Goal: Task Accomplishment & Management: Manage account settings

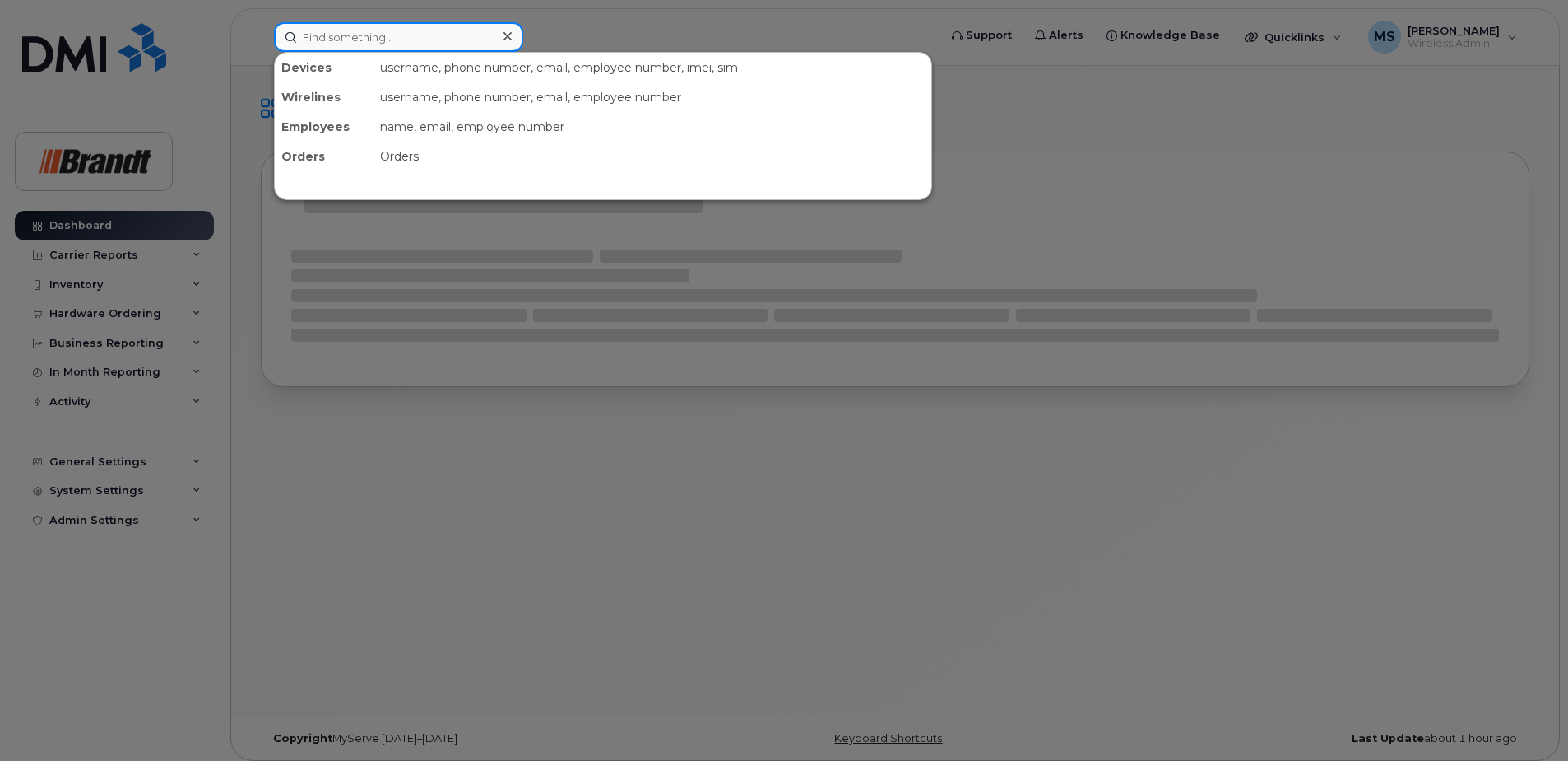
click at [435, 42] on input at bounding box center [398, 37] width 250 height 30
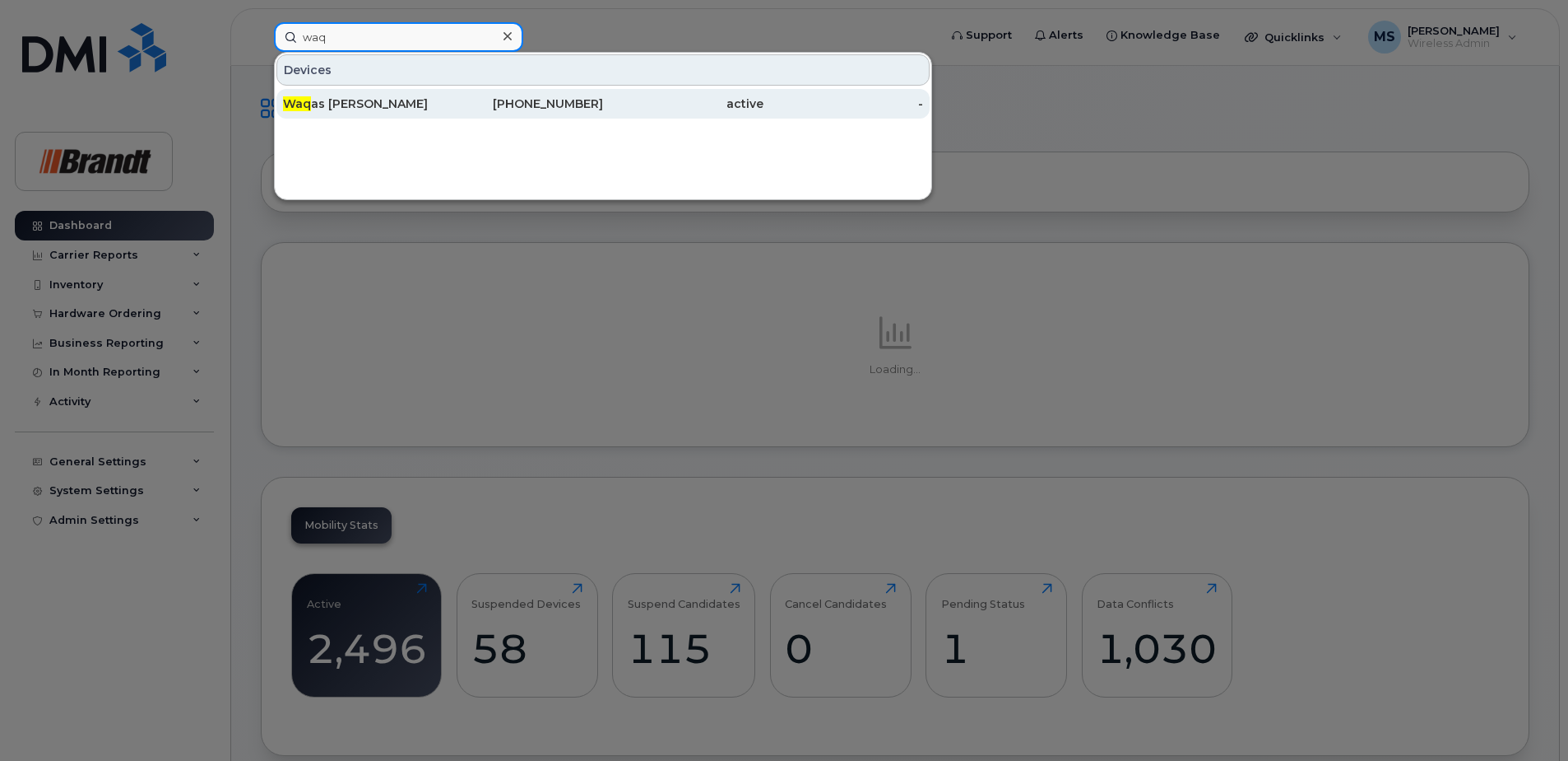
type input "waq"
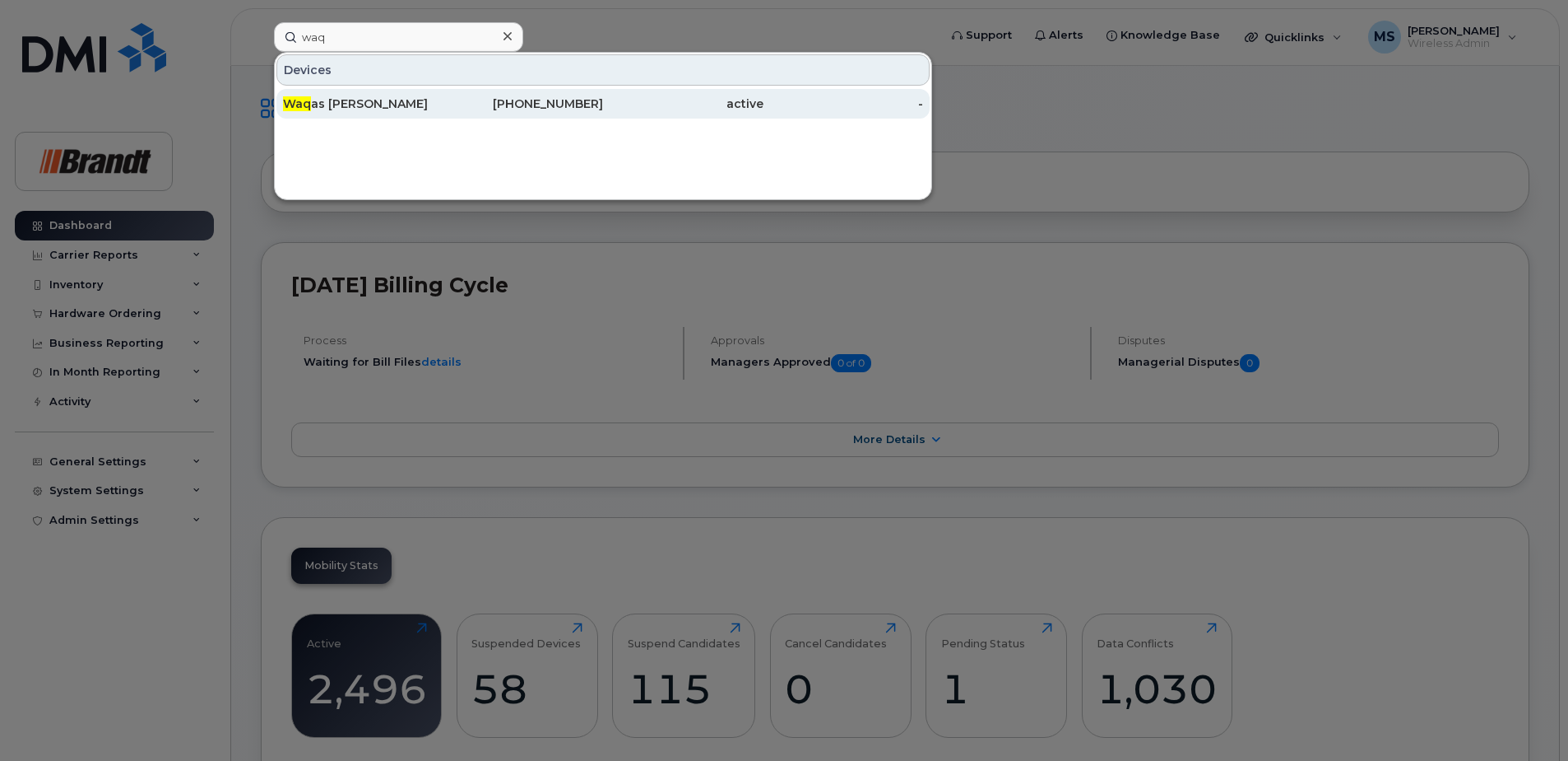
click at [407, 106] on div "Waq as Janjua" at bounding box center [363, 104] width 160 height 16
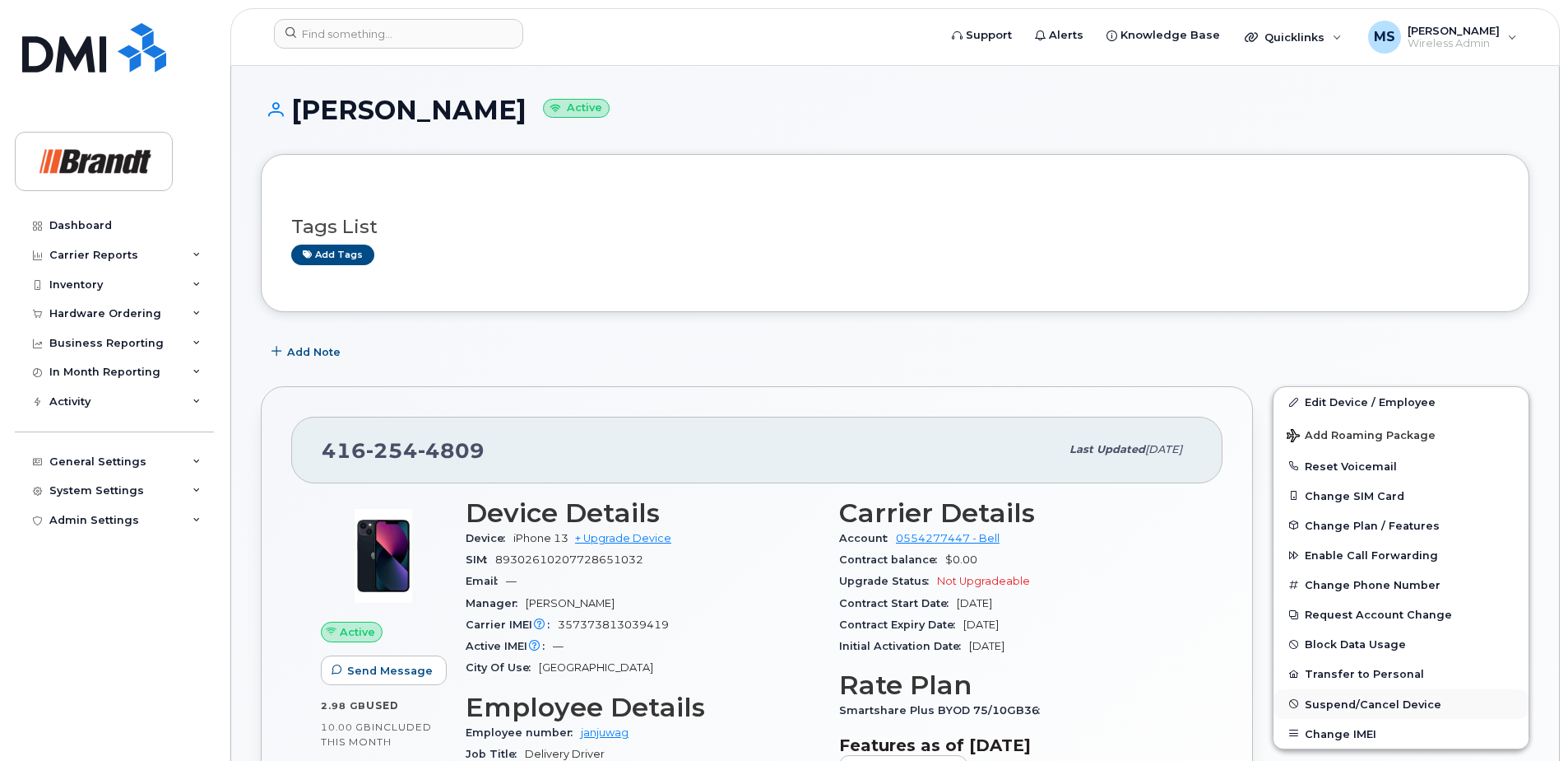
click at [1336, 705] on span "Suspend/Cancel Device" at bounding box center [1373, 703] width 137 height 13
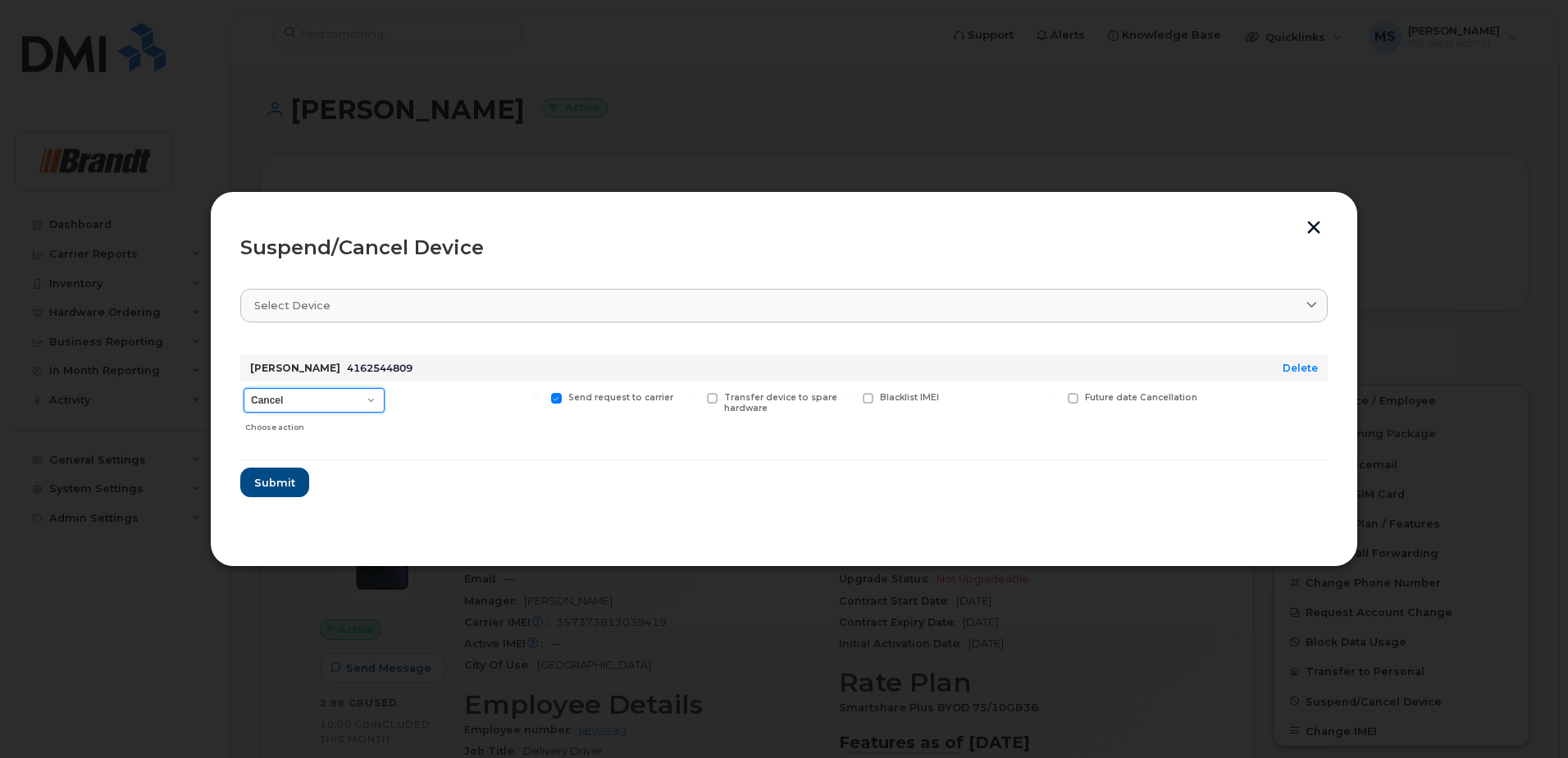
drag, startPoint x: 343, startPoint y: 390, endPoint x: 330, endPoint y: 393, distance: 13.3
click at [343, 390] on select "Cancel Suspend - Extend Suspension Suspend - Reduced Rate Suspend - Full Rate S…" at bounding box center [313, 400] width 141 height 24
select select "[object Object]"
click at [243, 388] on select "Cancel Suspend - Extend Suspension Suspend - Reduced Rate Suspend - Full Rate S…" at bounding box center [313, 400] width 141 height 24
click at [448, 396] on span "Available for new activations/redeployments" at bounding box center [473, 402] width 123 height 22
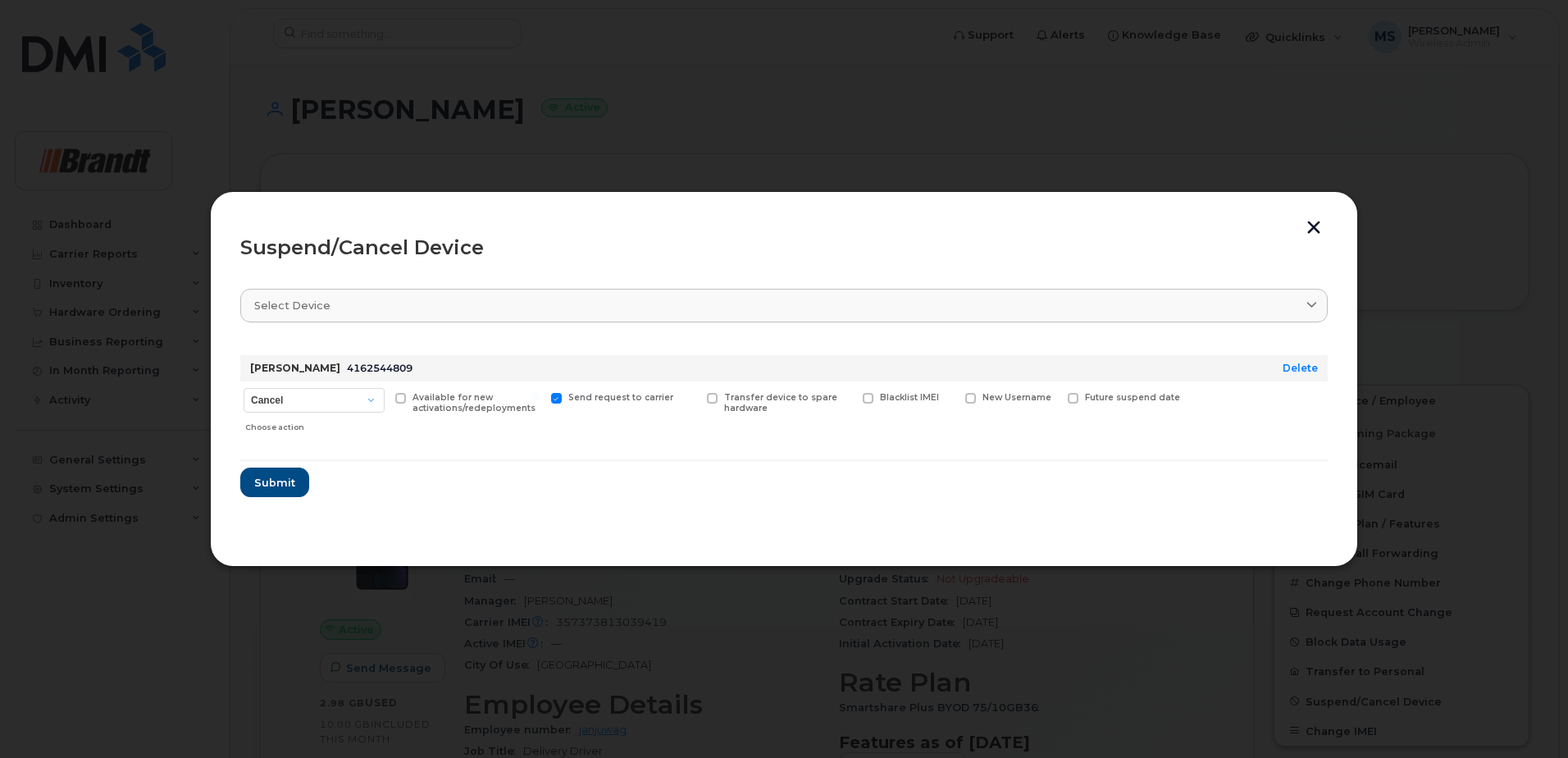
click at [383, 396] on input "Available for new activations/redeployments" at bounding box center [379, 396] width 8 height 8
checkbox input "true"
click at [274, 485] on span "Submit" at bounding box center [274, 482] width 41 height 15
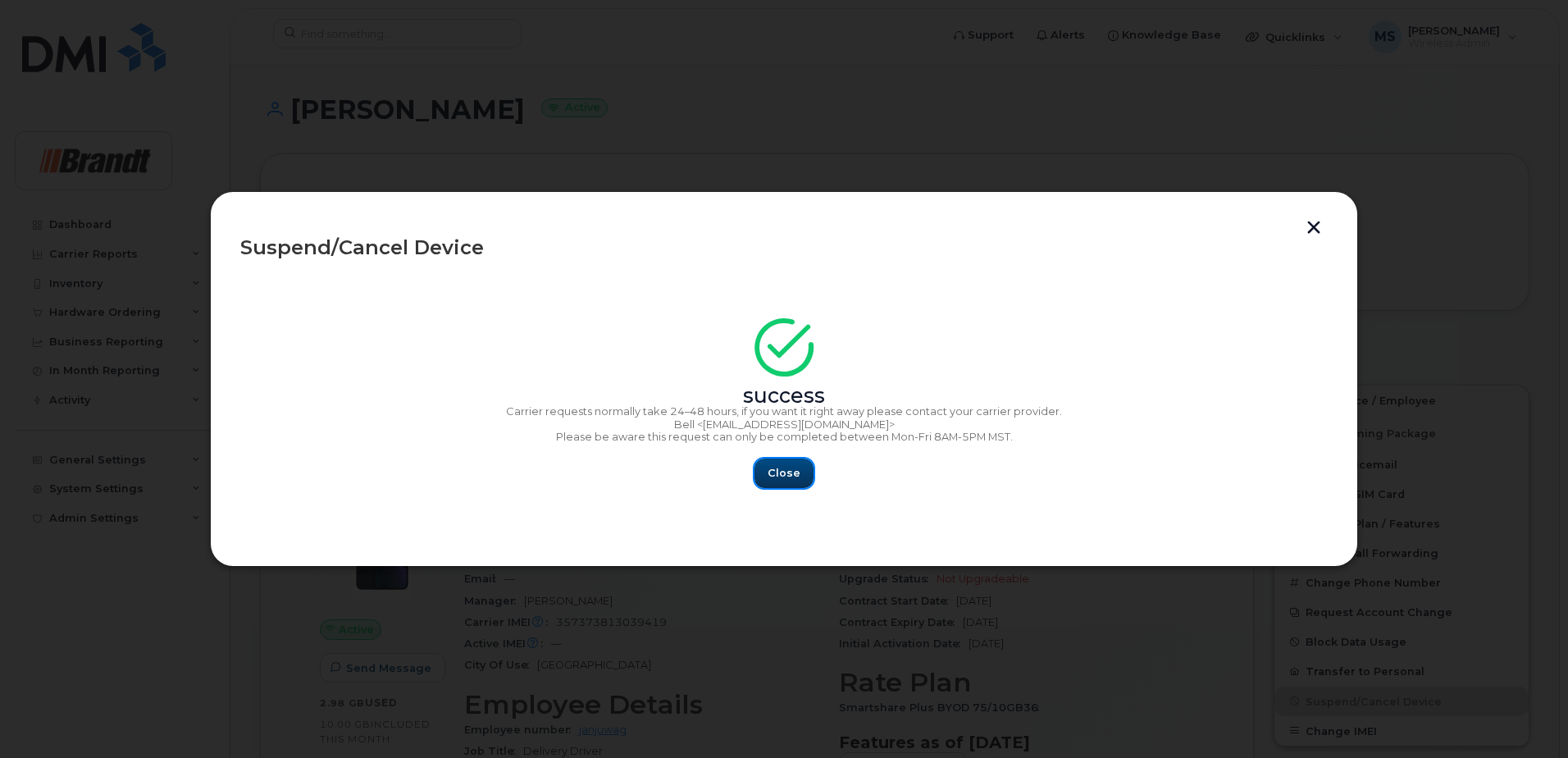
click at [783, 474] on span "Close" at bounding box center [784, 472] width 33 height 15
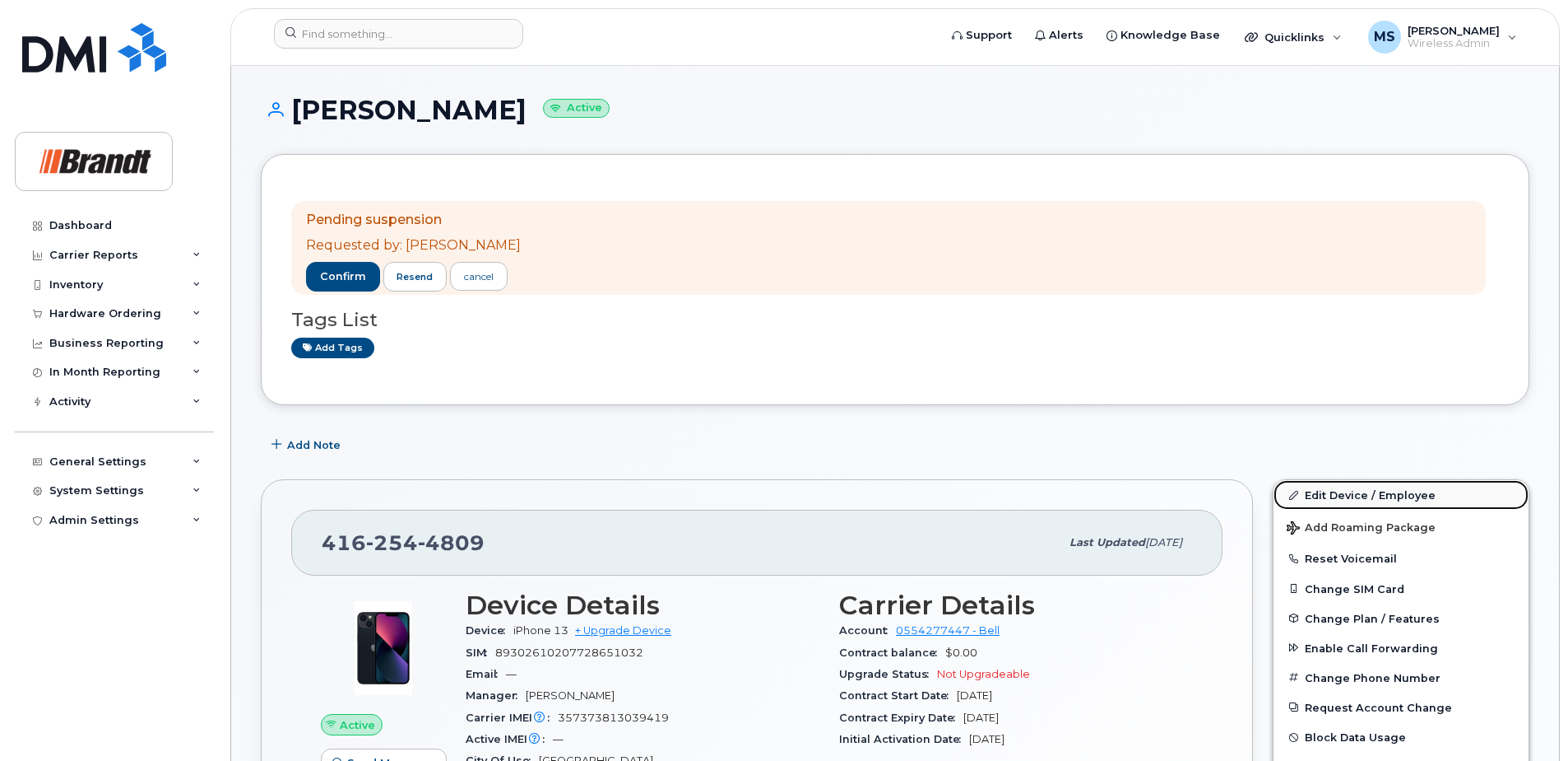
click at [1365, 494] on link "Edit Device / Employee" at bounding box center [1400, 494] width 255 height 30
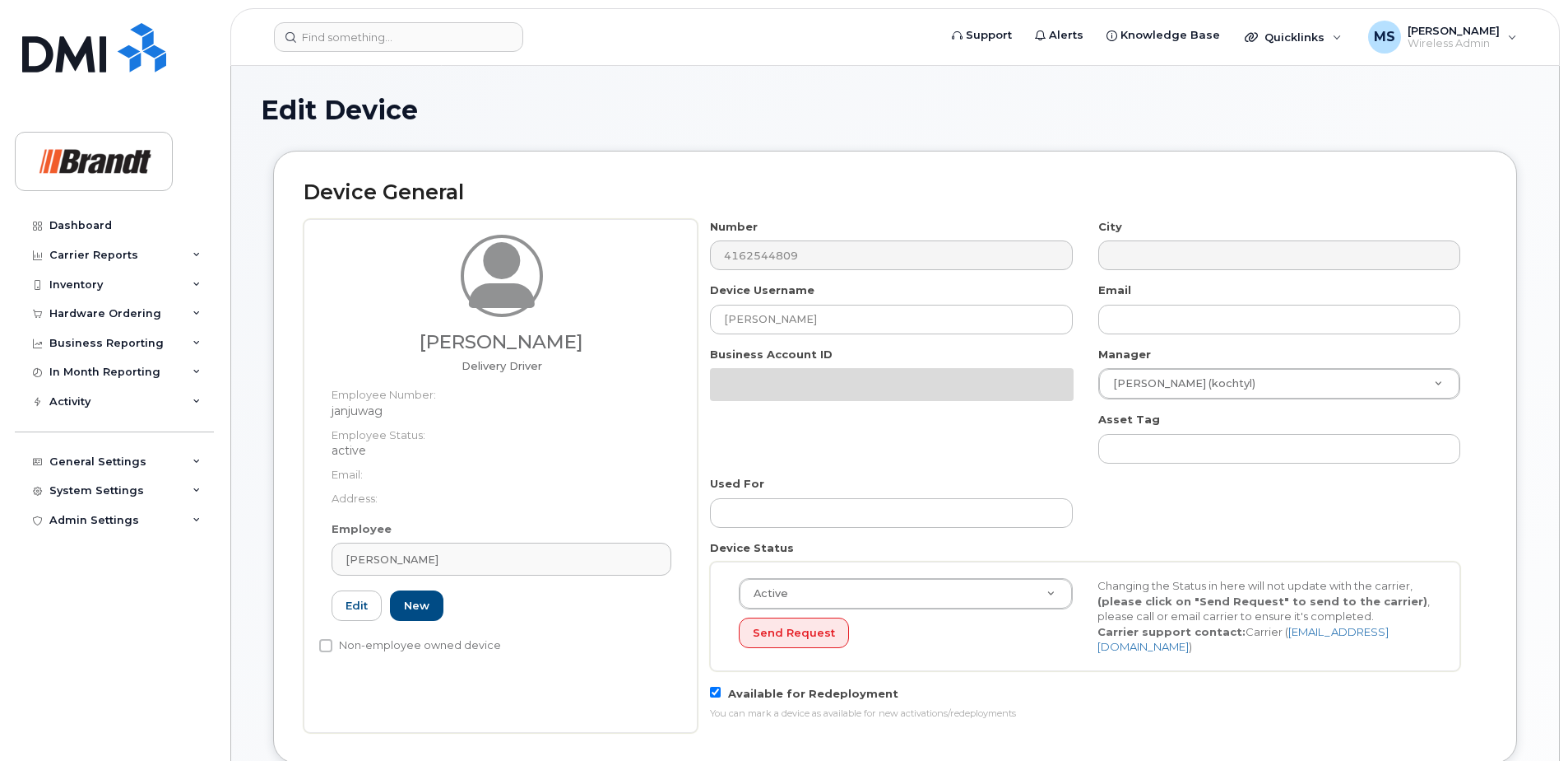
select select "34499225"
select select "34499244"
select select "35155016"
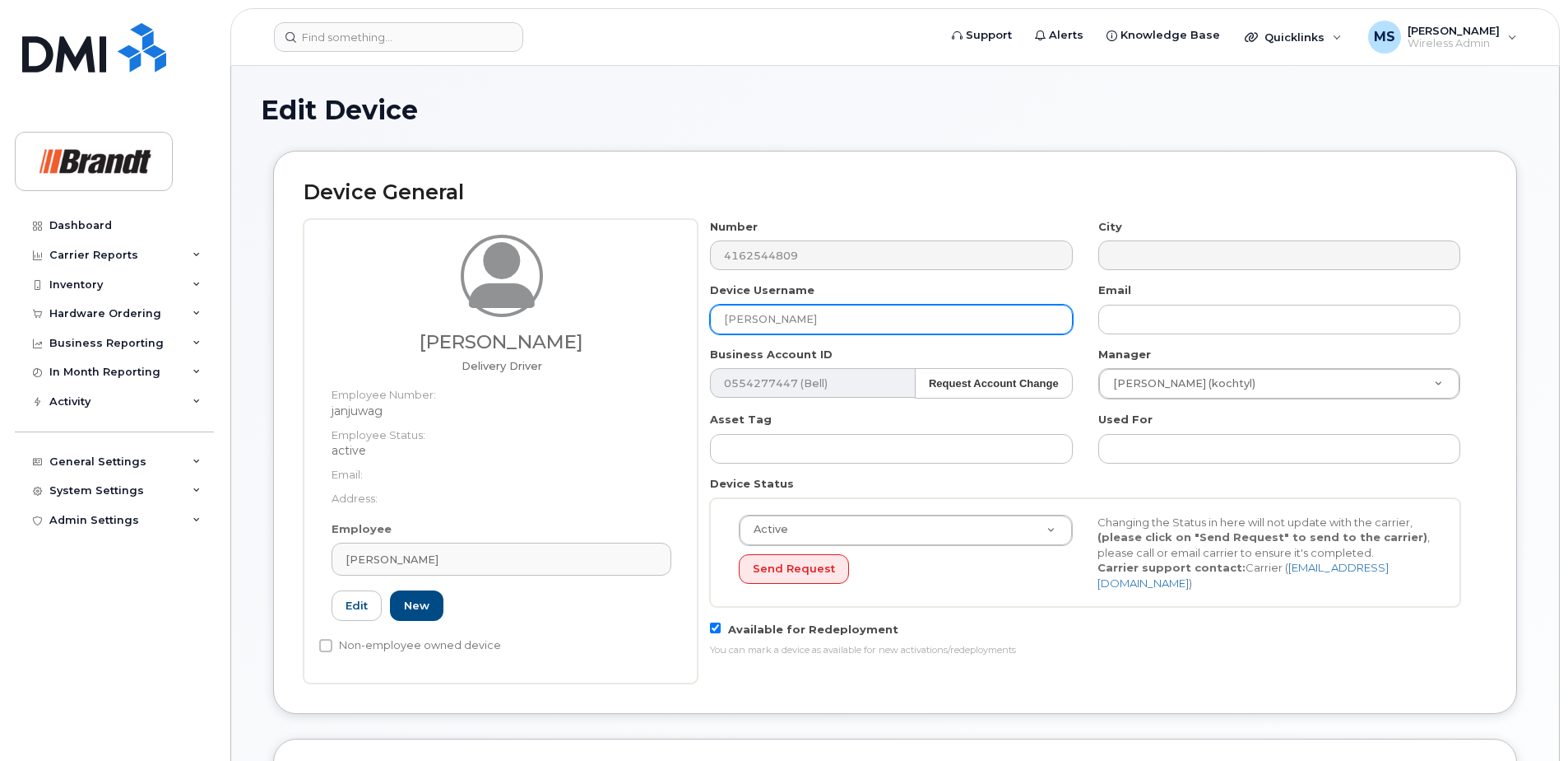
drag, startPoint x: 652, startPoint y: 328, endPoint x: 535, endPoint y: 328, distance: 117.0
click at [542, 328] on div "Waqas Janjua Delivery Driver Employee Number: janjuwag Employee Status: active …" at bounding box center [895, 451] width 1183 height 464
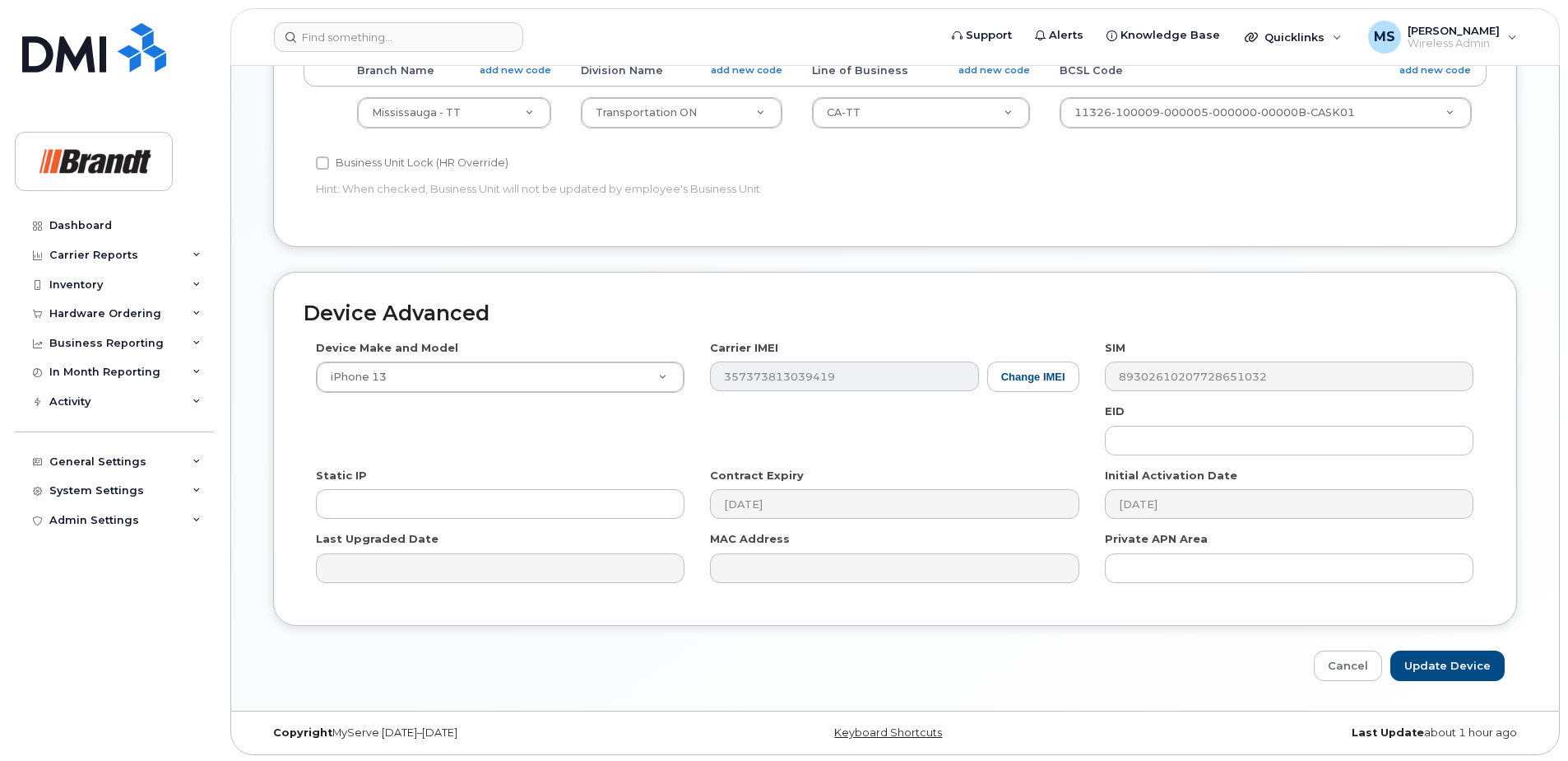
scroll to position [753, 0]
type input "Spare Delivery Driver Mississauga"
click at [1452, 668] on input "Update Device" at bounding box center [1447, 664] width 114 height 31
type input "Saving..."
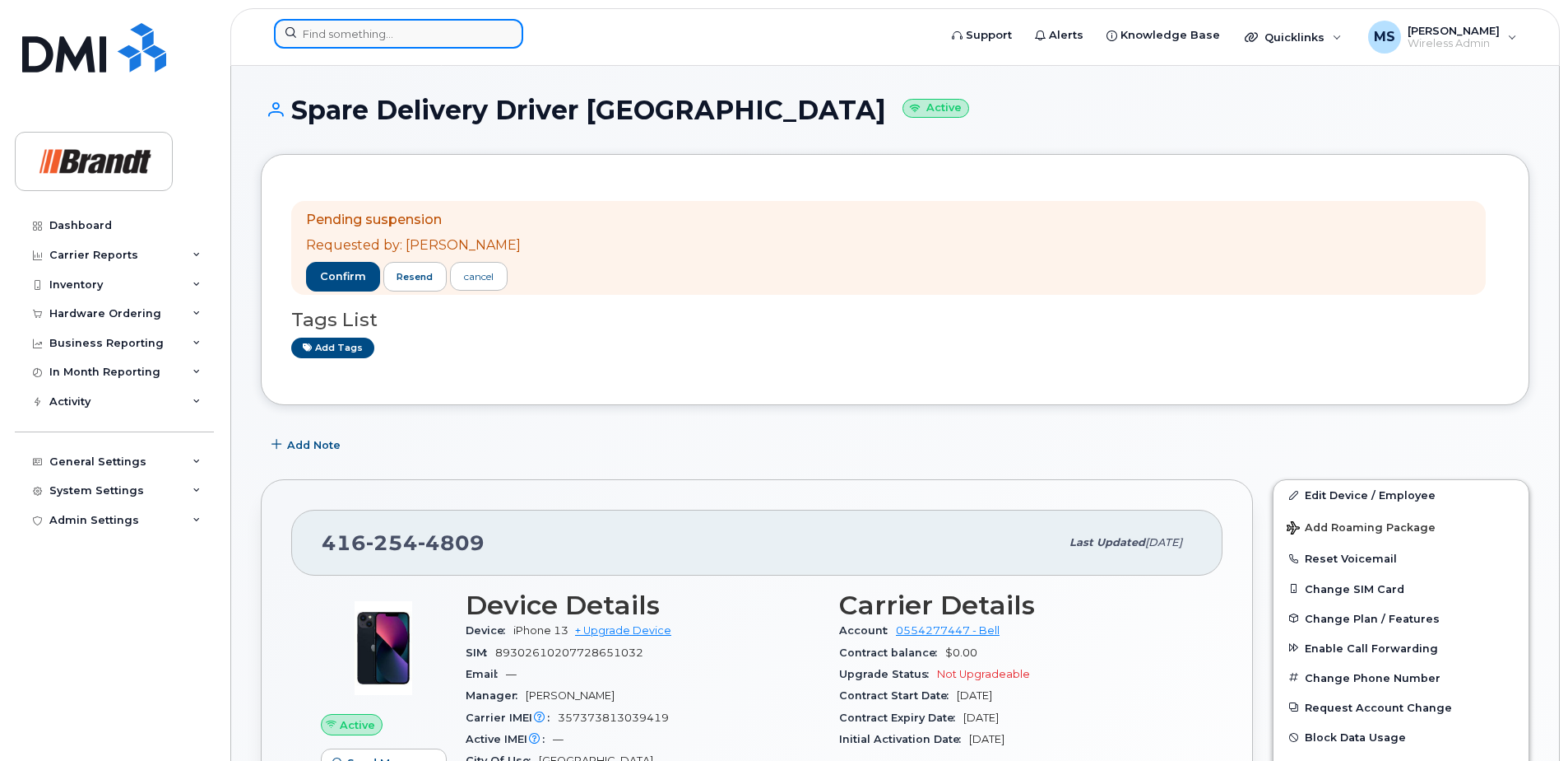
click at [515, 33] on div at bounding box center [398, 33] width 250 height 30
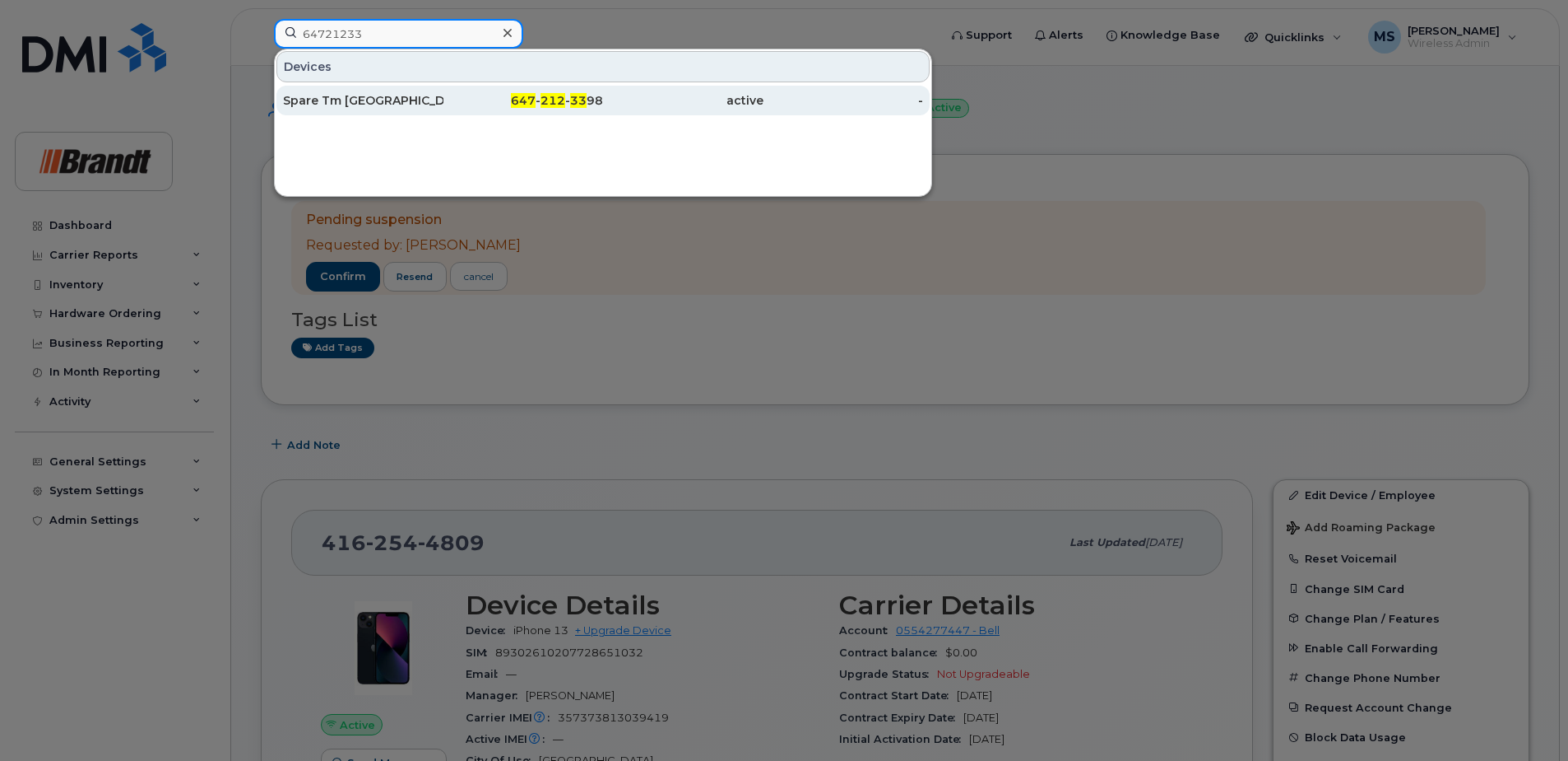
type input "64721233"
click at [497, 96] on div "647 - 212 - 33 98" at bounding box center [524, 100] width 160 height 16
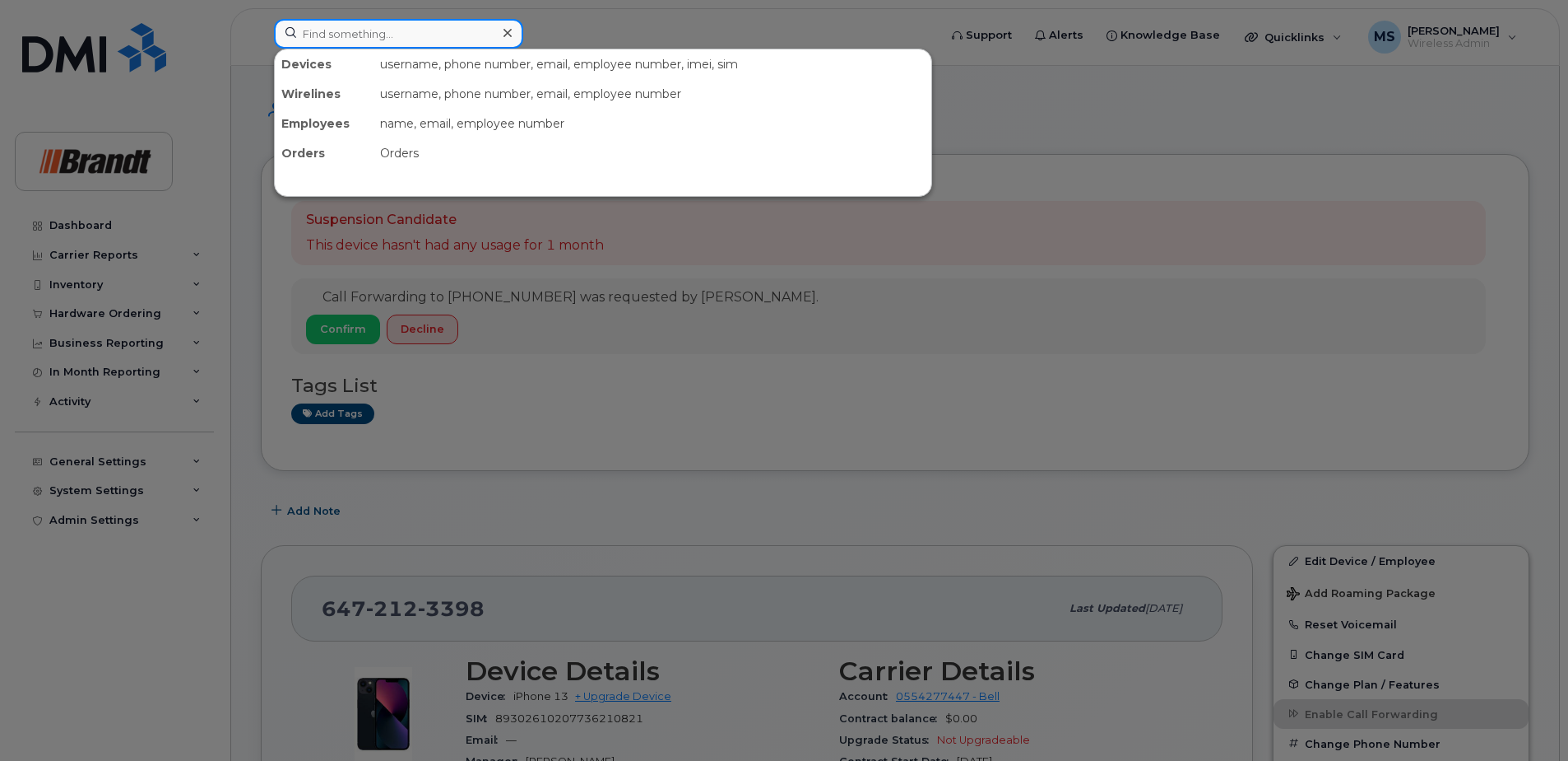
paste input "3069406475"
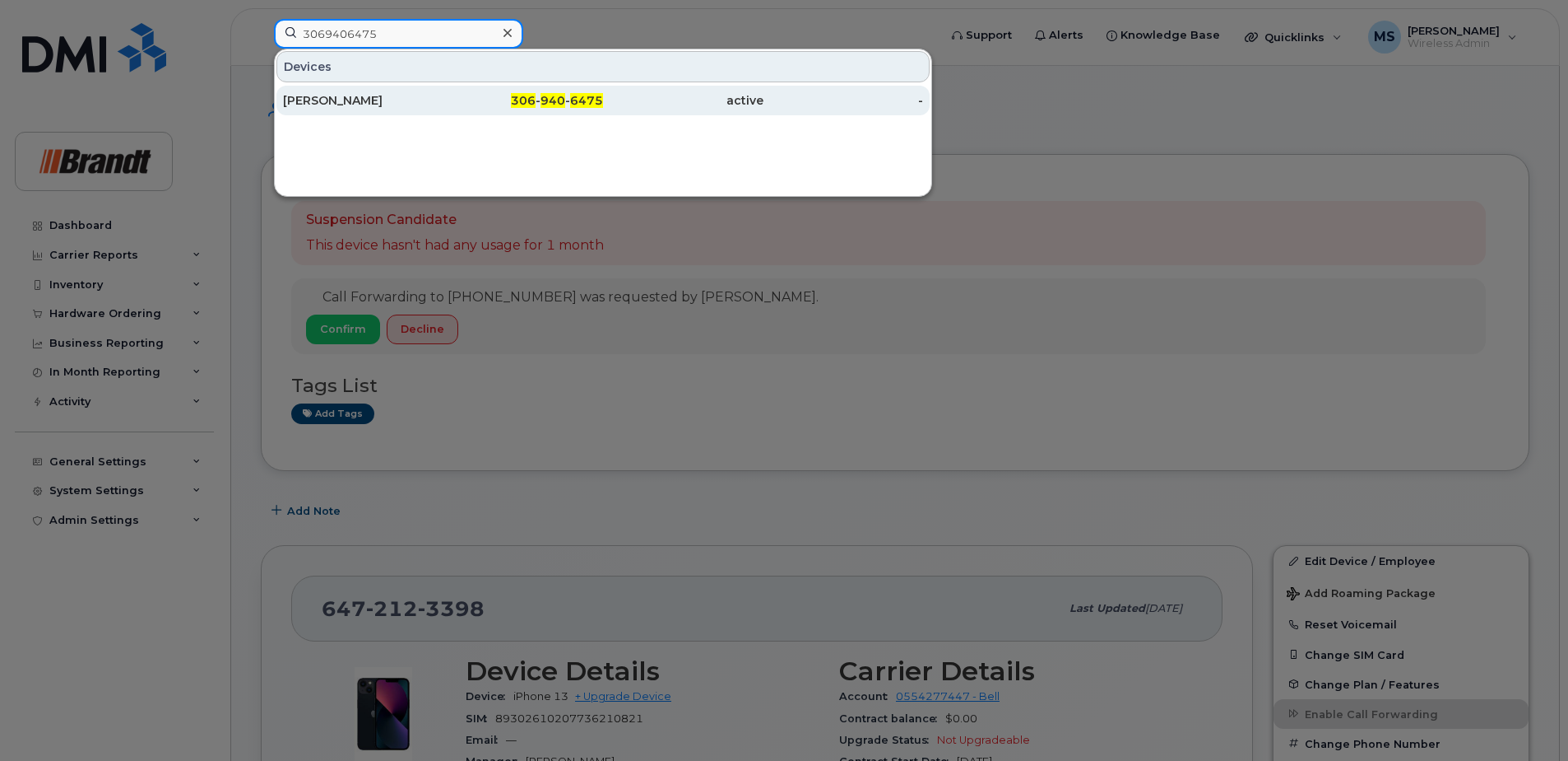
type input "3069406475"
click at [387, 104] on div "Matthew Burtney" at bounding box center [363, 100] width 160 height 16
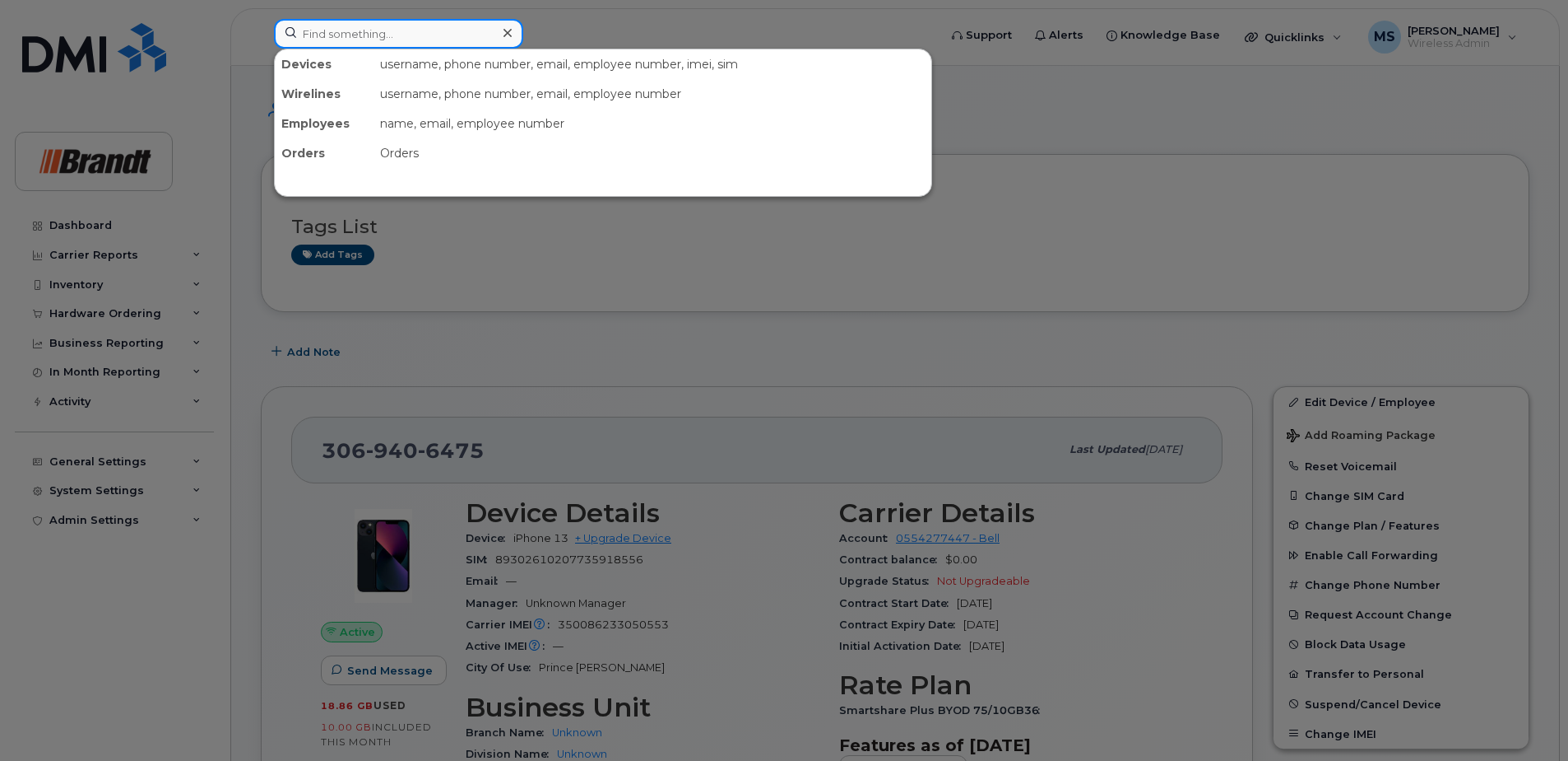
click at [429, 40] on input at bounding box center [398, 33] width 250 height 30
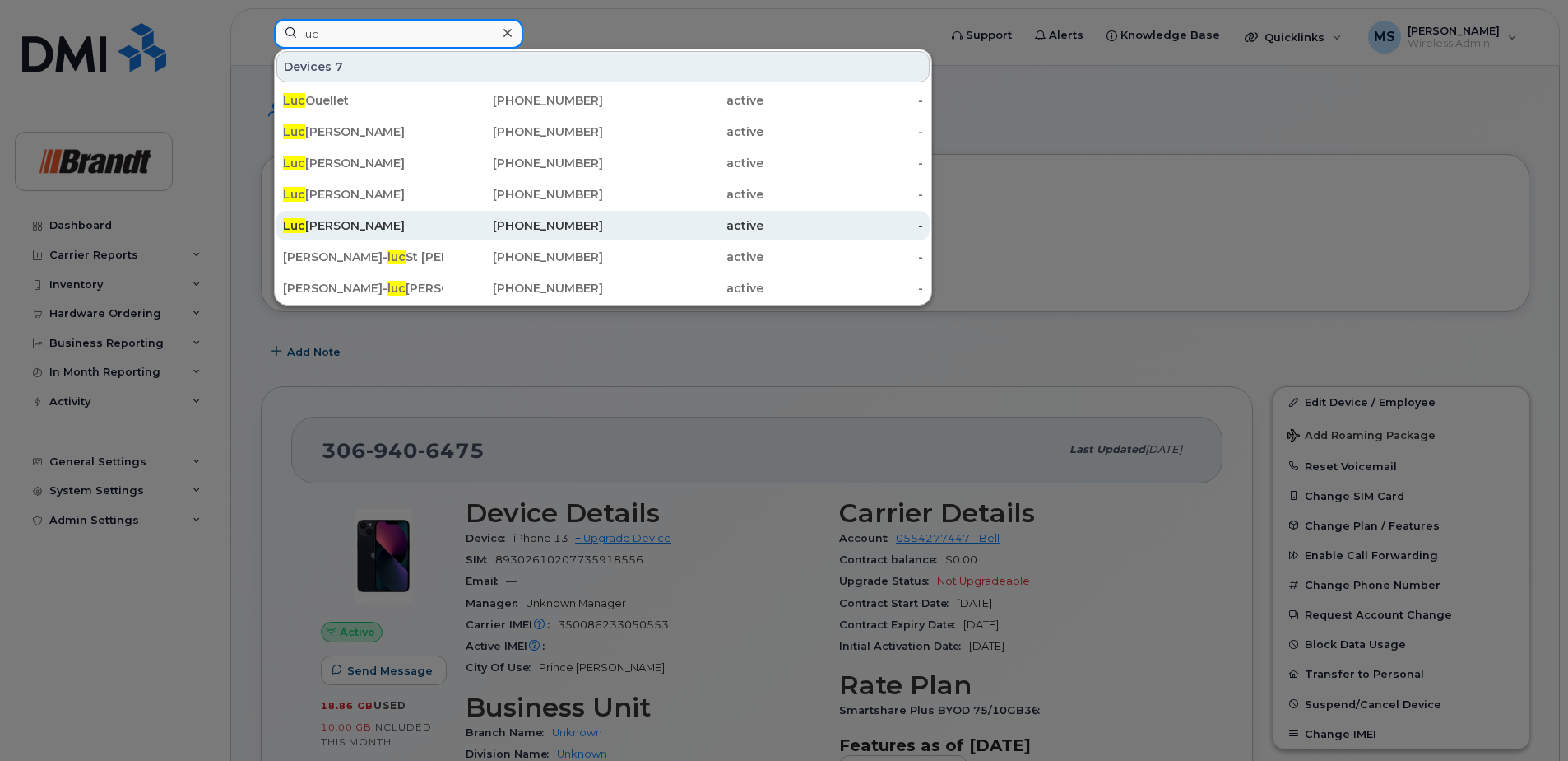
type input "luc"
click at [619, 224] on div "active" at bounding box center [683, 225] width 160 height 16
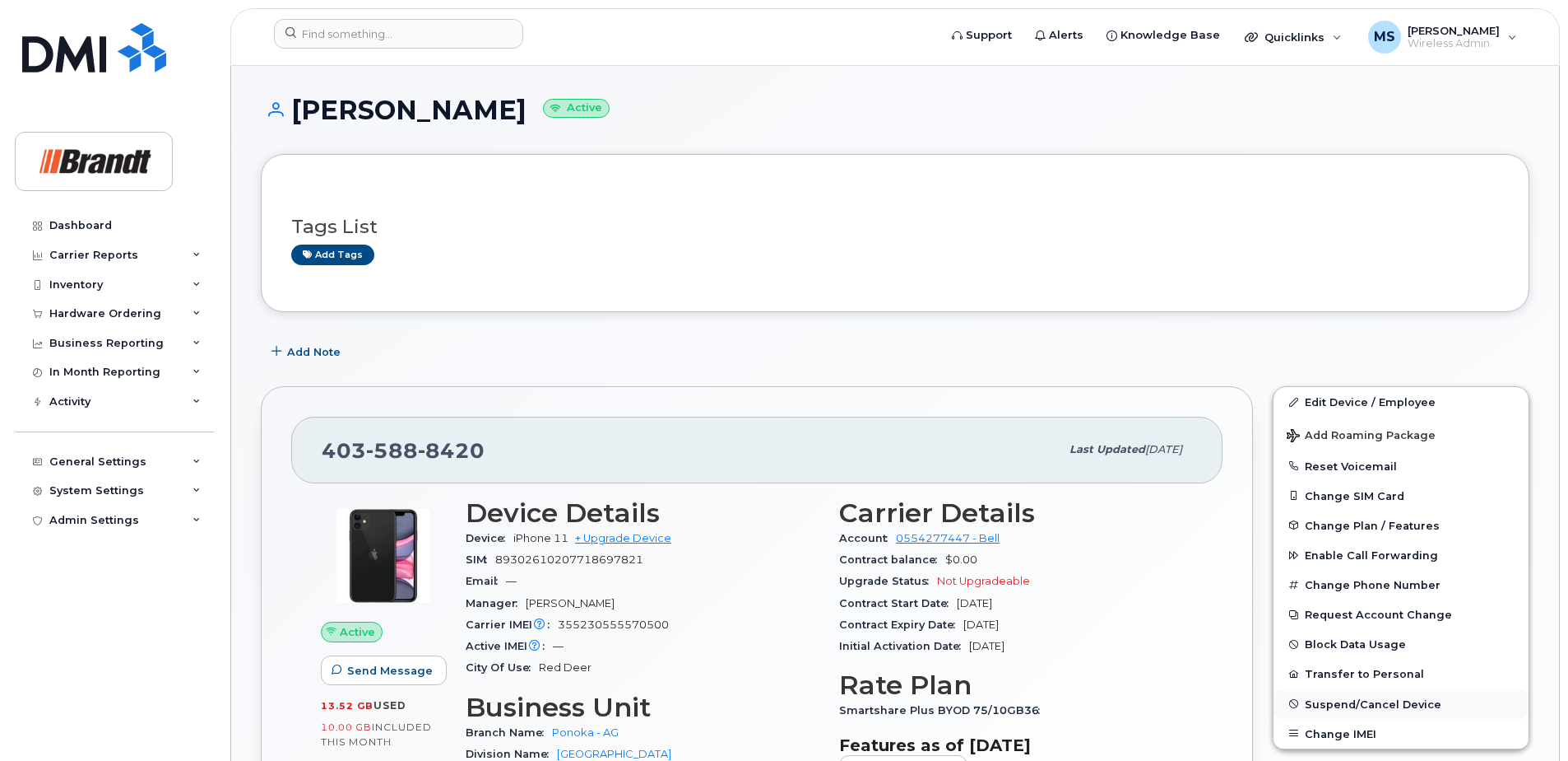
click at [1310, 707] on span "Suspend/Cancel Device" at bounding box center [1373, 703] width 137 height 13
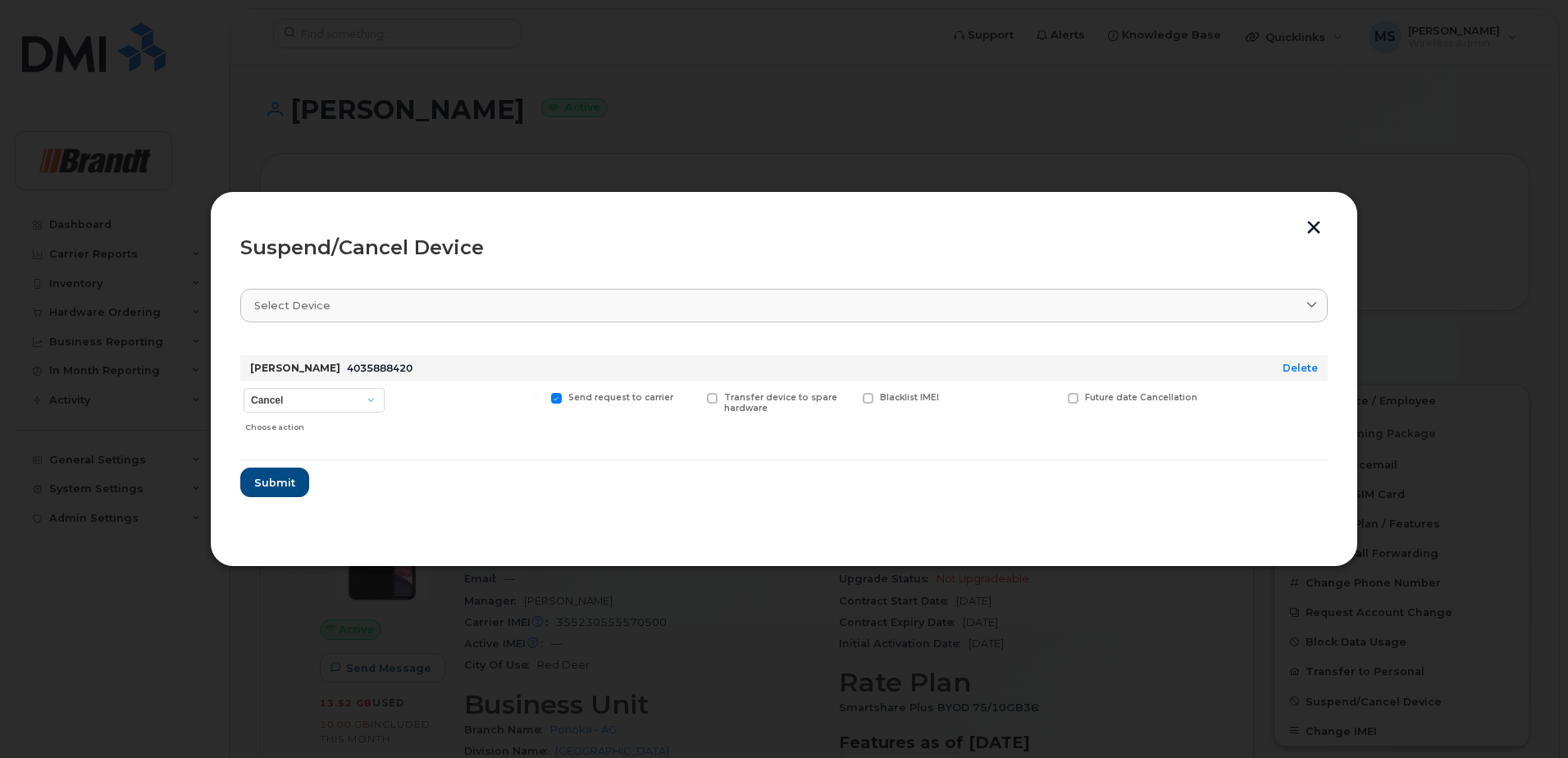
click at [1317, 219] on div "Suspend/Cancel Device Select device Type first three symbols or more Luc Desroc…" at bounding box center [784, 379] width 1148 height 375
click at [1313, 225] on button "button" at bounding box center [1313, 229] width 24 height 17
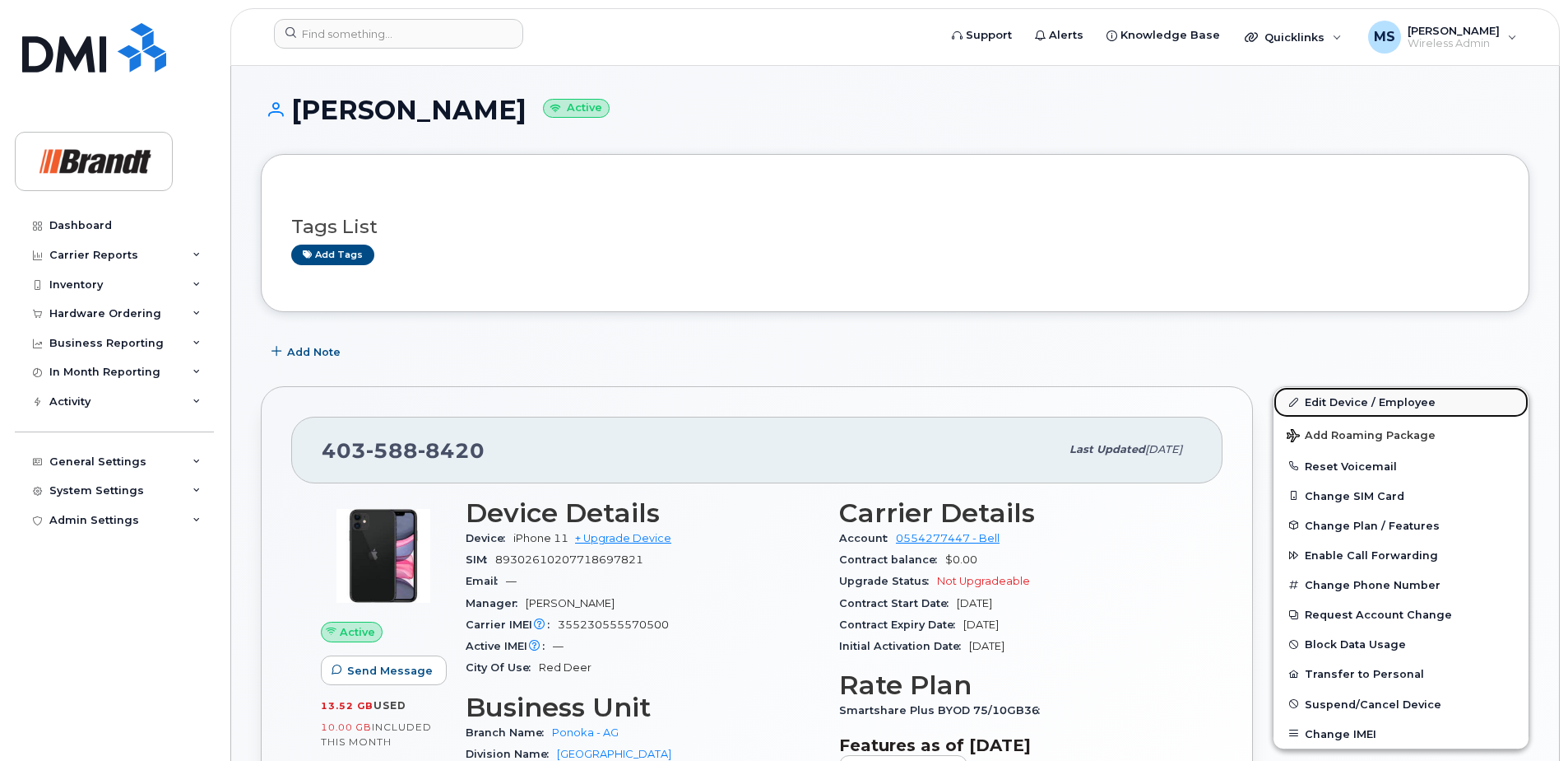
click at [1330, 408] on link "Edit Device / Employee" at bounding box center [1400, 401] width 255 height 30
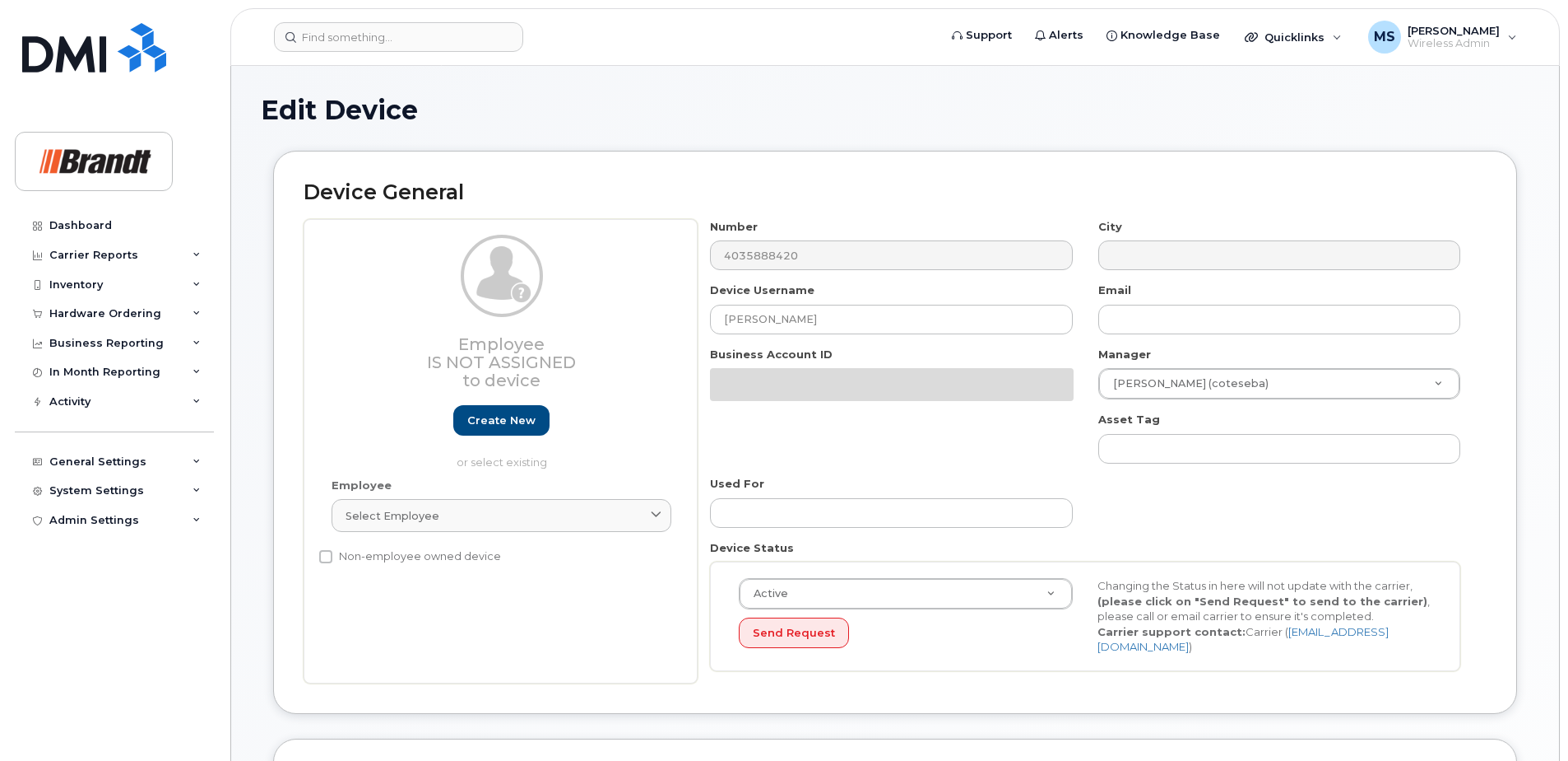
select select "34499227"
select select "35155014"
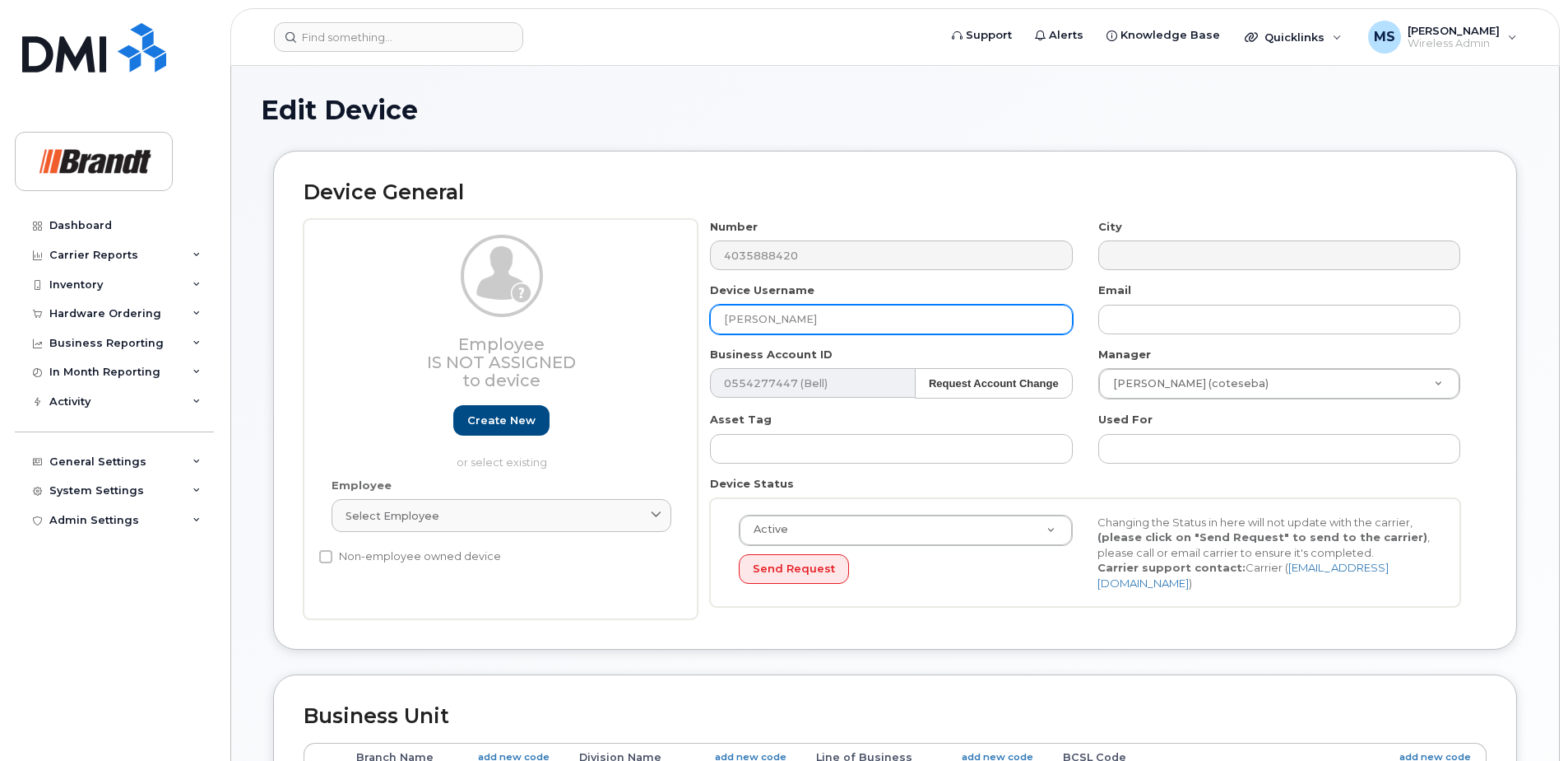
drag, startPoint x: 882, startPoint y: 320, endPoint x: 334, endPoint y: 321, distance: 548.0
click at [334, 321] on div "Employee Is not assigned to device Create new or select existing Employee Selec…" at bounding box center [895, 419] width 1183 height 401
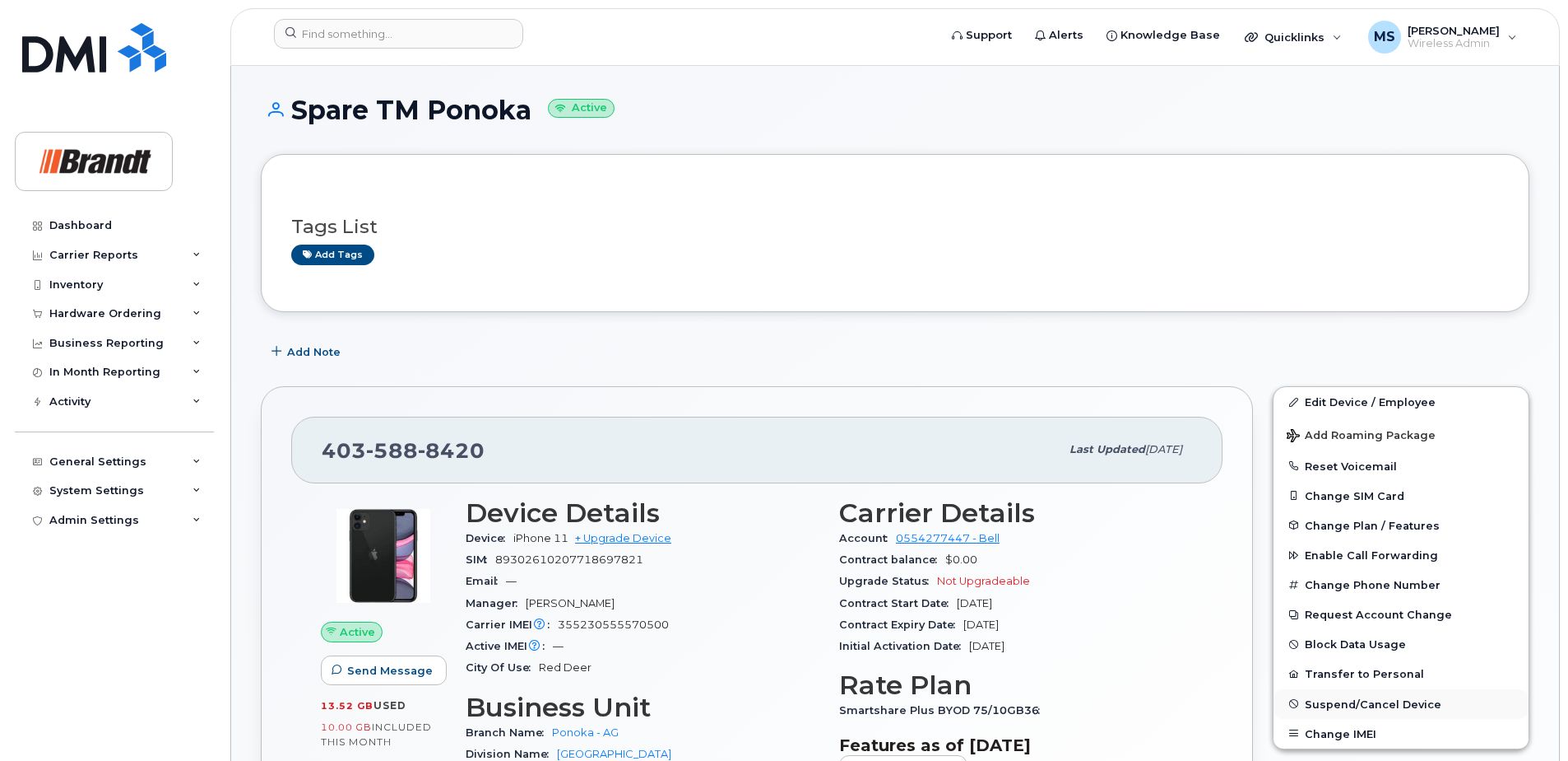
click at [1378, 701] on span "Suspend/Cancel Device" at bounding box center [1373, 703] width 137 height 13
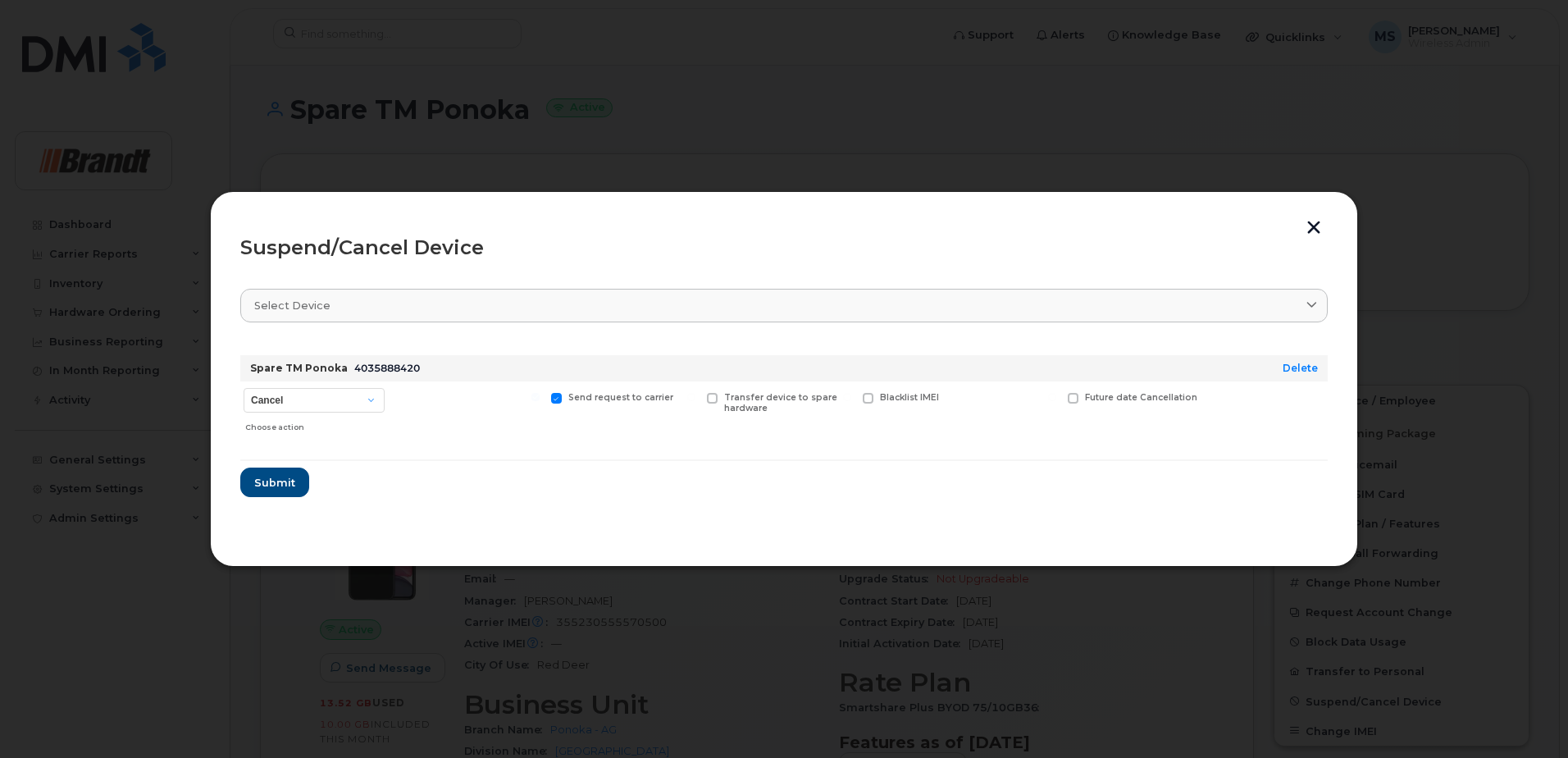
click at [1317, 228] on button "button" at bounding box center [1313, 229] width 24 height 17
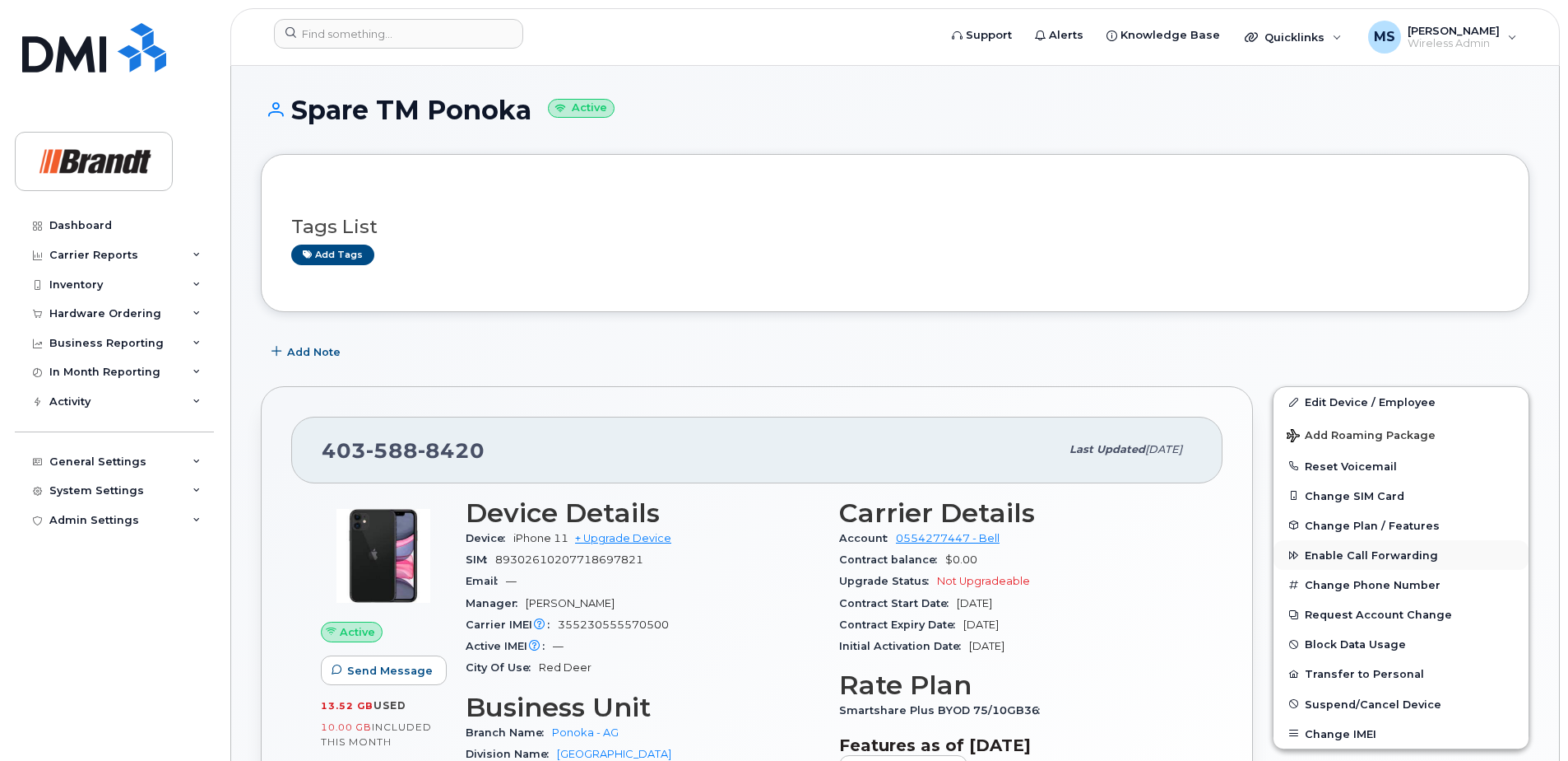
click at [1360, 564] on button "Enable Call Forwarding" at bounding box center [1400, 555] width 255 height 30
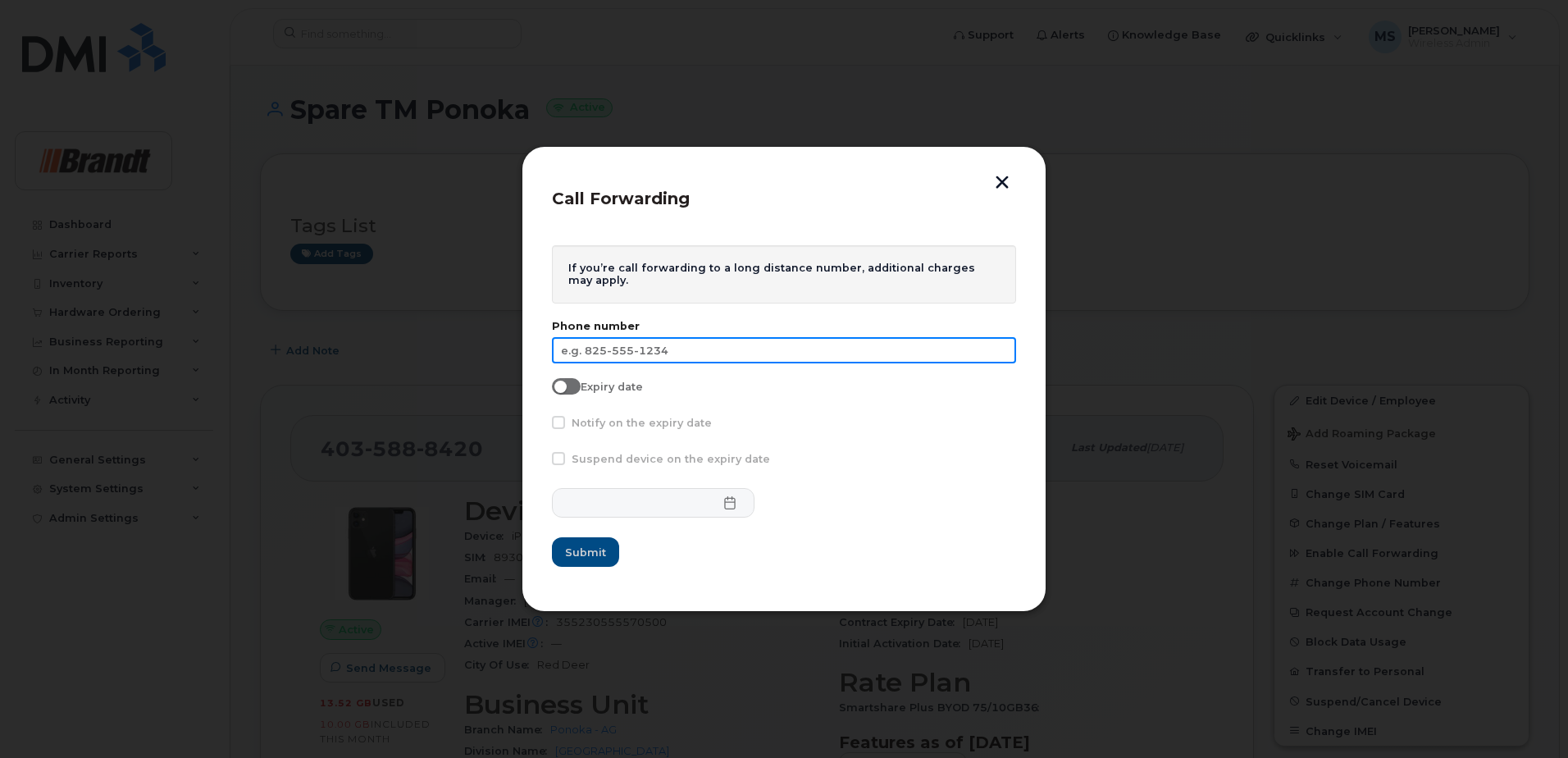
click at [682, 347] on input "text" at bounding box center [783, 349] width 464 height 26
drag, startPoint x: 712, startPoint y: 350, endPoint x: 709, endPoint y: 359, distance: 9.5
click at [711, 350] on input "text" at bounding box center [783, 349] width 464 height 26
type input "[PHONE_NUMBER]"
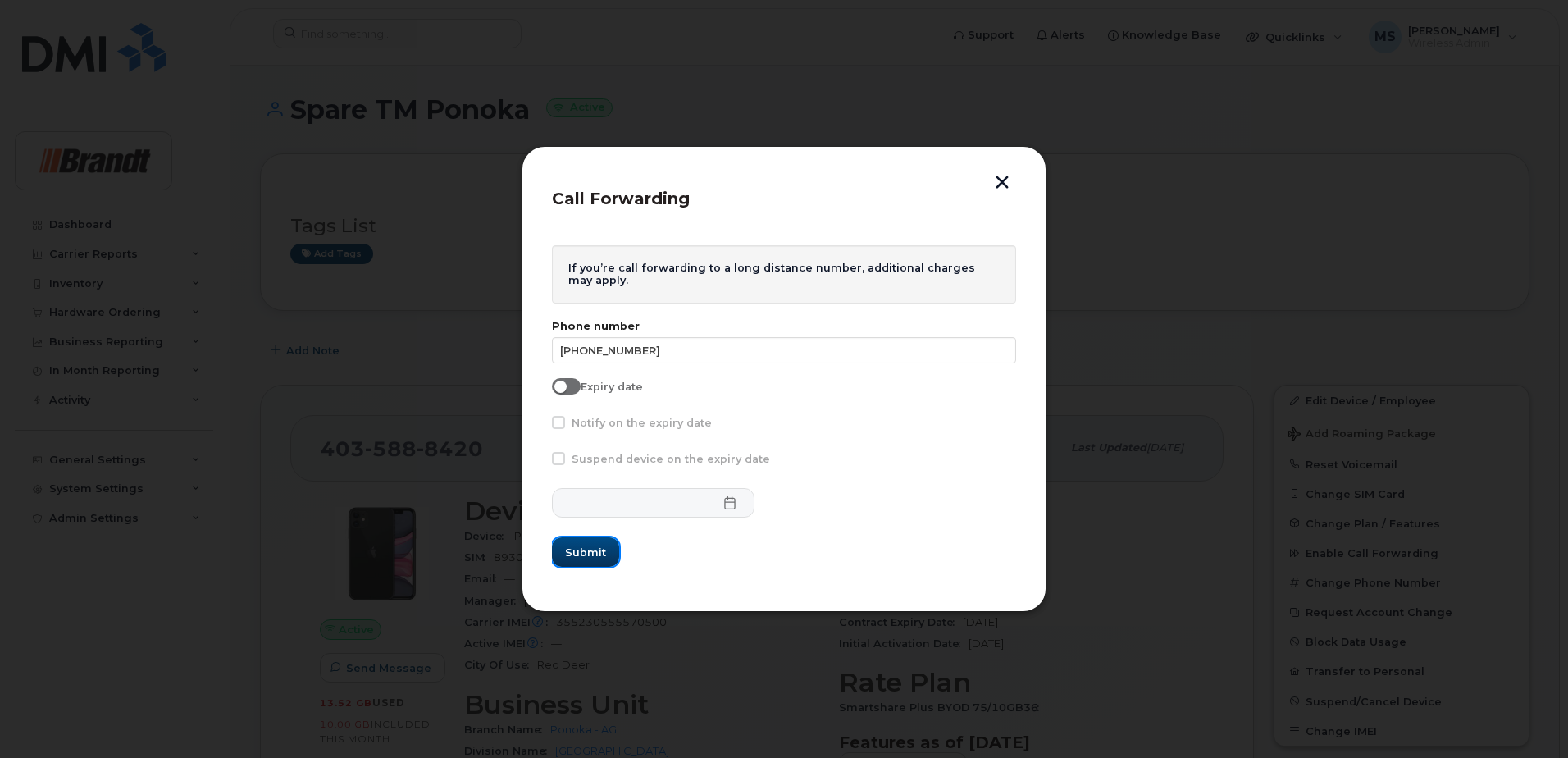
click at [588, 555] on span "Submit" at bounding box center [586, 551] width 41 height 15
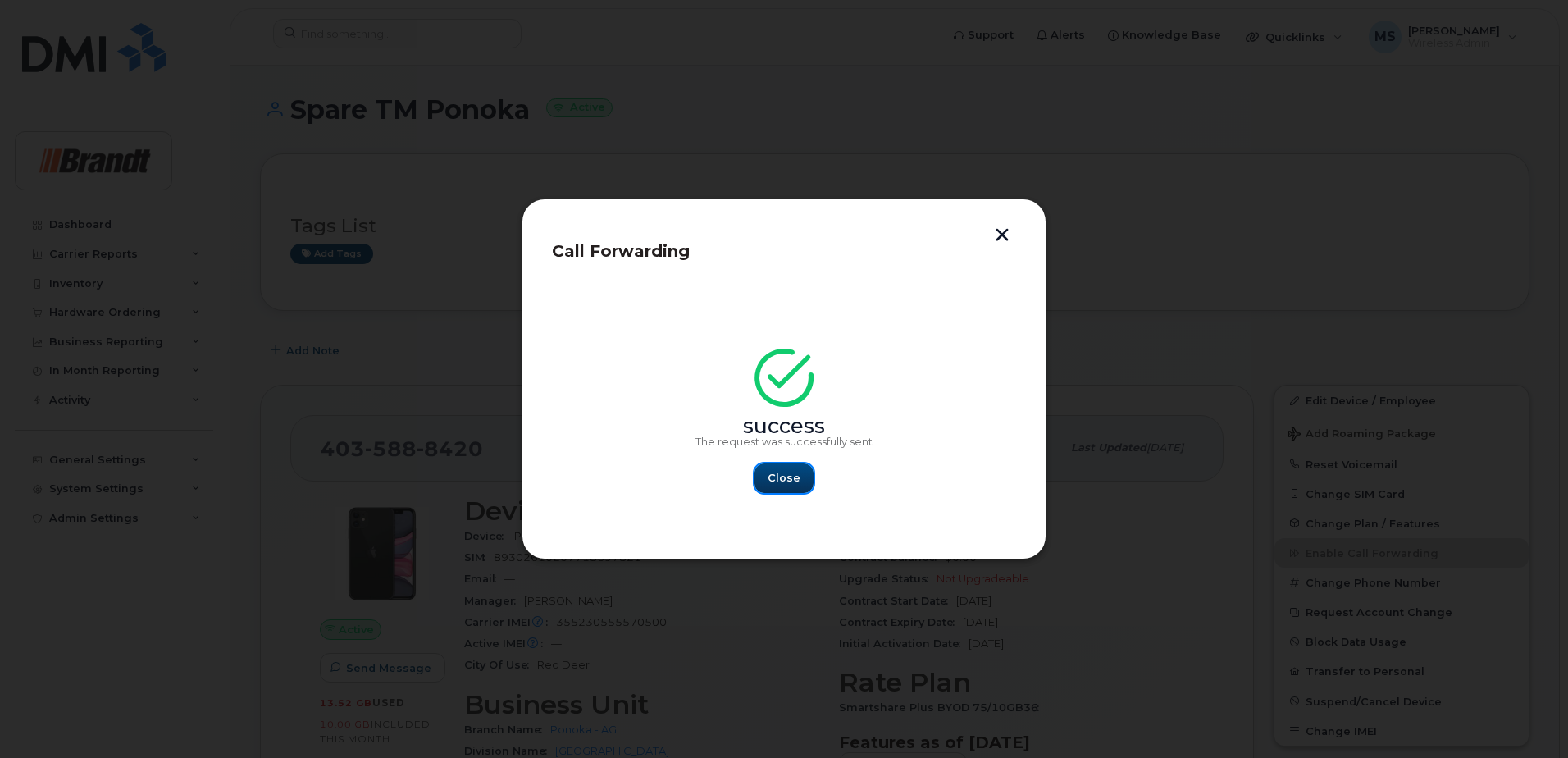
click at [780, 485] on span "Close" at bounding box center [784, 477] width 33 height 15
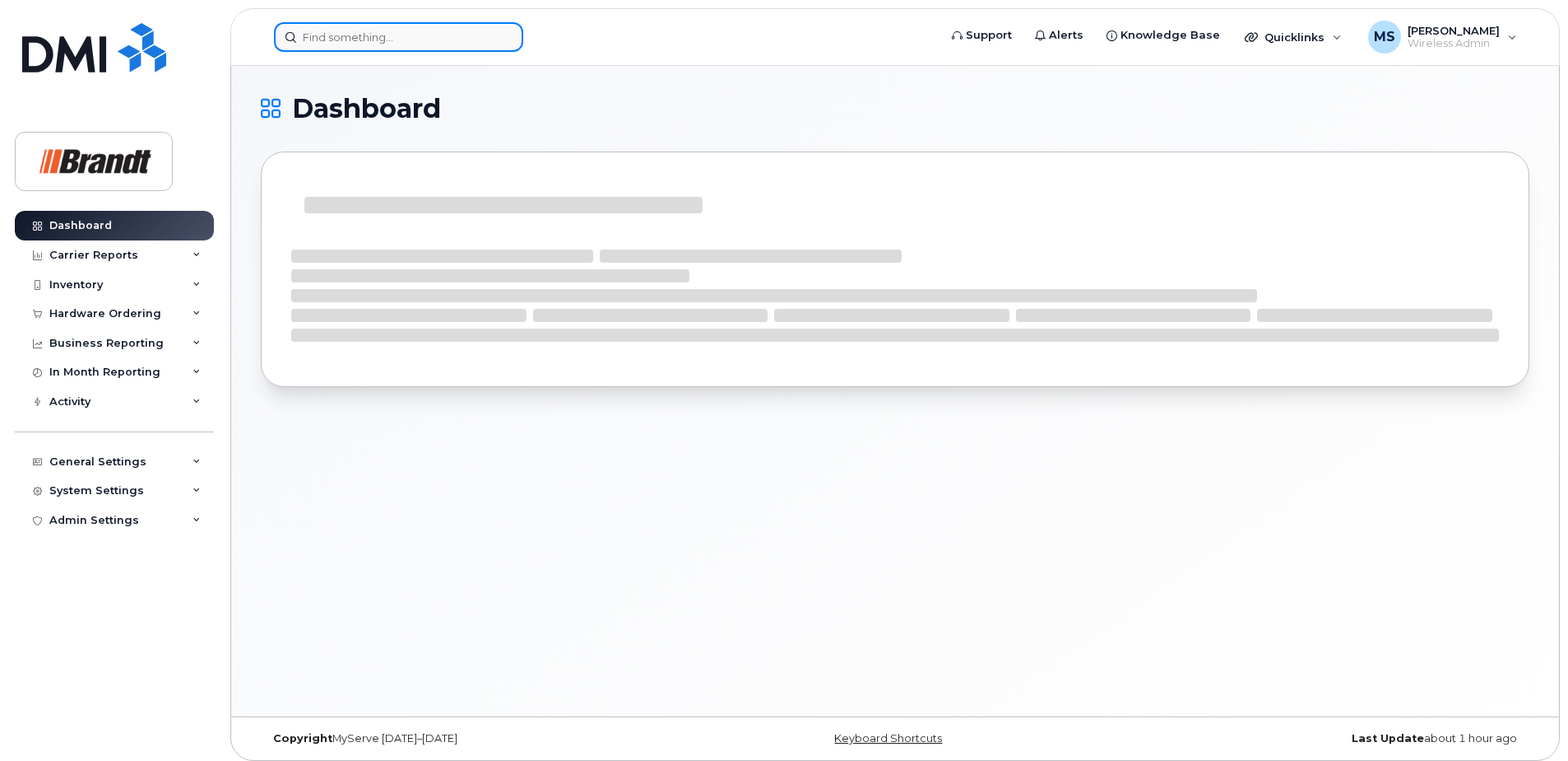
click at [446, 42] on input at bounding box center [398, 37] width 250 height 30
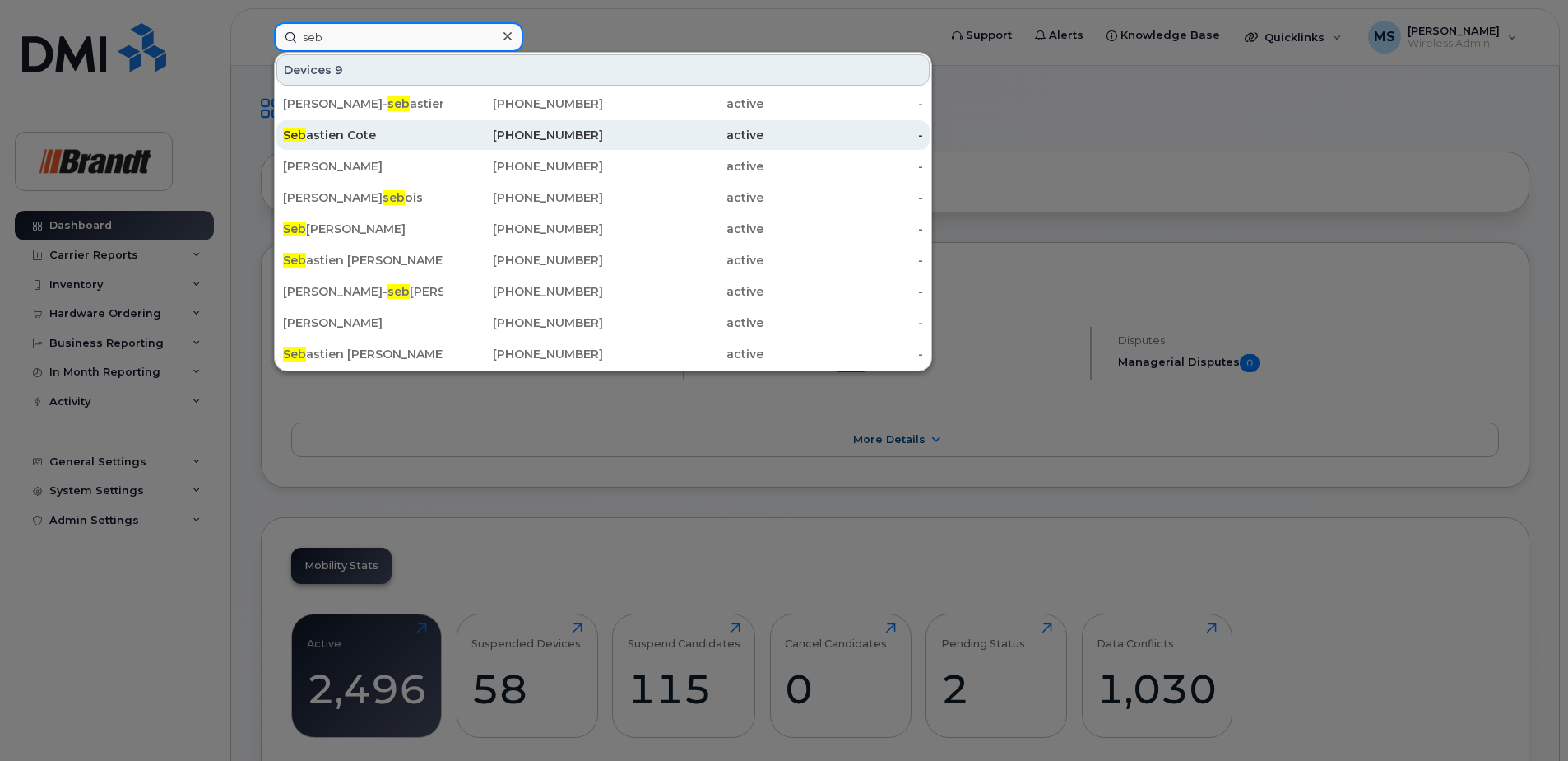
type input "seb"
click at [387, 137] on div "Seb astien Cote" at bounding box center [363, 135] width 160 height 16
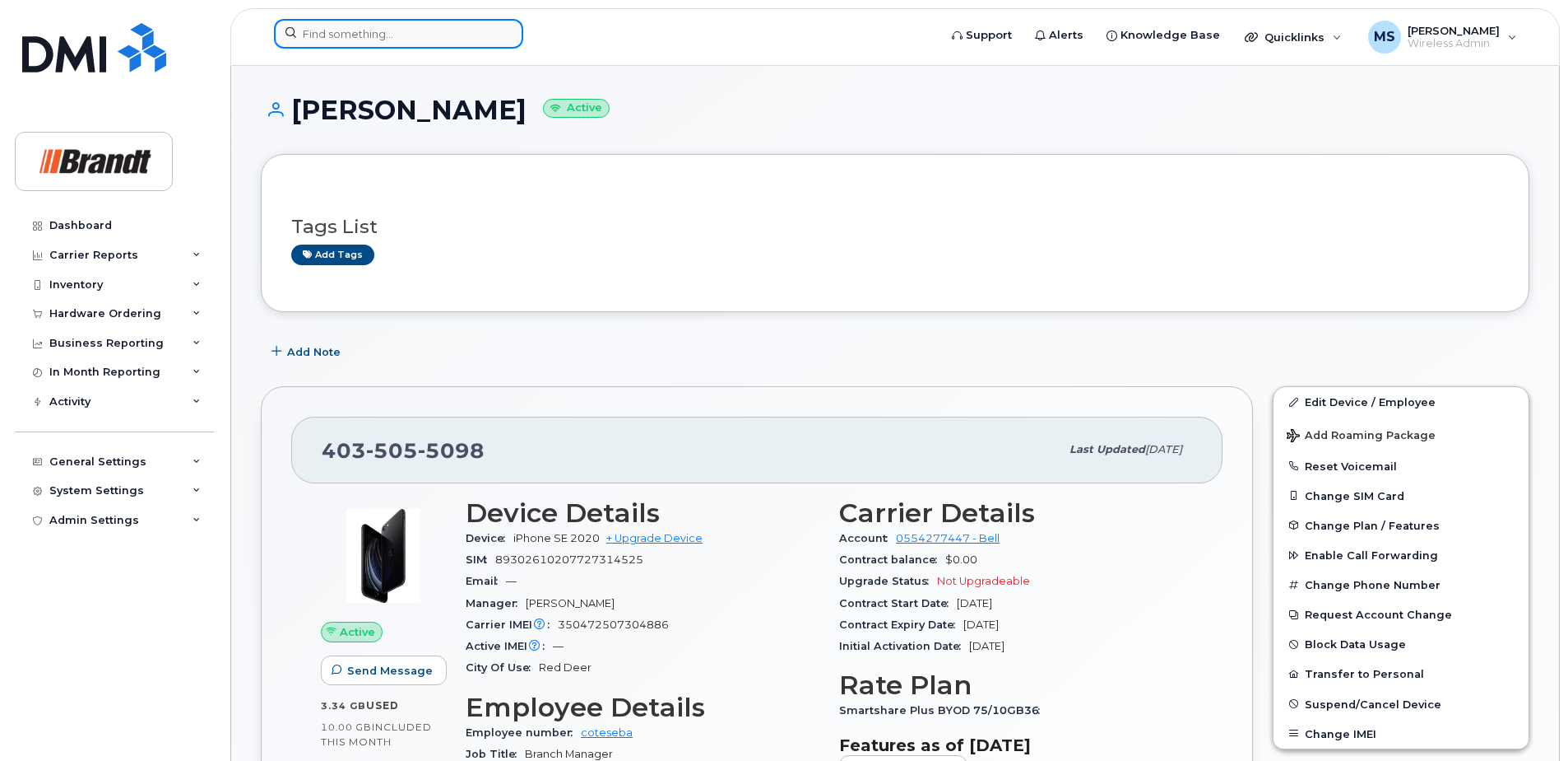
click at [390, 33] on input at bounding box center [398, 33] width 250 height 30
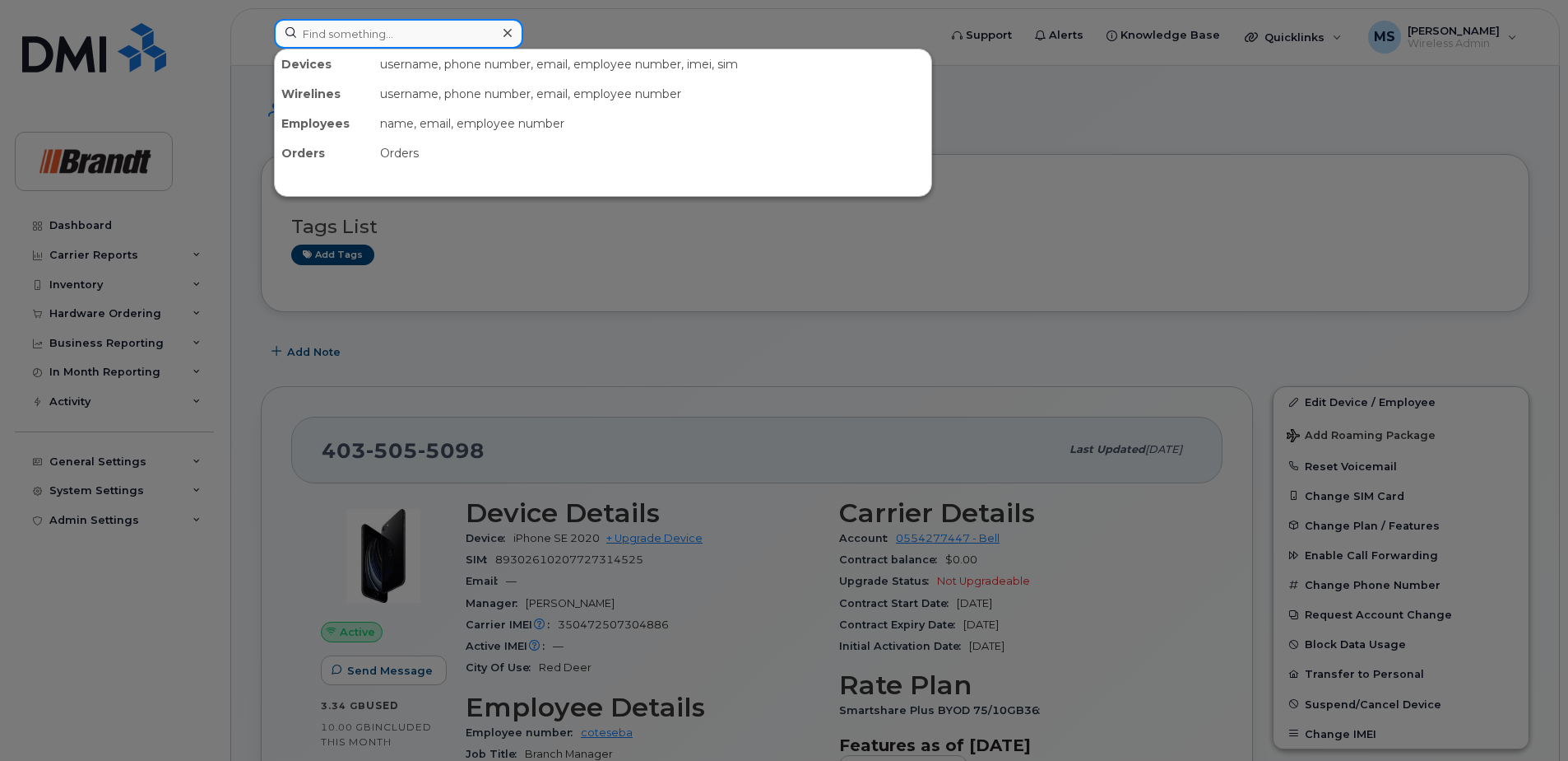
paste input "5873375814"
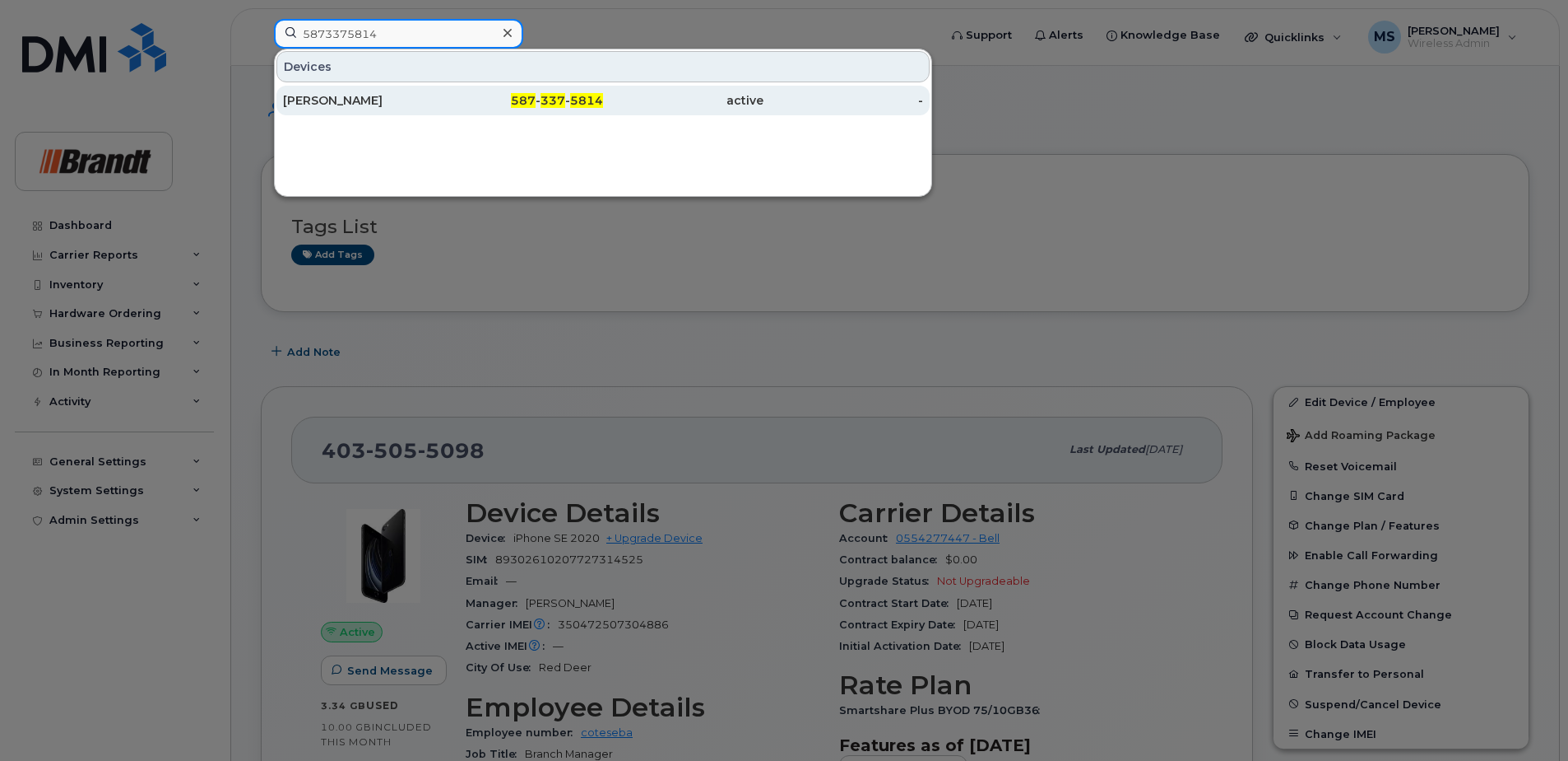
type input "5873375814"
click at [574, 101] on span "5814" at bounding box center [587, 100] width 33 height 14
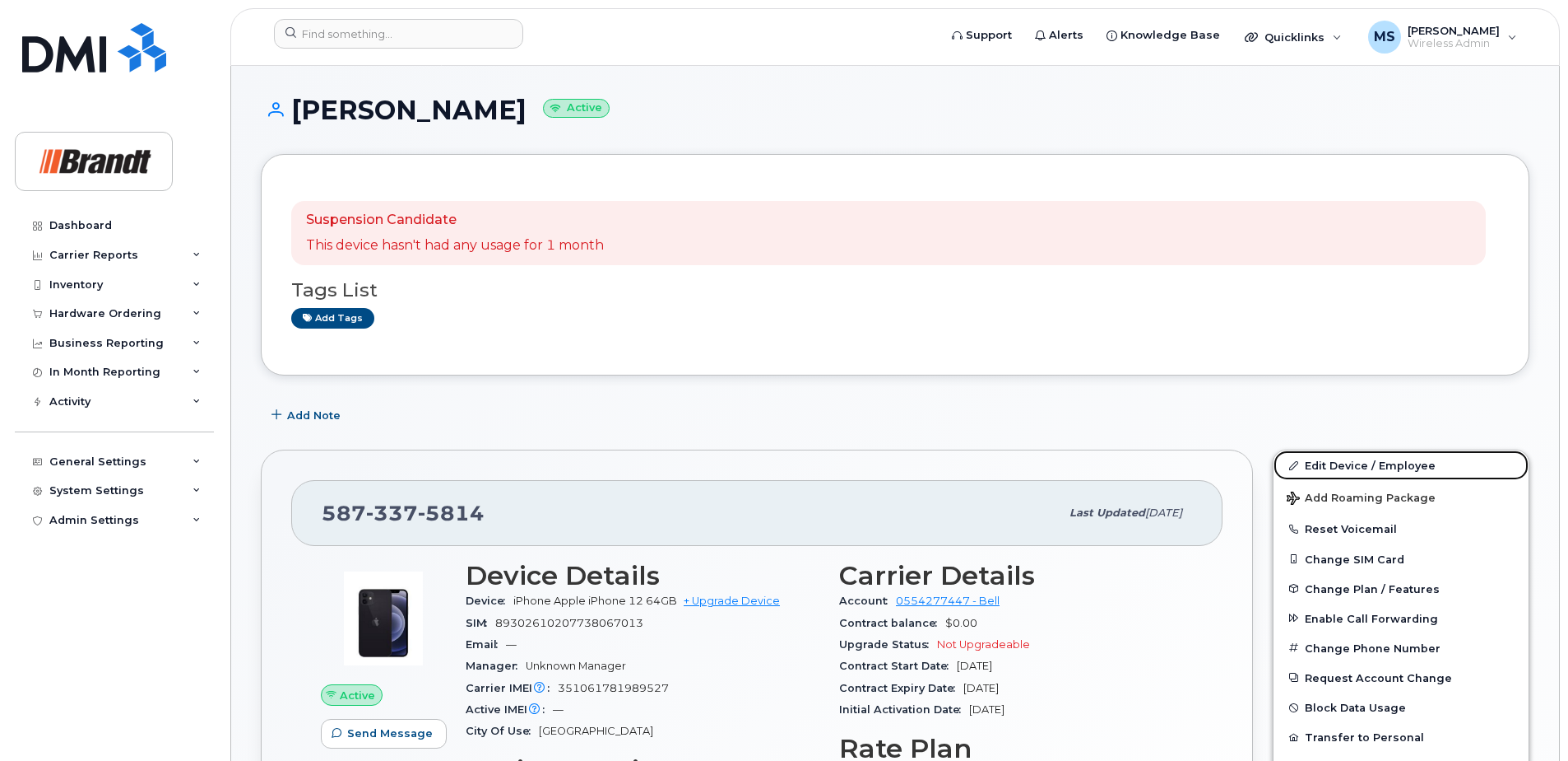
drag, startPoint x: 1324, startPoint y: 467, endPoint x: 890, endPoint y: 385, distance: 441.7
click at [1324, 467] on link "Edit Device / Employee" at bounding box center [1400, 464] width 255 height 30
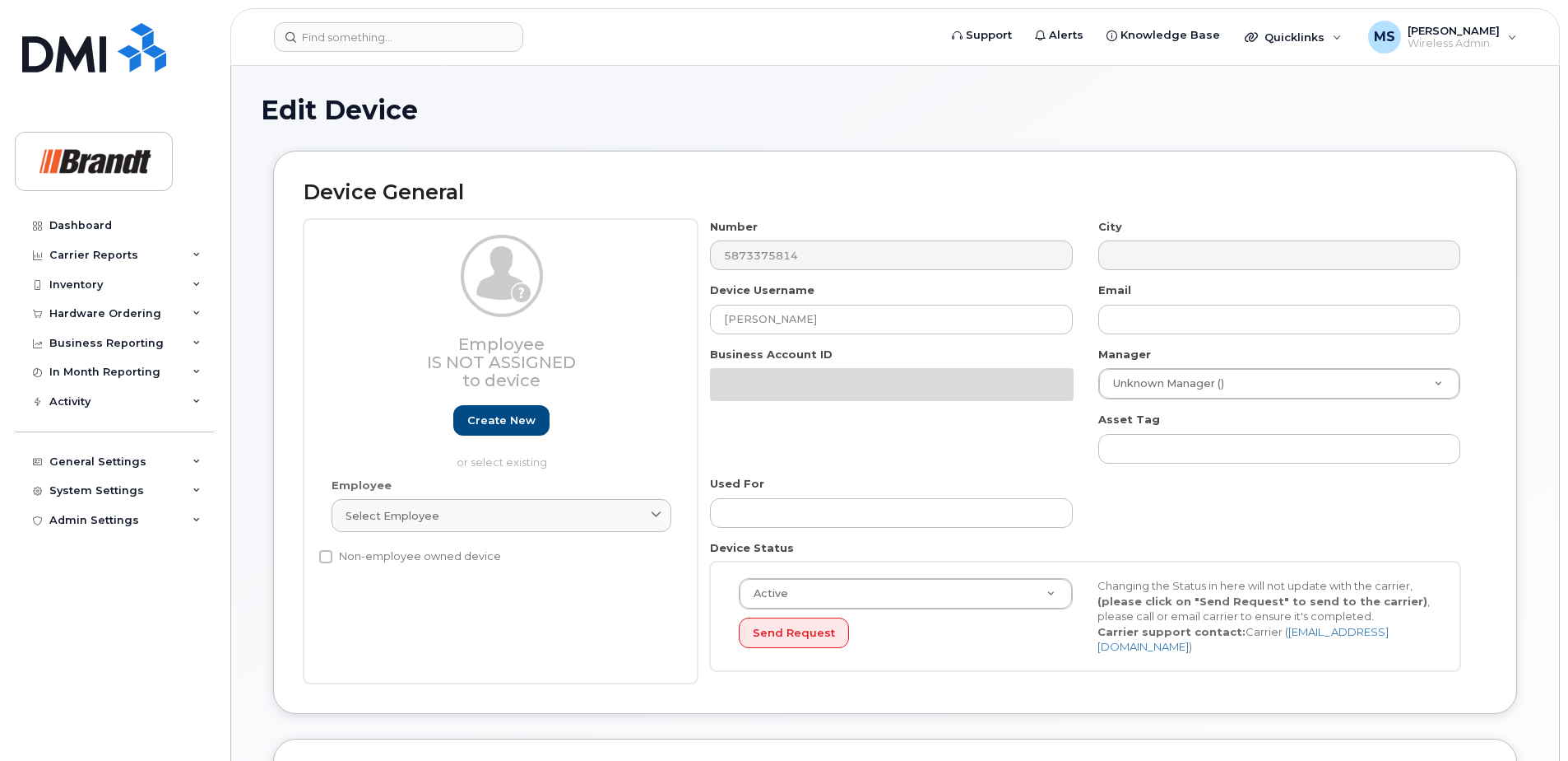
select select "33722384"
select select "34499151"
select select "35132258"
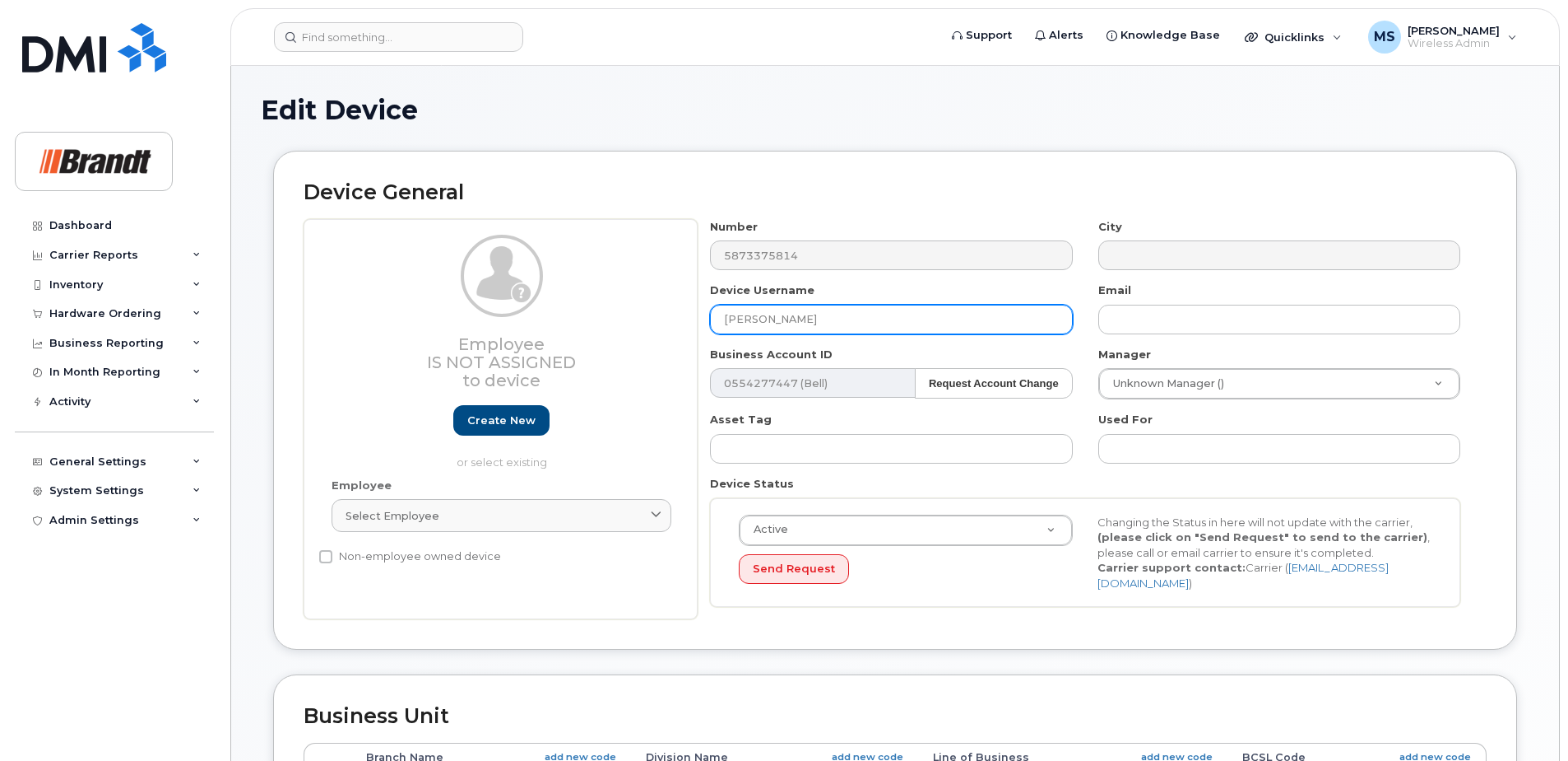
drag, startPoint x: 847, startPoint y: 312, endPoint x: 304, endPoint y: 366, distance: 545.7
click at [319, 360] on div "Employee Is not assigned to device Create new or select existing Employee Selec…" at bounding box center [895, 419] width 1183 height 401
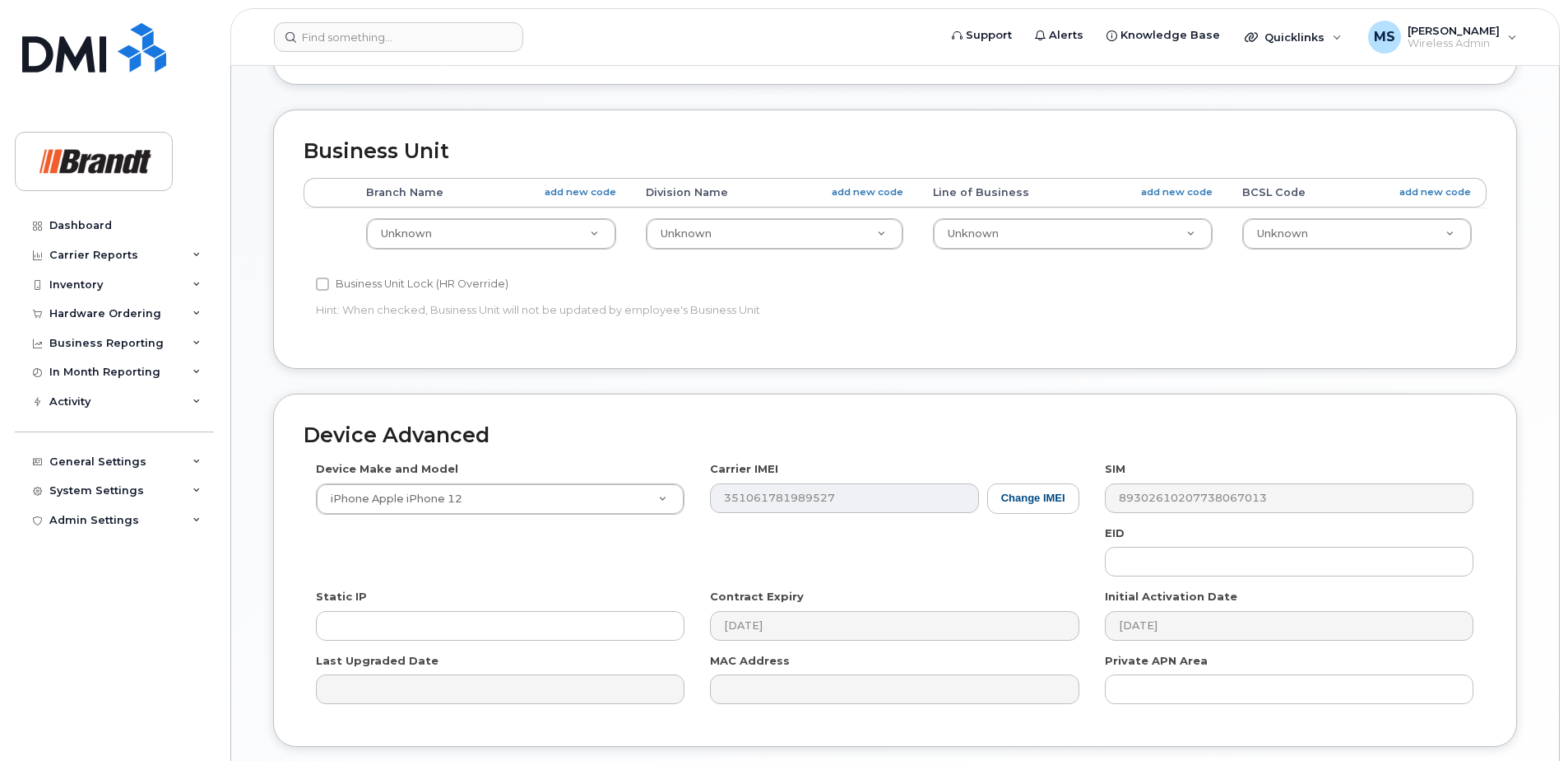
scroll to position [682, 0]
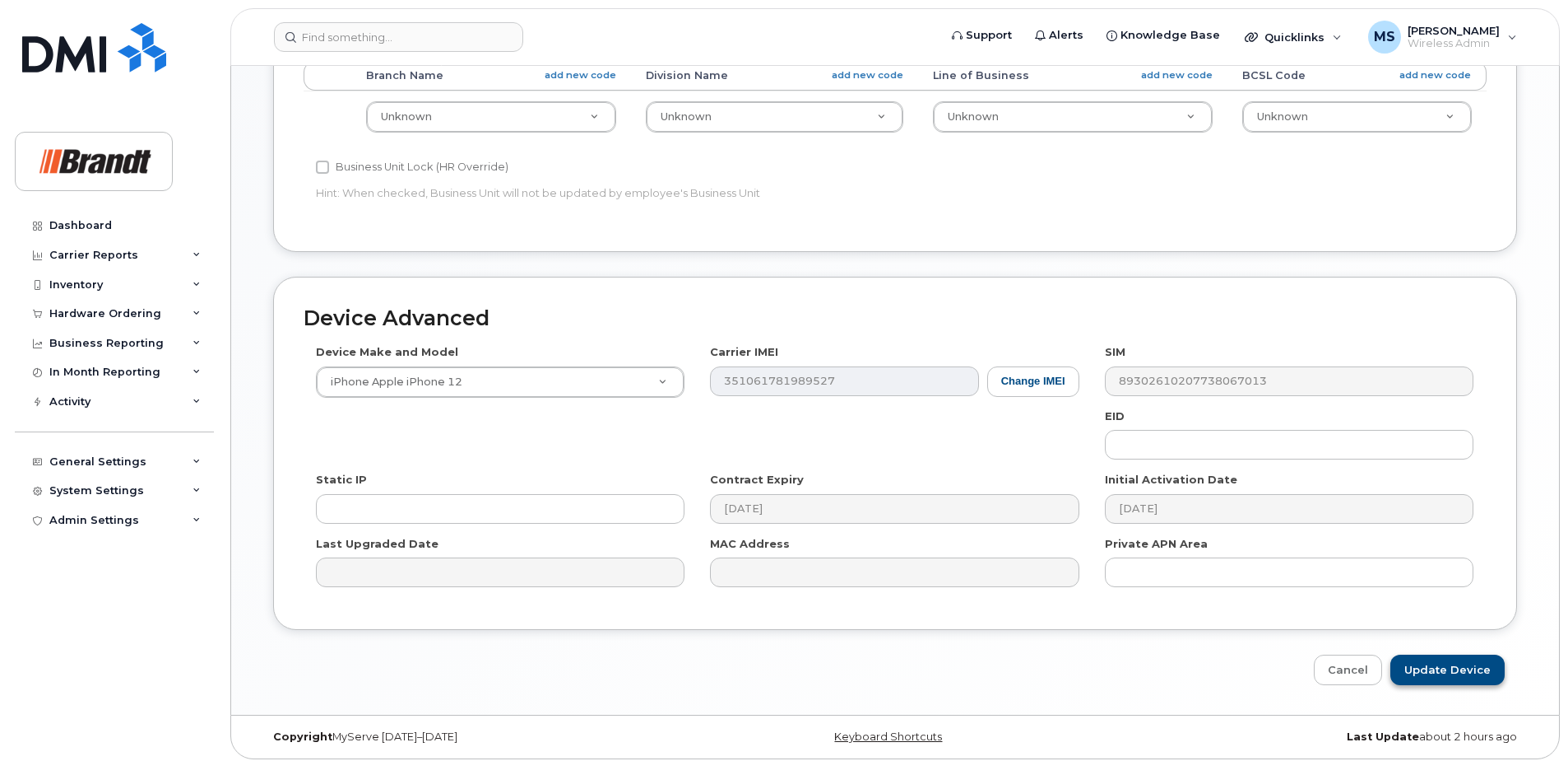
type input "[PERSON_NAME]"
click at [1420, 659] on input "Update Device" at bounding box center [1447, 670] width 114 height 31
type input "Saving..."
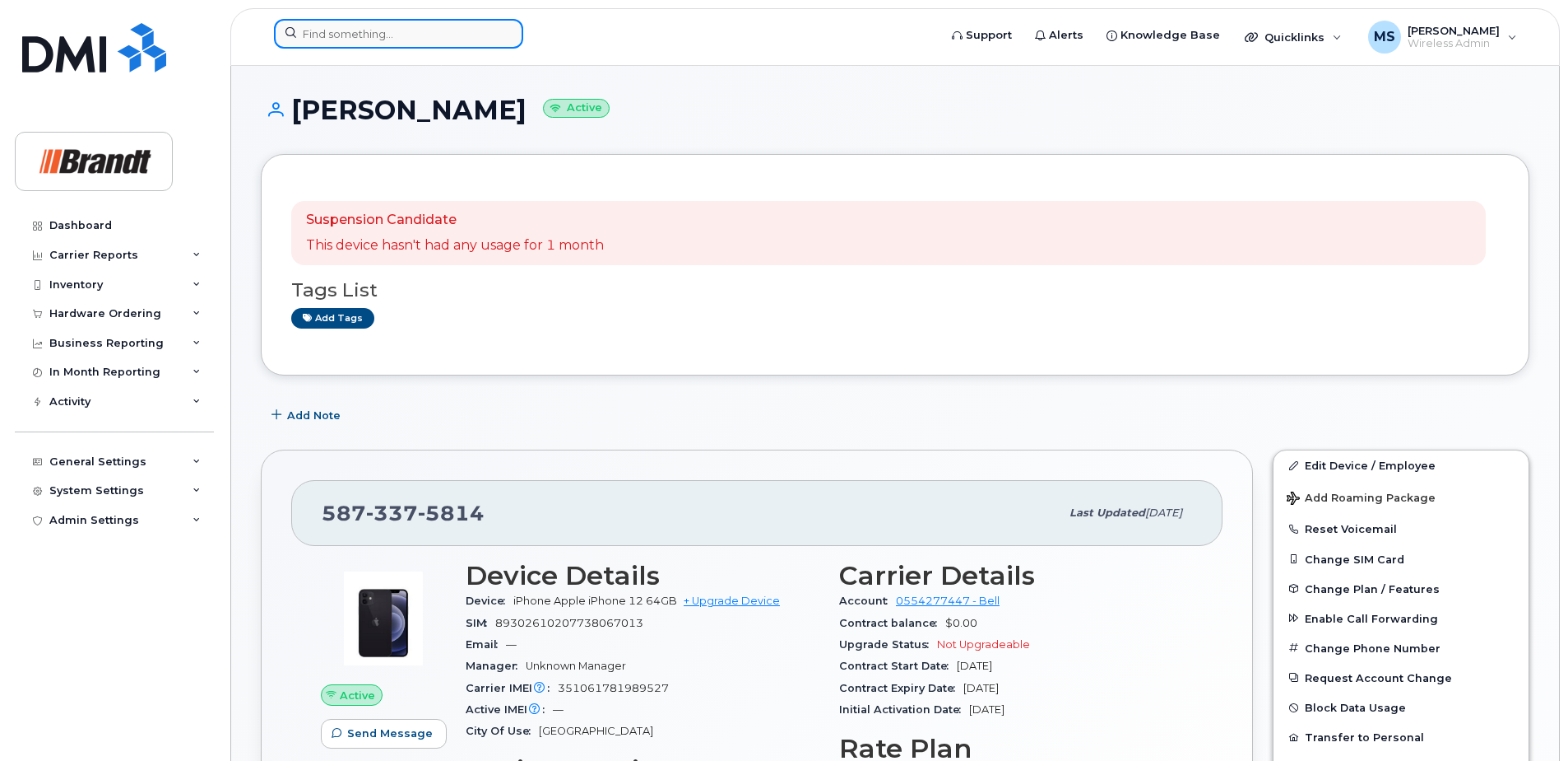
click at [482, 41] on input at bounding box center [398, 33] width 250 height 30
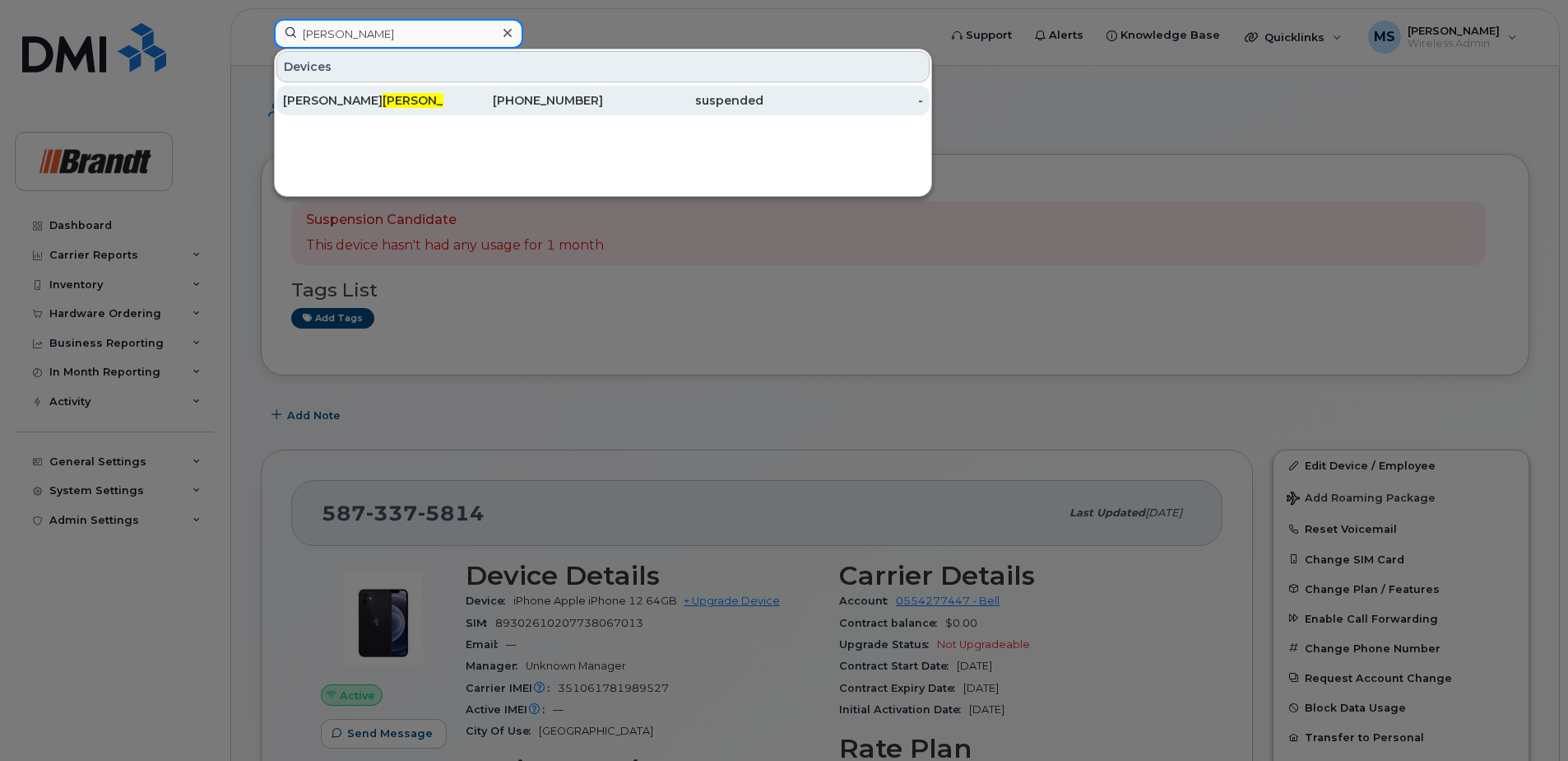
type input "[PERSON_NAME]"
click at [502, 100] on div "[PHONE_NUMBER]" at bounding box center [524, 100] width 160 height 16
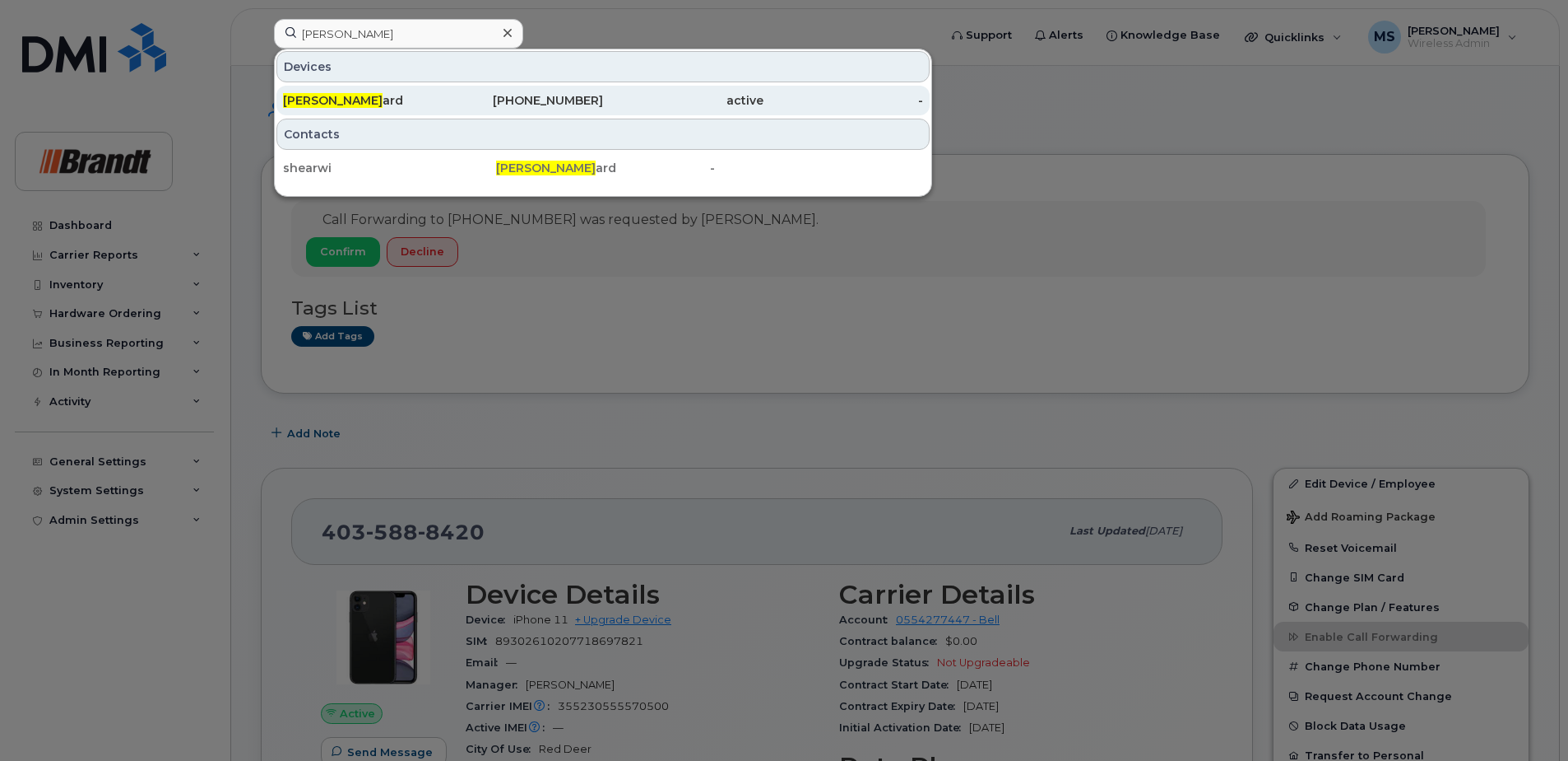
type input "william she"
click at [351, 98] on span "William She" at bounding box center [333, 100] width 99 height 14
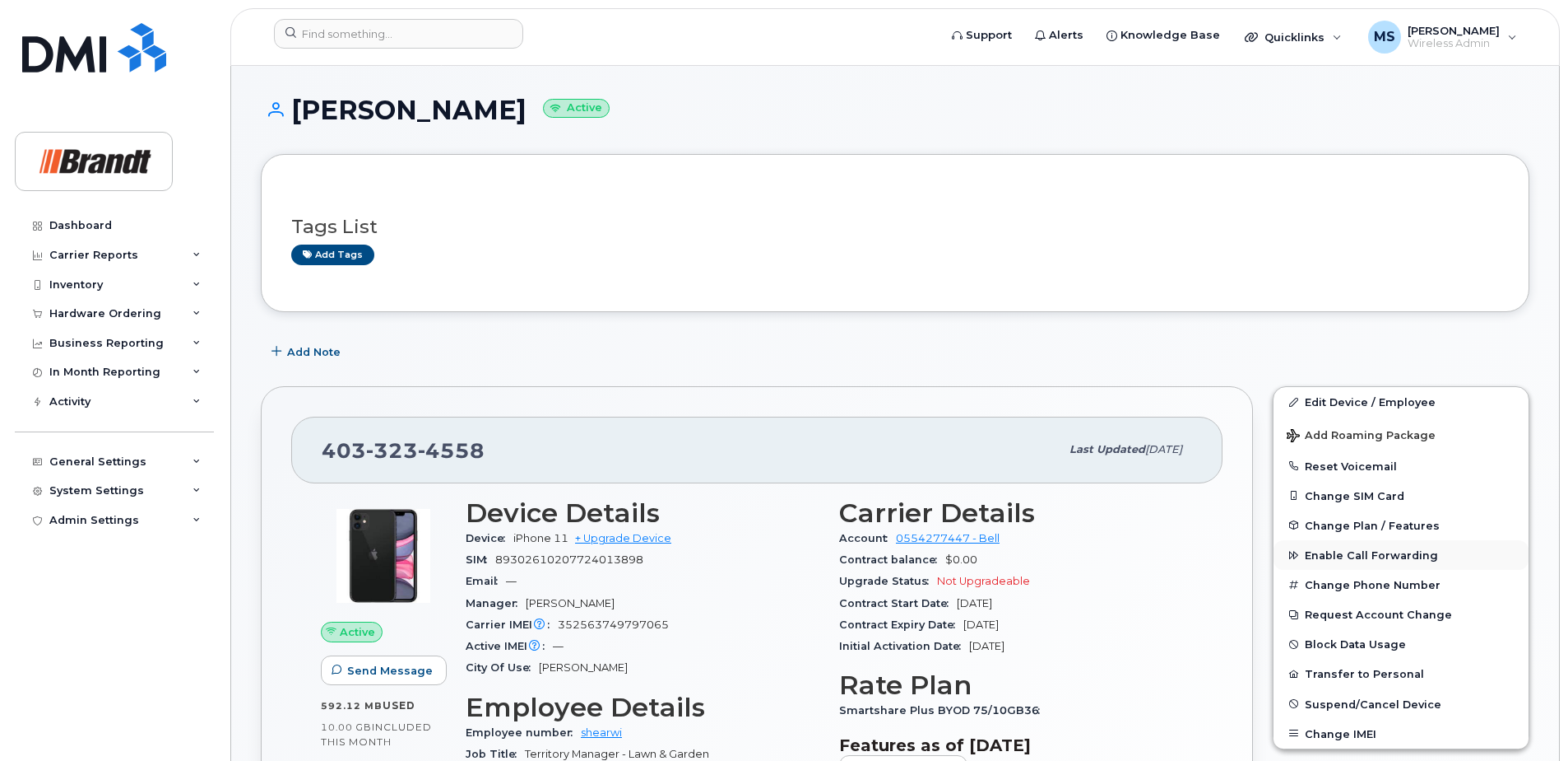
click at [1329, 547] on button "Enable Call Forwarding" at bounding box center [1400, 555] width 255 height 30
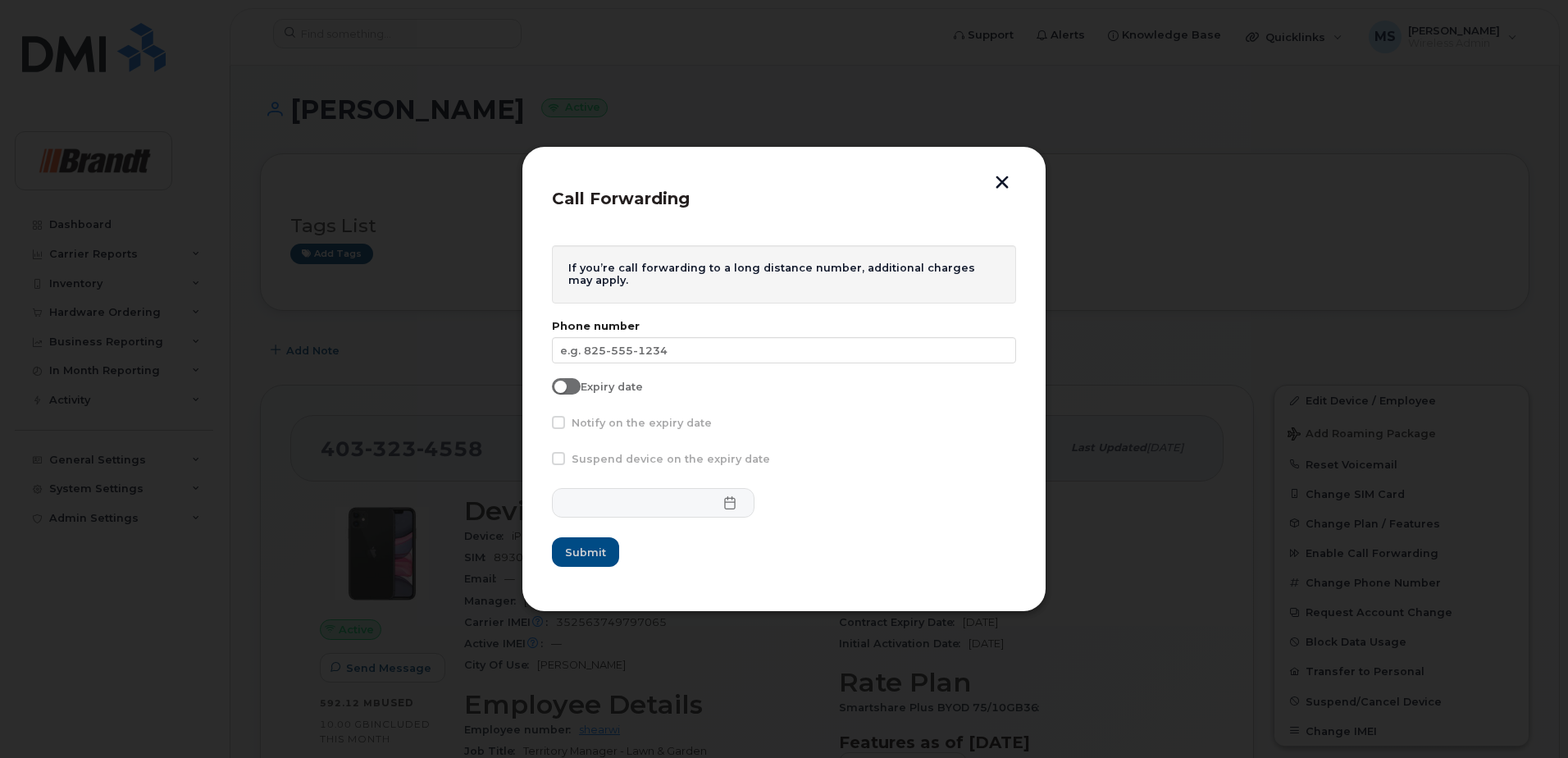
click at [783, 366] on form "If you’re call forwarding to a long distance number, additional charges may app…" at bounding box center [783, 406] width 464 height 322
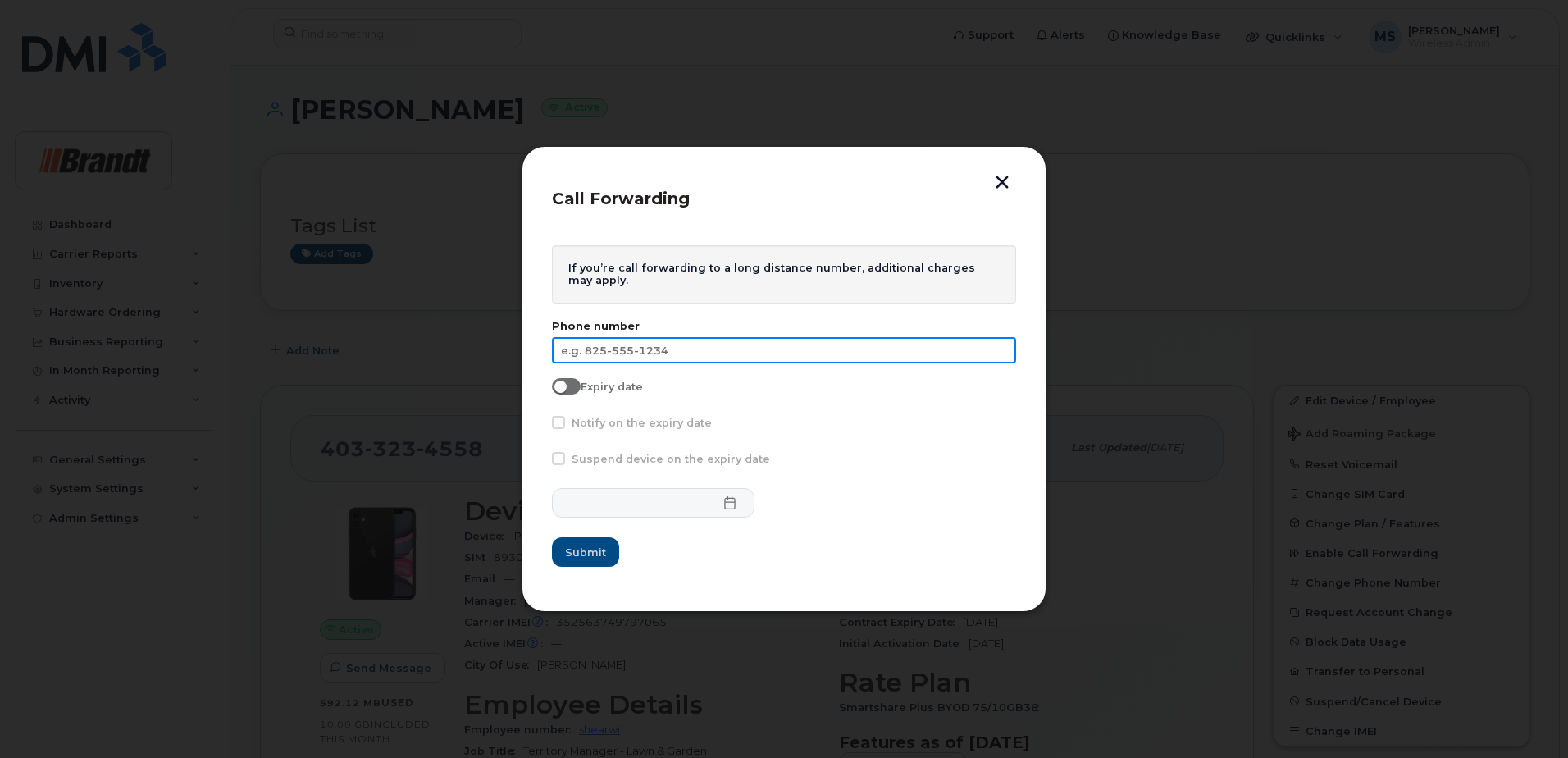
click at [788, 349] on input "text" at bounding box center [783, 349] width 464 height 26
type input "[PHONE_NUMBER]"
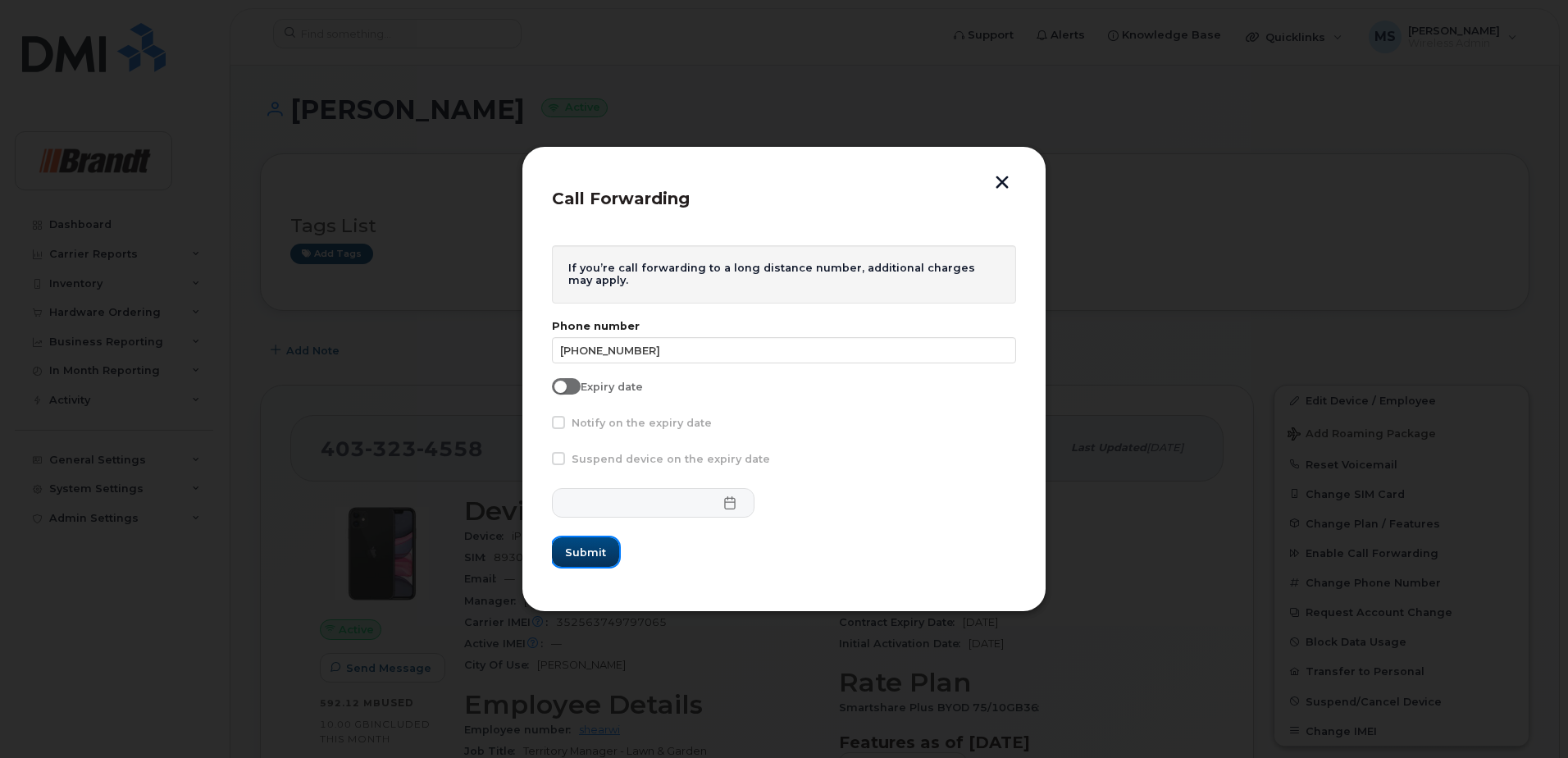
click at [608, 545] on button "Submit" at bounding box center [585, 551] width 67 height 30
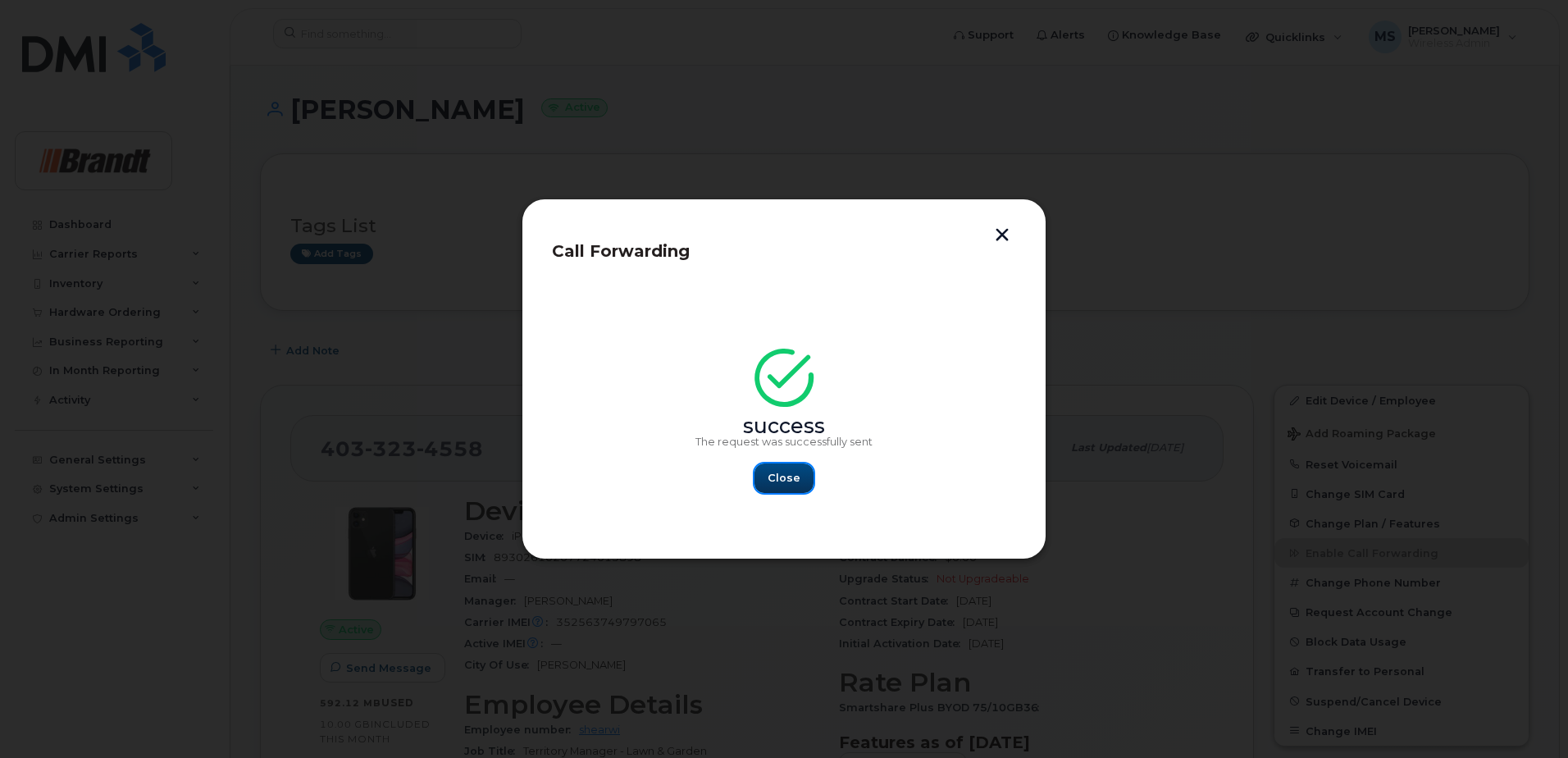
click at [797, 486] on button "Close" at bounding box center [784, 478] width 59 height 30
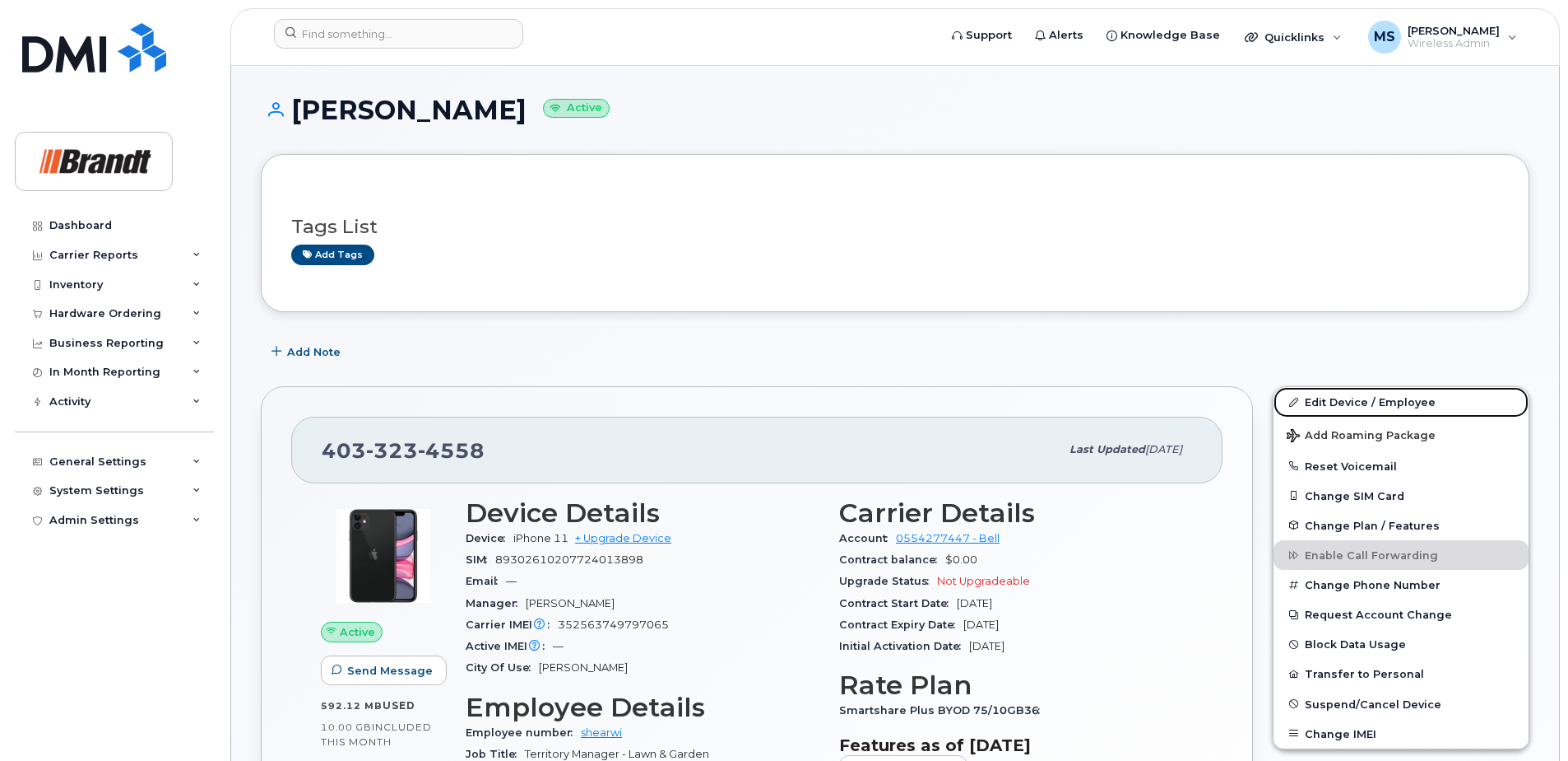
drag, startPoint x: 1337, startPoint y: 393, endPoint x: 1040, endPoint y: 341, distance: 301.5
click at [1337, 393] on link "Edit Device / Employee" at bounding box center [1400, 401] width 255 height 30
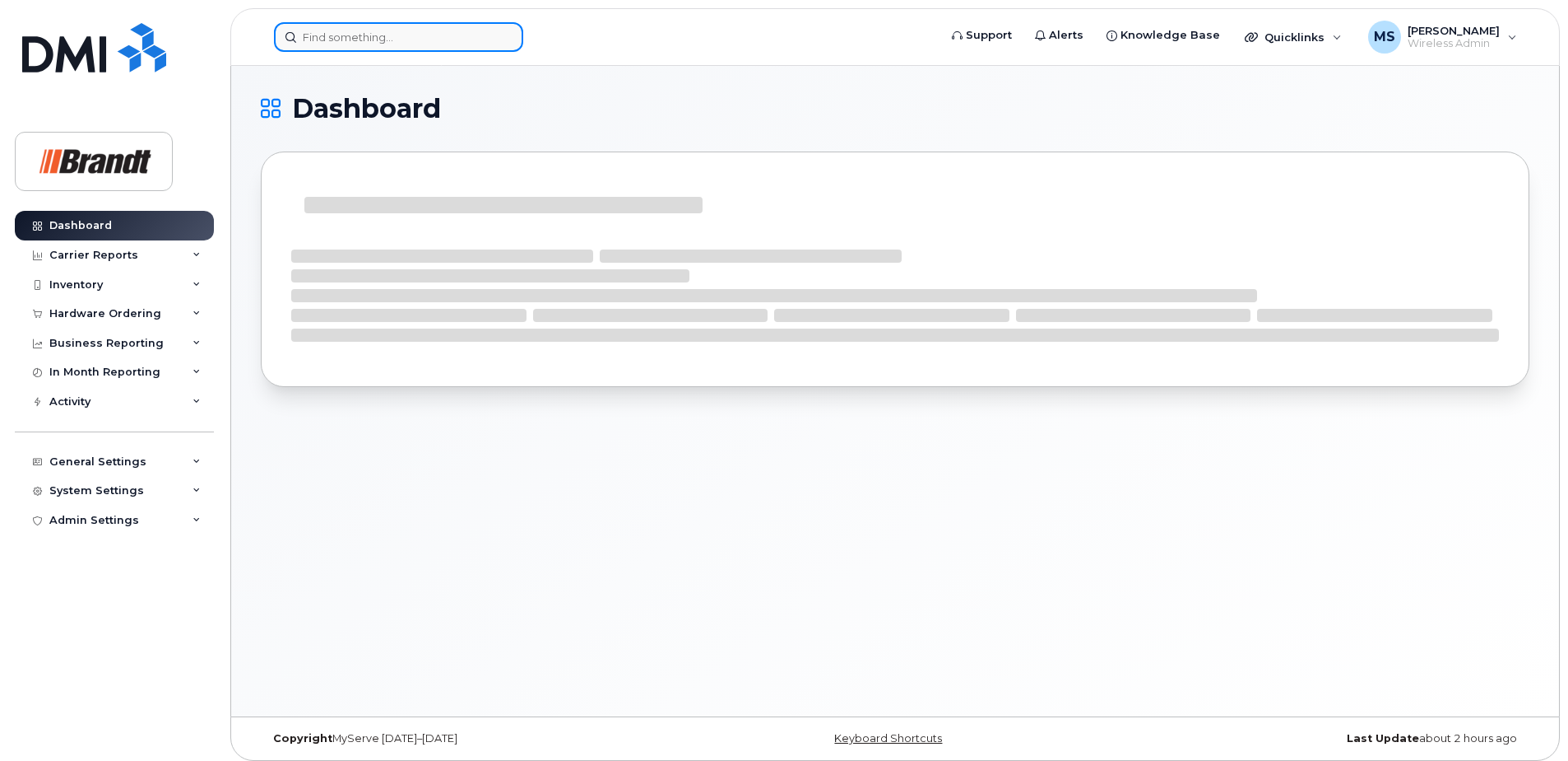
click at [468, 50] on input at bounding box center [398, 37] width 250 height 30
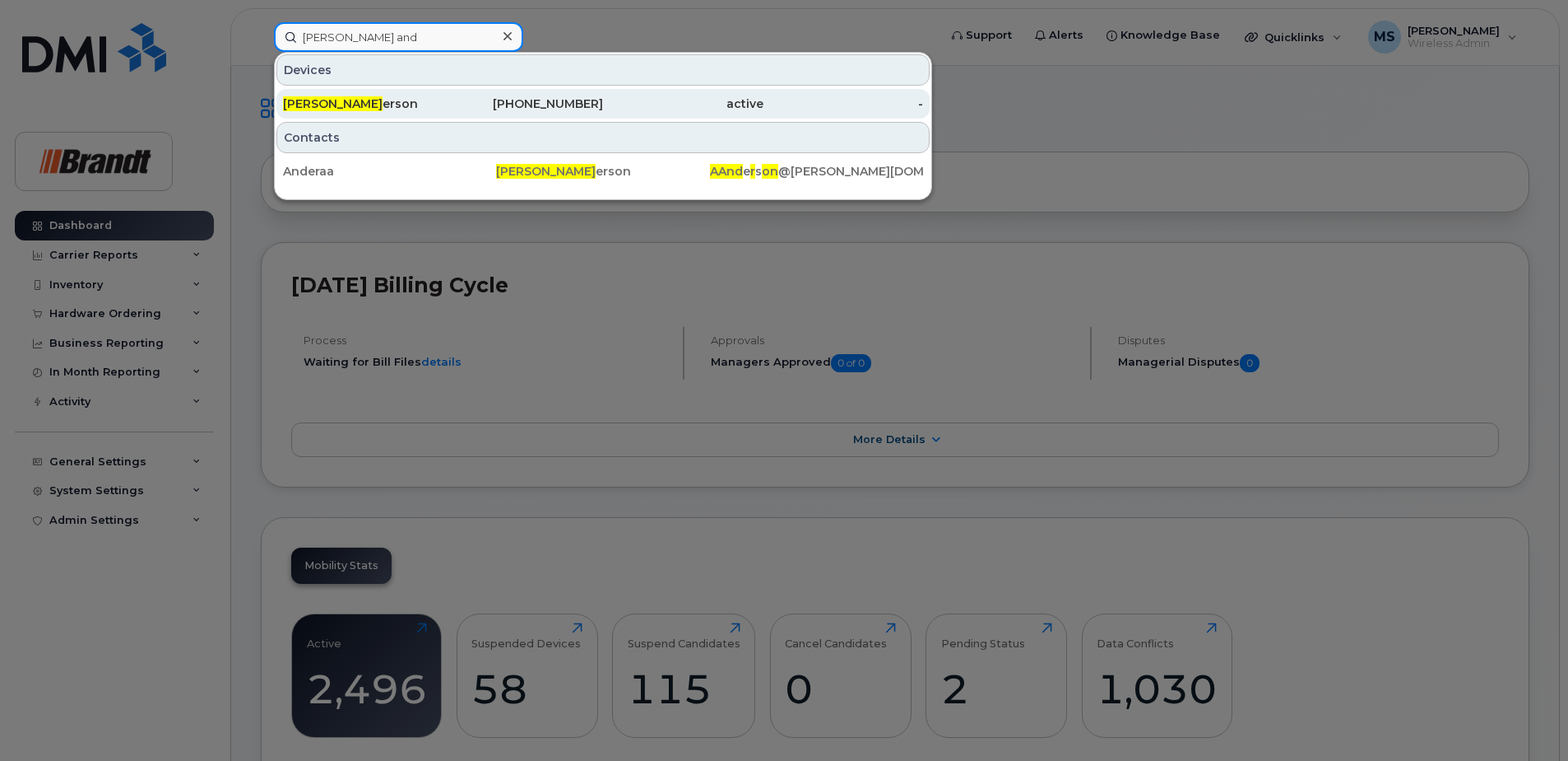
type input "aaron and"
click at [376, 112] on div "Aaron And erson" at bounding box center [363, 104] width 160 height 30
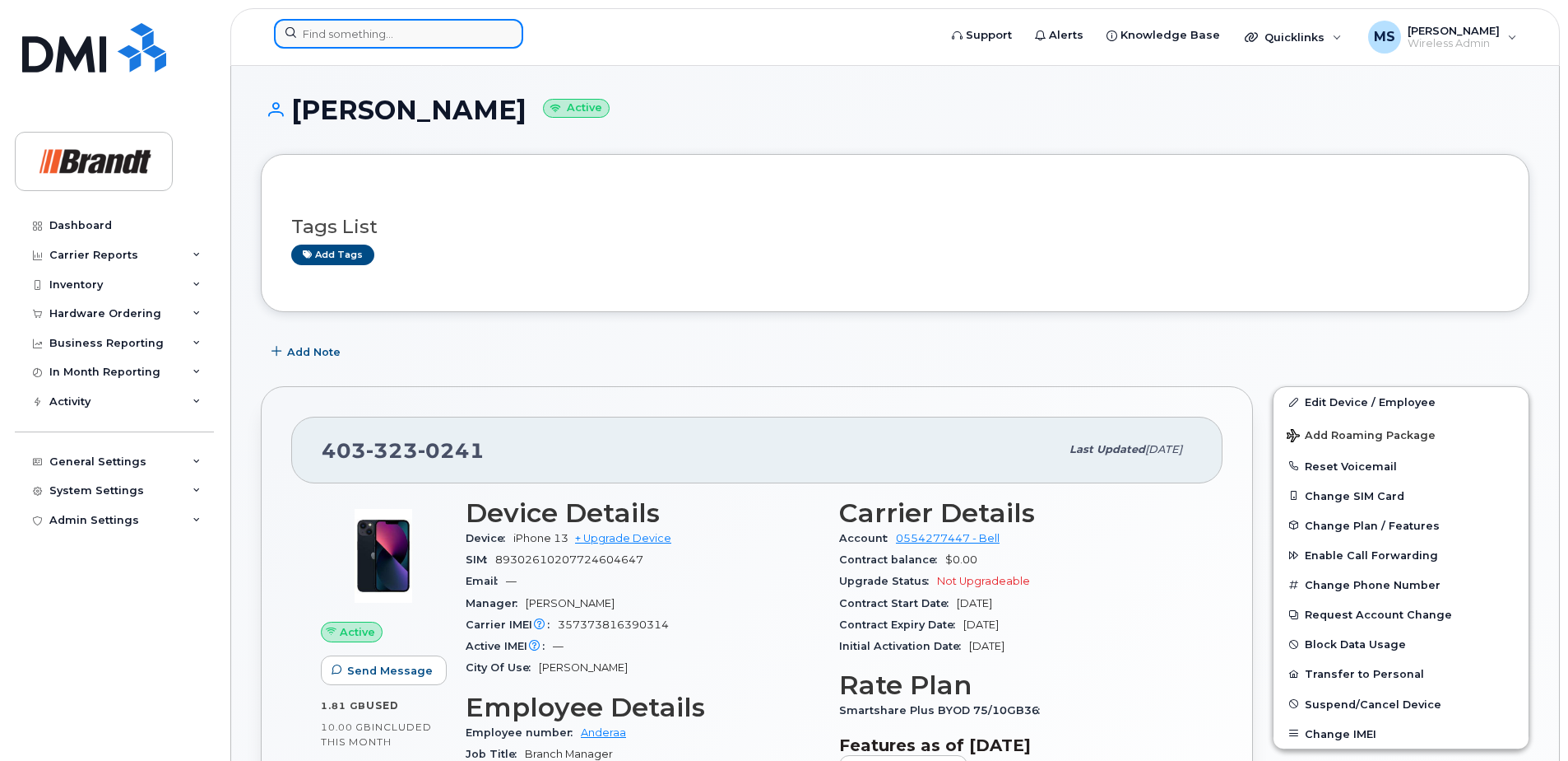
click at [329, 34] on input at bounding box center [398, 33] width 250 height 30
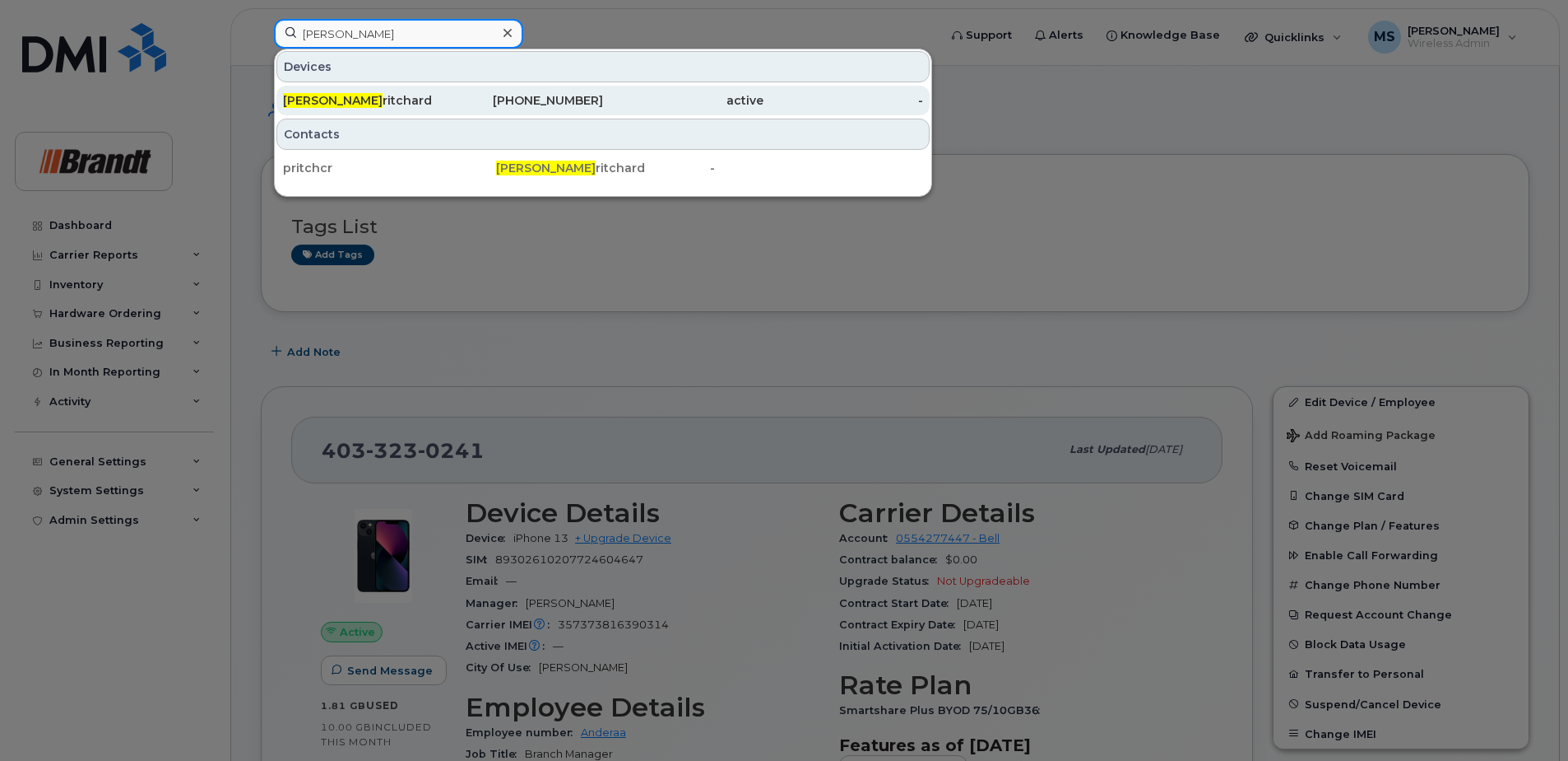
type input "craig p"
click at [533, 91] on div "587-335-0016" at bounding box center [524, 100] width 160 height 30
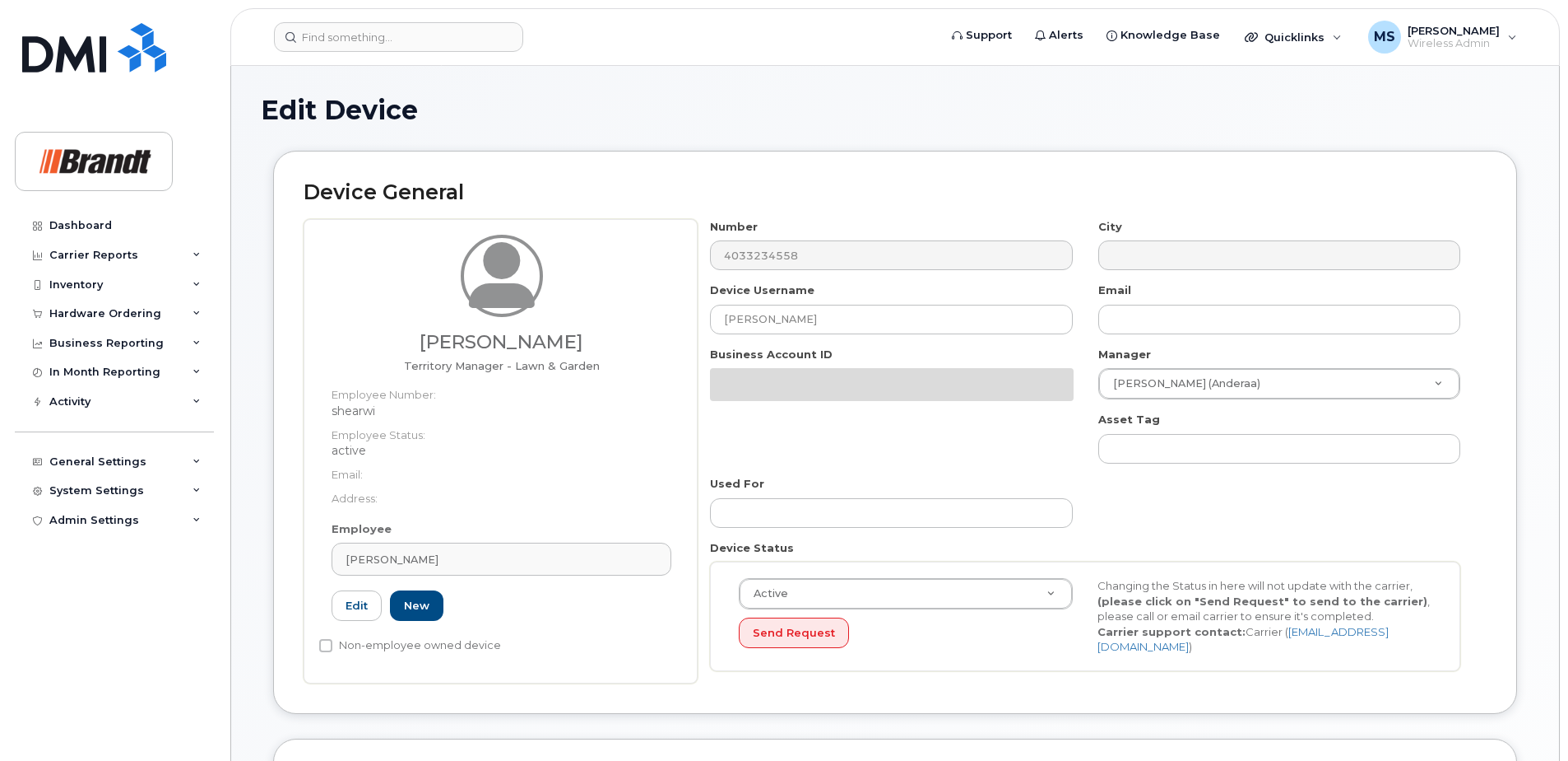
select select "34499227"
select select "35155014"
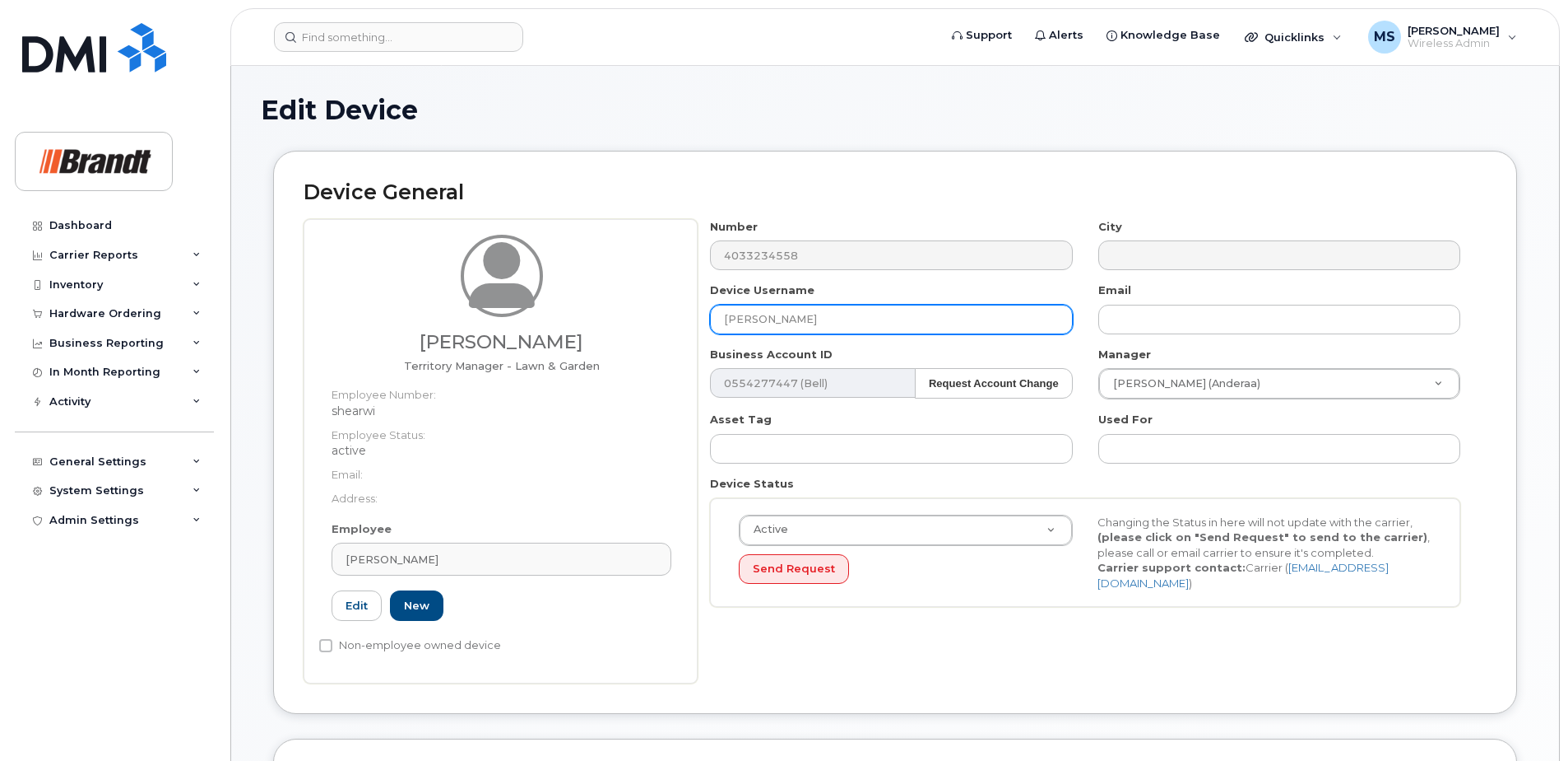
drag, startPoint x: 861, startPoint y: 313, endPoint x: 481, endPoint y: 325, distance: 380.2
click at [485, 325] on div "William Sheard Territory Manager - Lawn & Garden Employee Number: shearwi Emplo…" at bounding box center [895, 451] width 1183 height 464
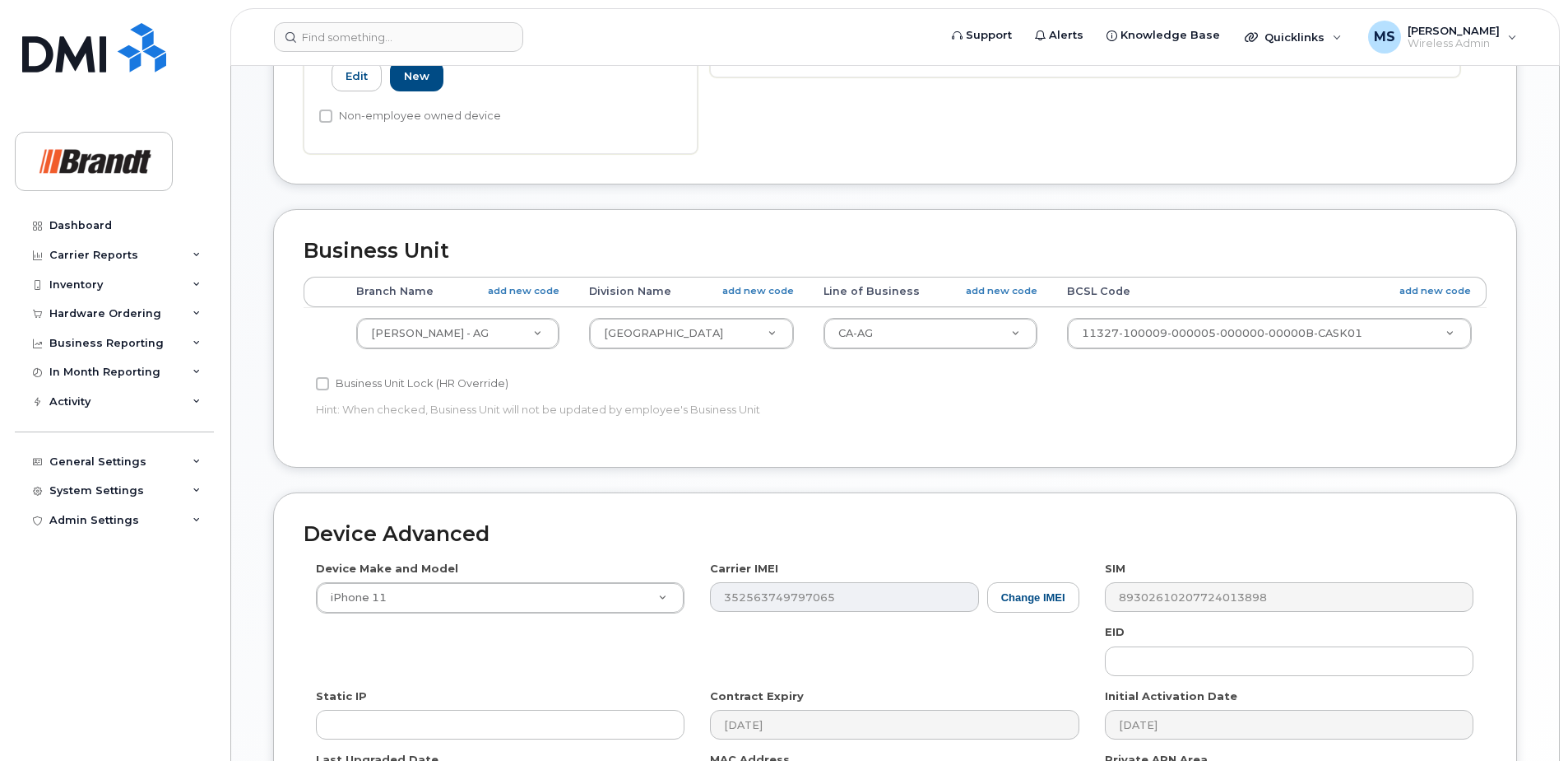
scroll to position [753, 0]
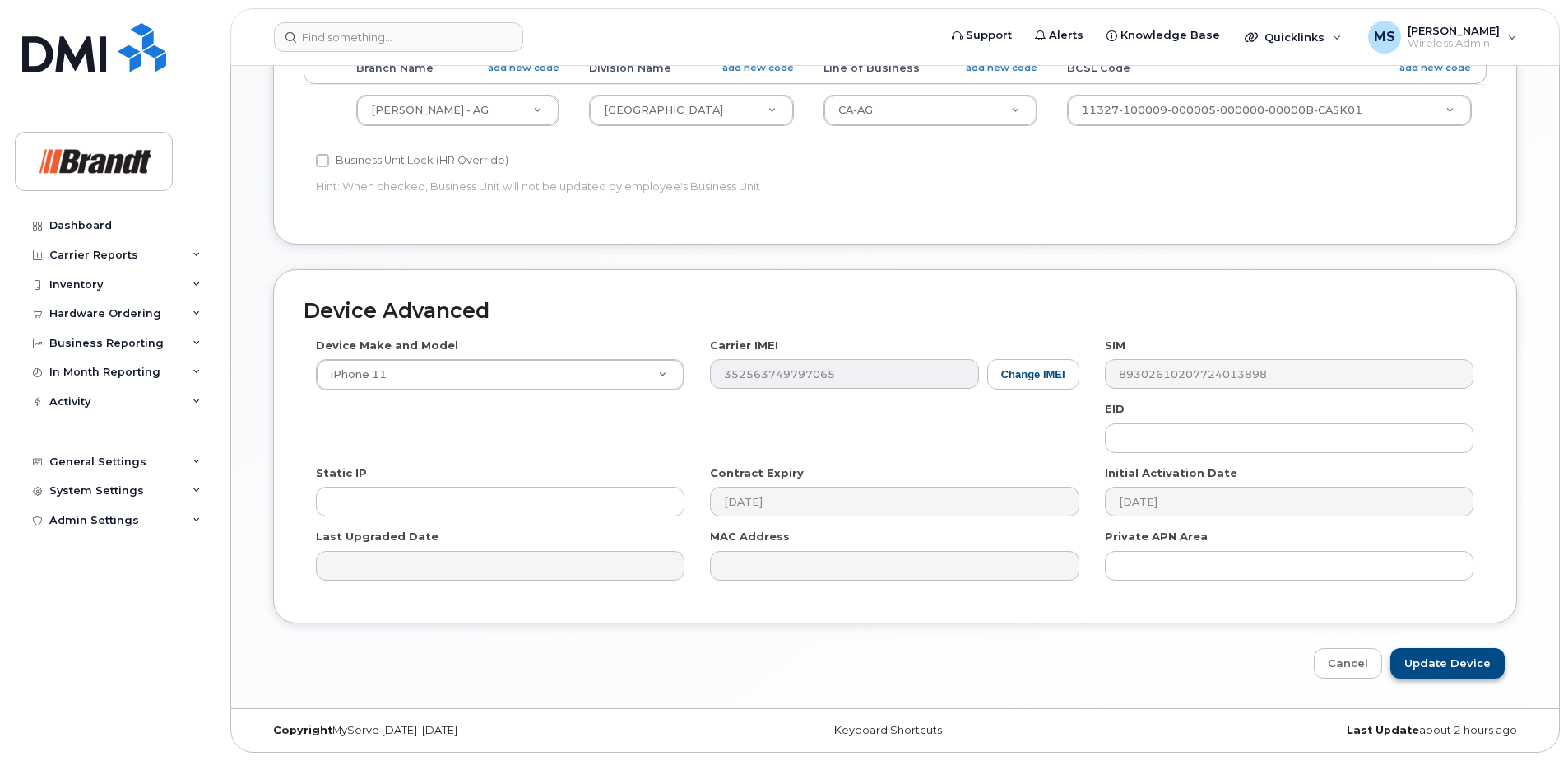
type input "Spare TM Stettler"
click at [1441, 668] on input "Update Device" at bounding box center [1447, 664] width 114 height 31
type input "Saving..."
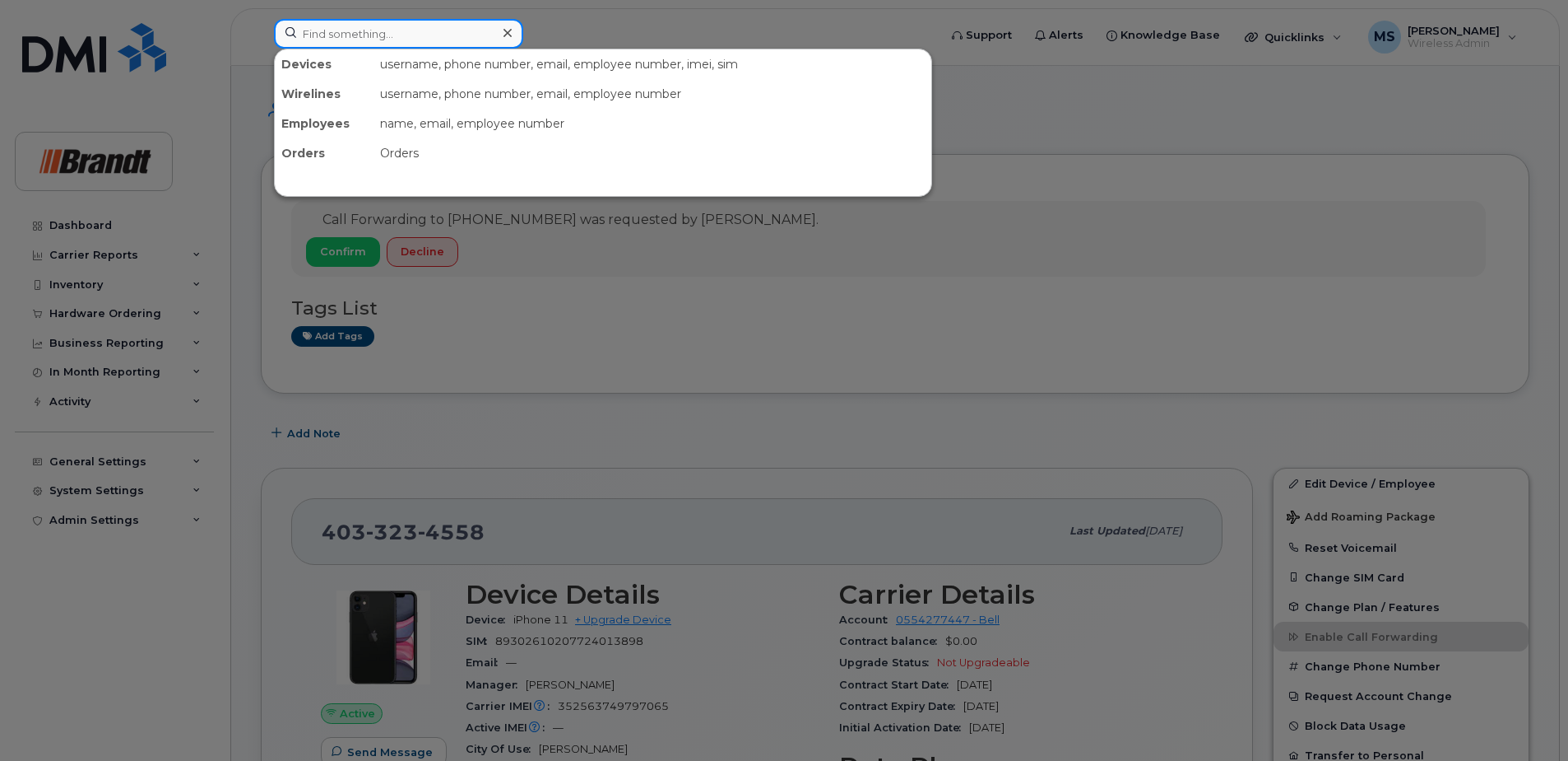
click at [469, 41] on input at bounding box center [398, 33] width 250 height 30
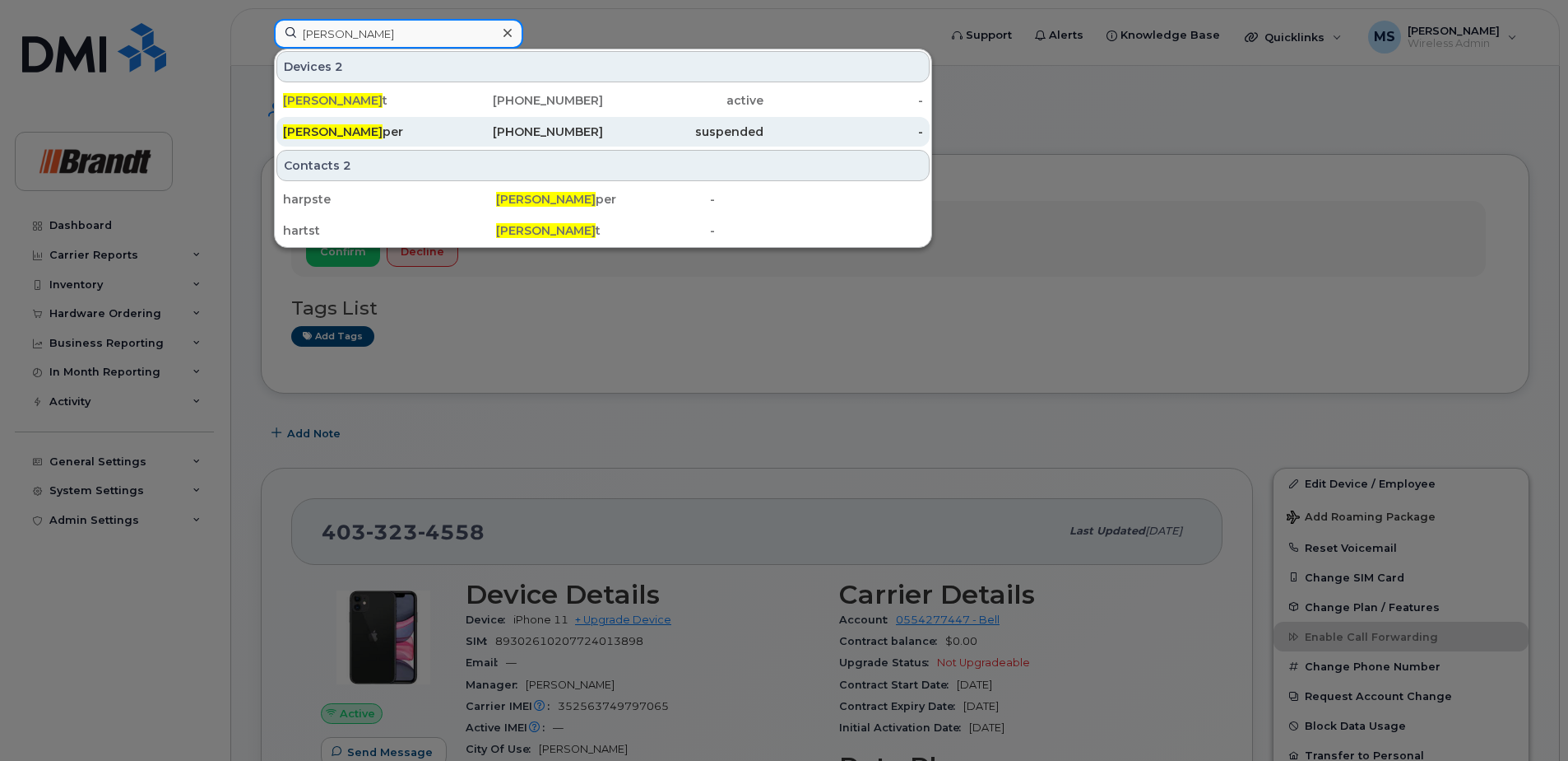
type input "[PERSON_NAME]"
click at [612, 138] on div "suspended" at bounding box center [683, 132] width 160 height 16
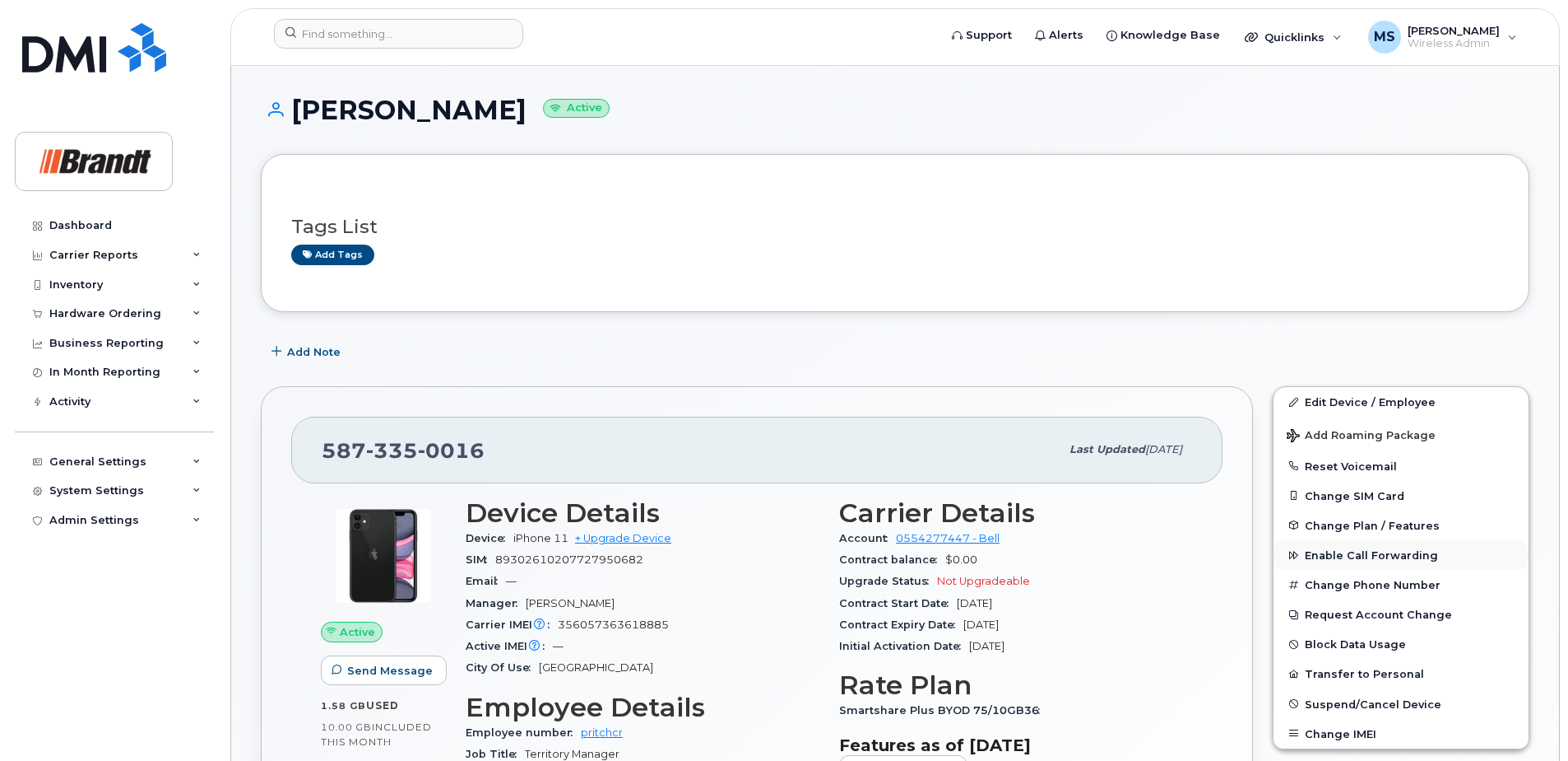
click at [1323, 553] on span "Enable Call Forwarding" at bounding box center [1372, 555] width 133 height 13
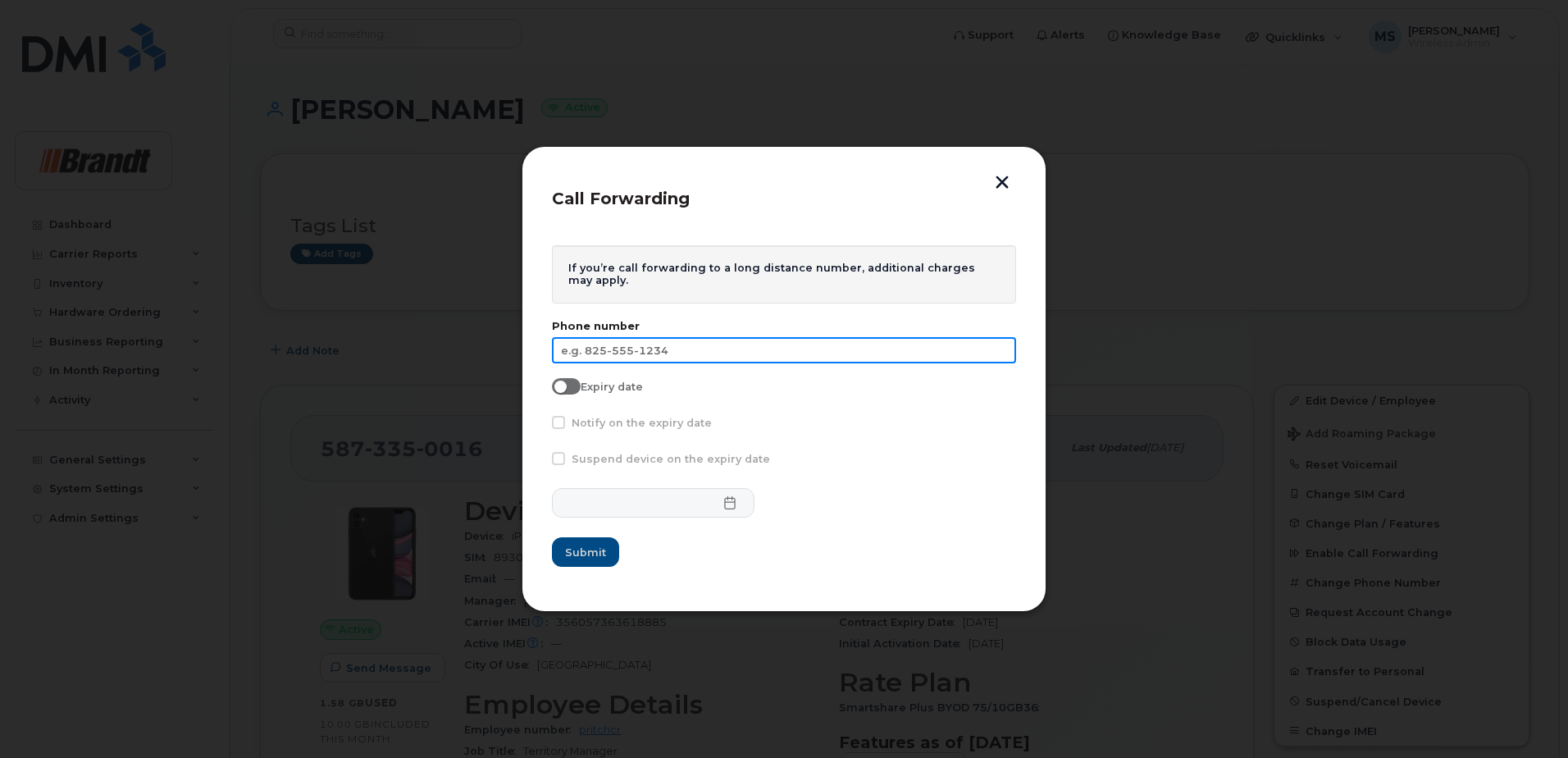
click at [700, 350] on input "text" at bounding box center [783, 349] width 464 height 26
type input "780-818-0736"
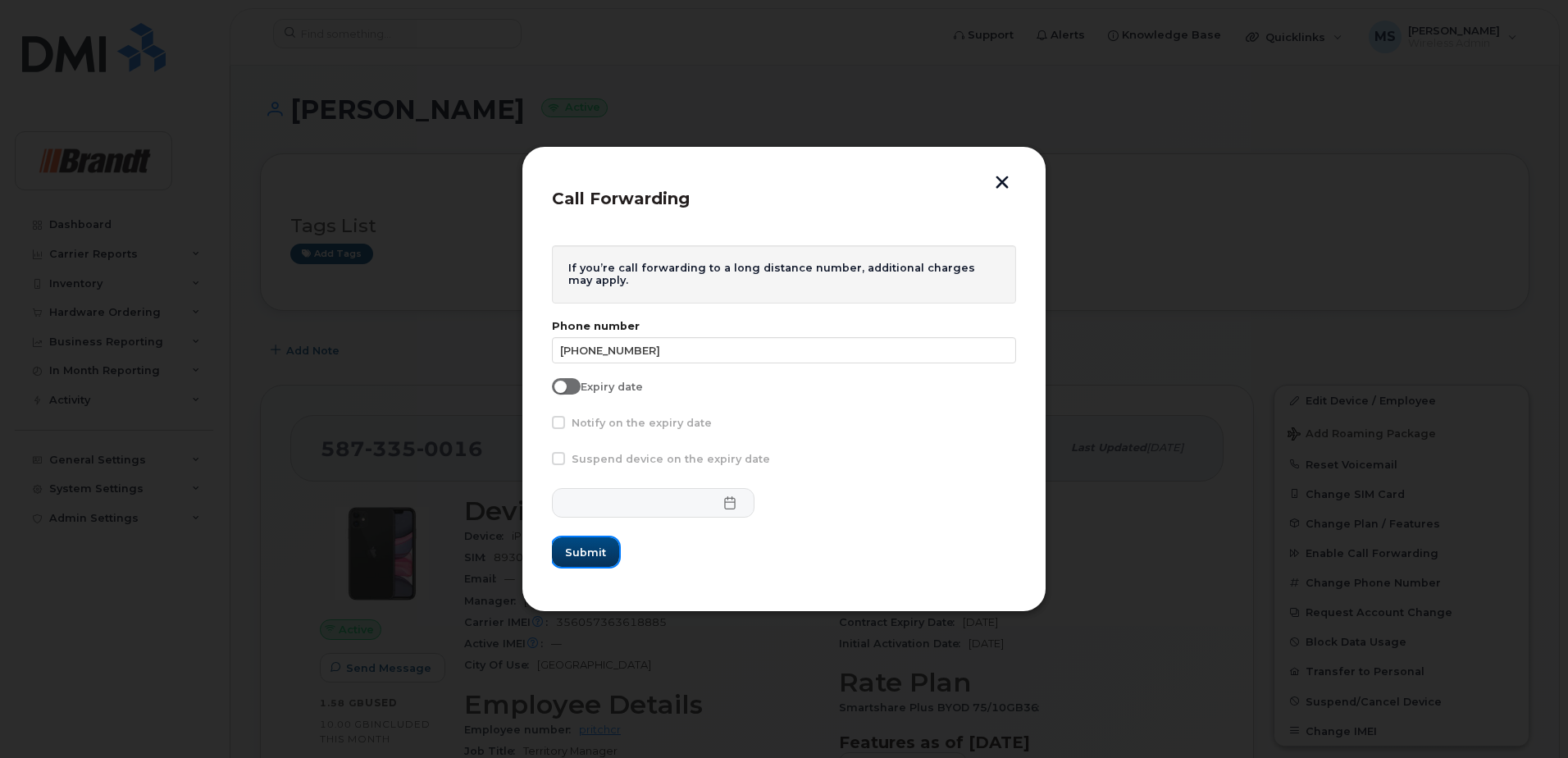
click at [593, 551] on span "Submit" at bounding box center [586, 551] width 41 height 15
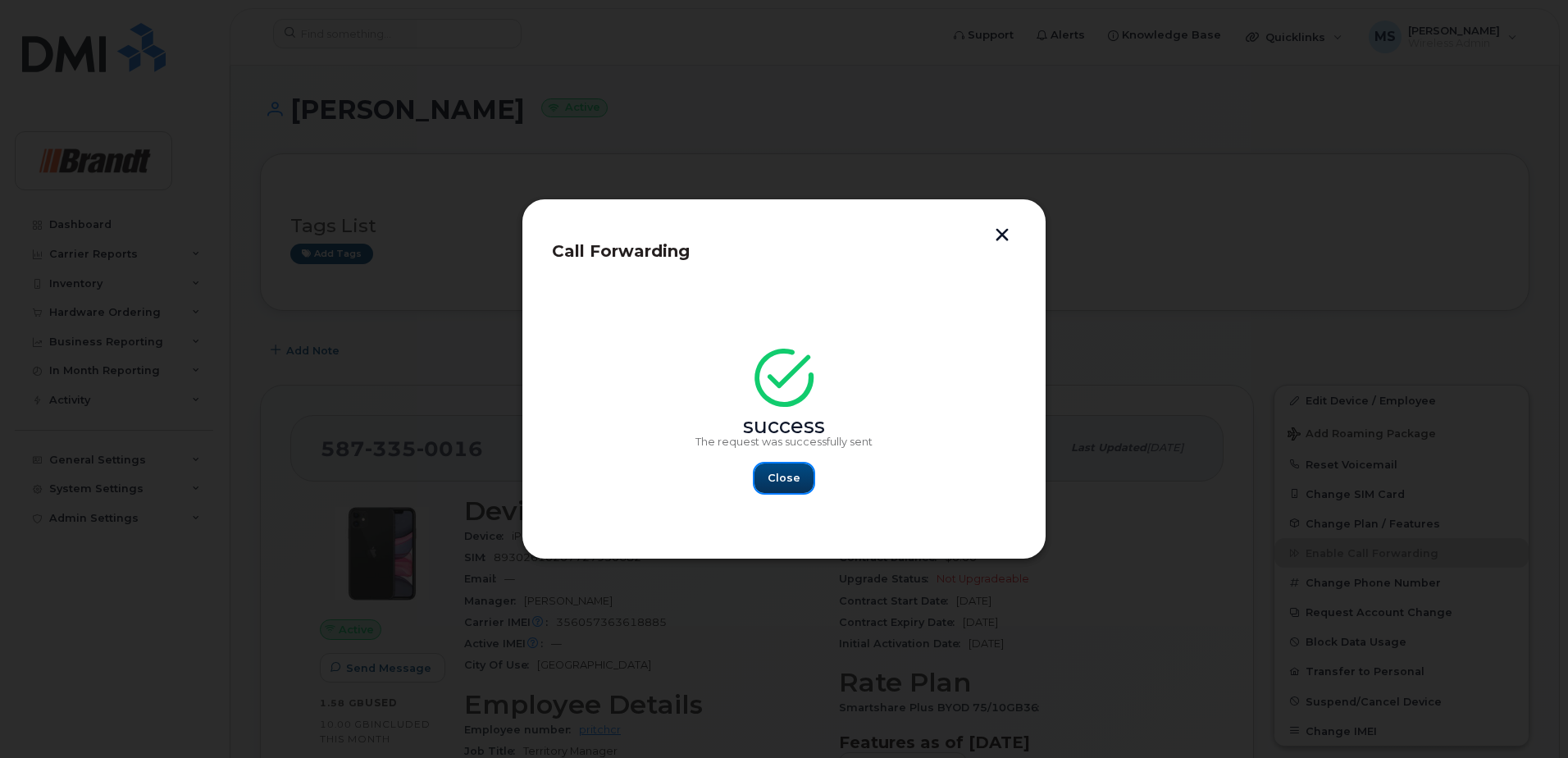
click at [774, 478] on span "Close" at bounding box center [784, 477] width 33 height 15
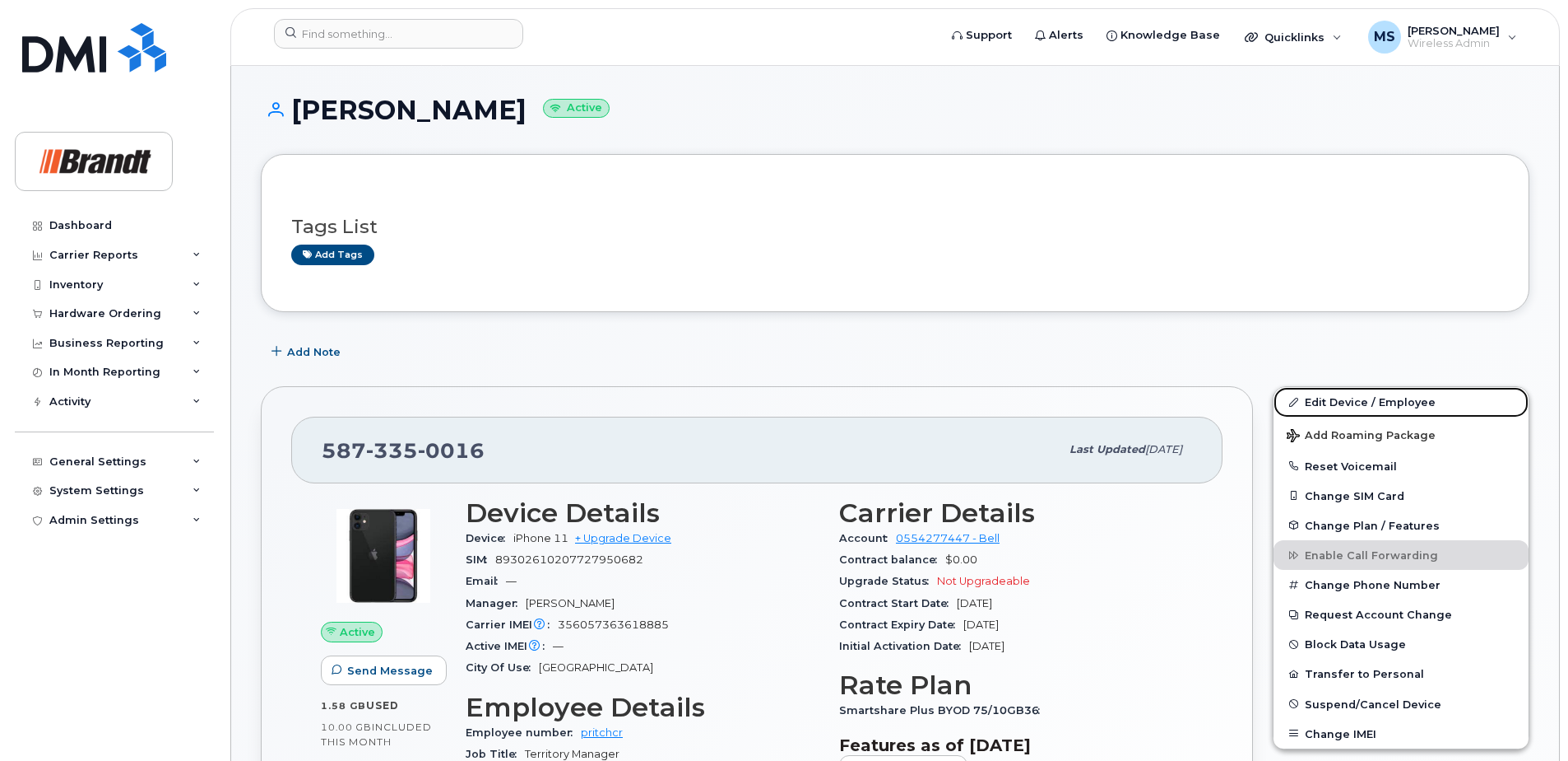
drag, startPoint x: 1386, startPoint y: 401, endPoint x: 1064, endPoint y: 367, distance: 323.8
click at [1386, 401] on link "Edit Device / Employee" at bounding box center [1400, 401] width 255 height 30
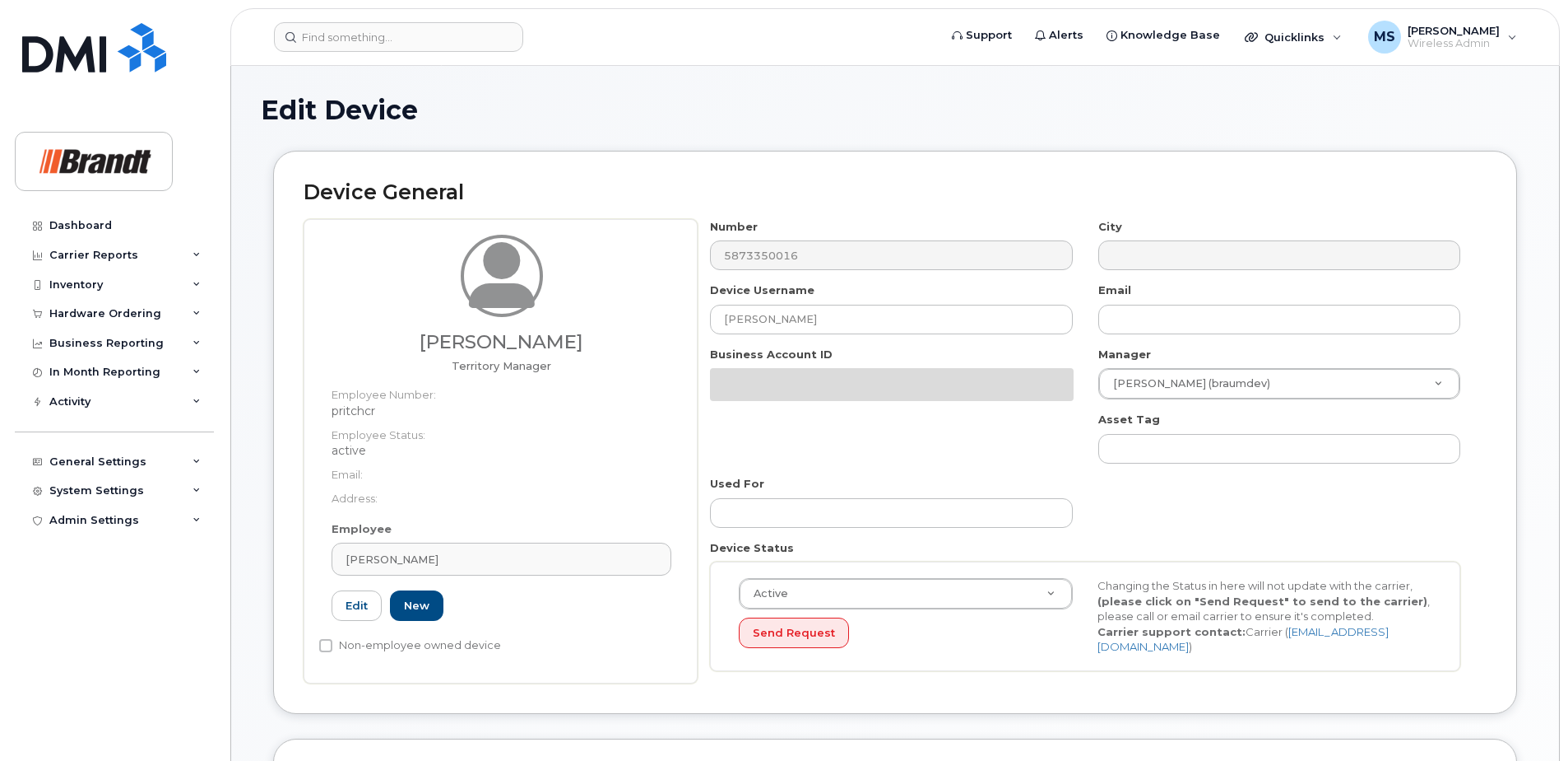
select select "34499230"
select select "34499245"
select select "35155013"
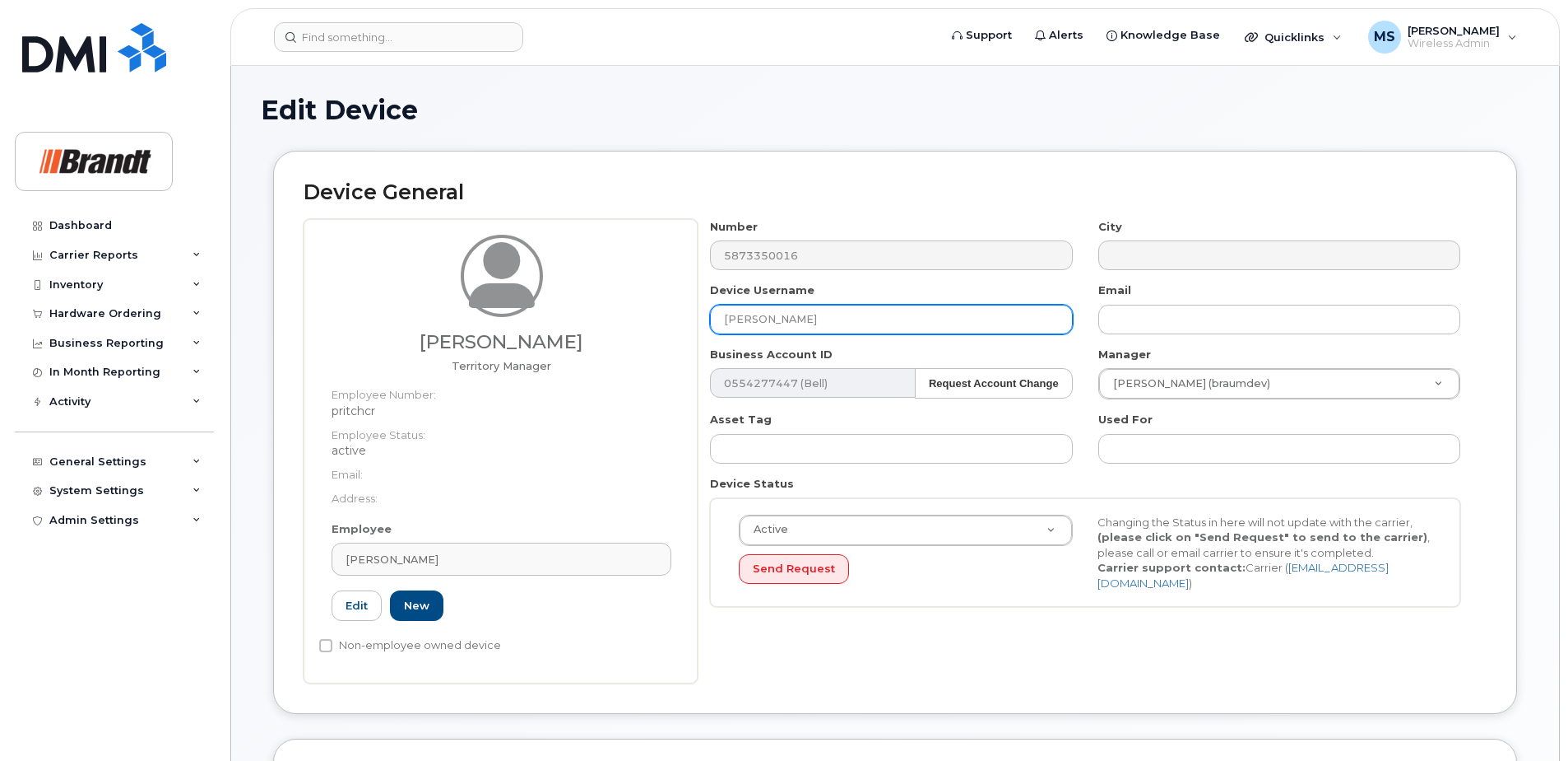
drag, startPoint x: 697, startPoint y: 323, endPoint x: 406, endPoint y: 336, distance: 291.3
click at [465, 335] on div "[PERSON_NAME] Territory Manager Employee Number: pritchcr Employee Status: acti…" at bounding box center [895, 451] width 1183 height 464
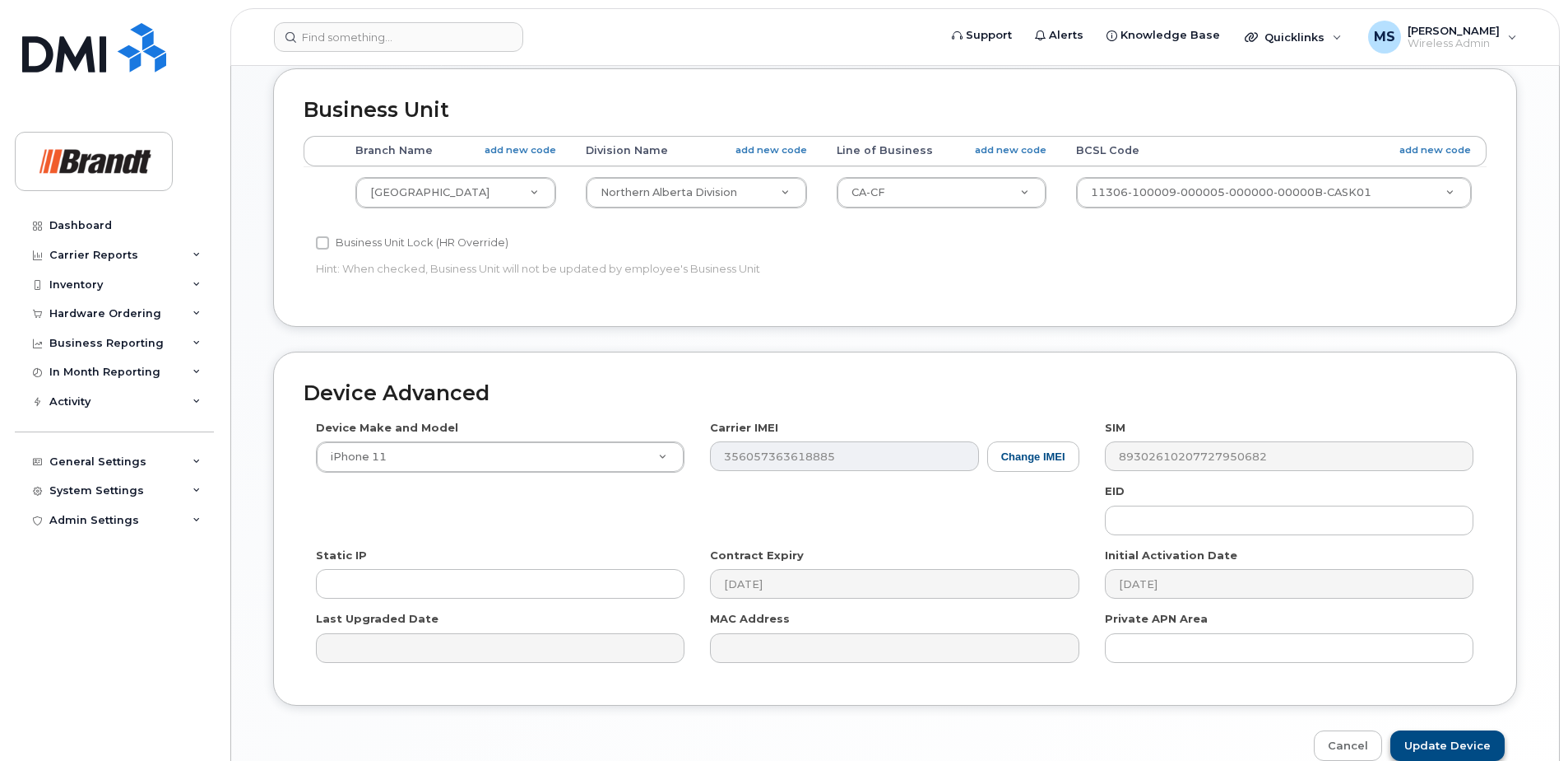
scroll to position [753, 0]
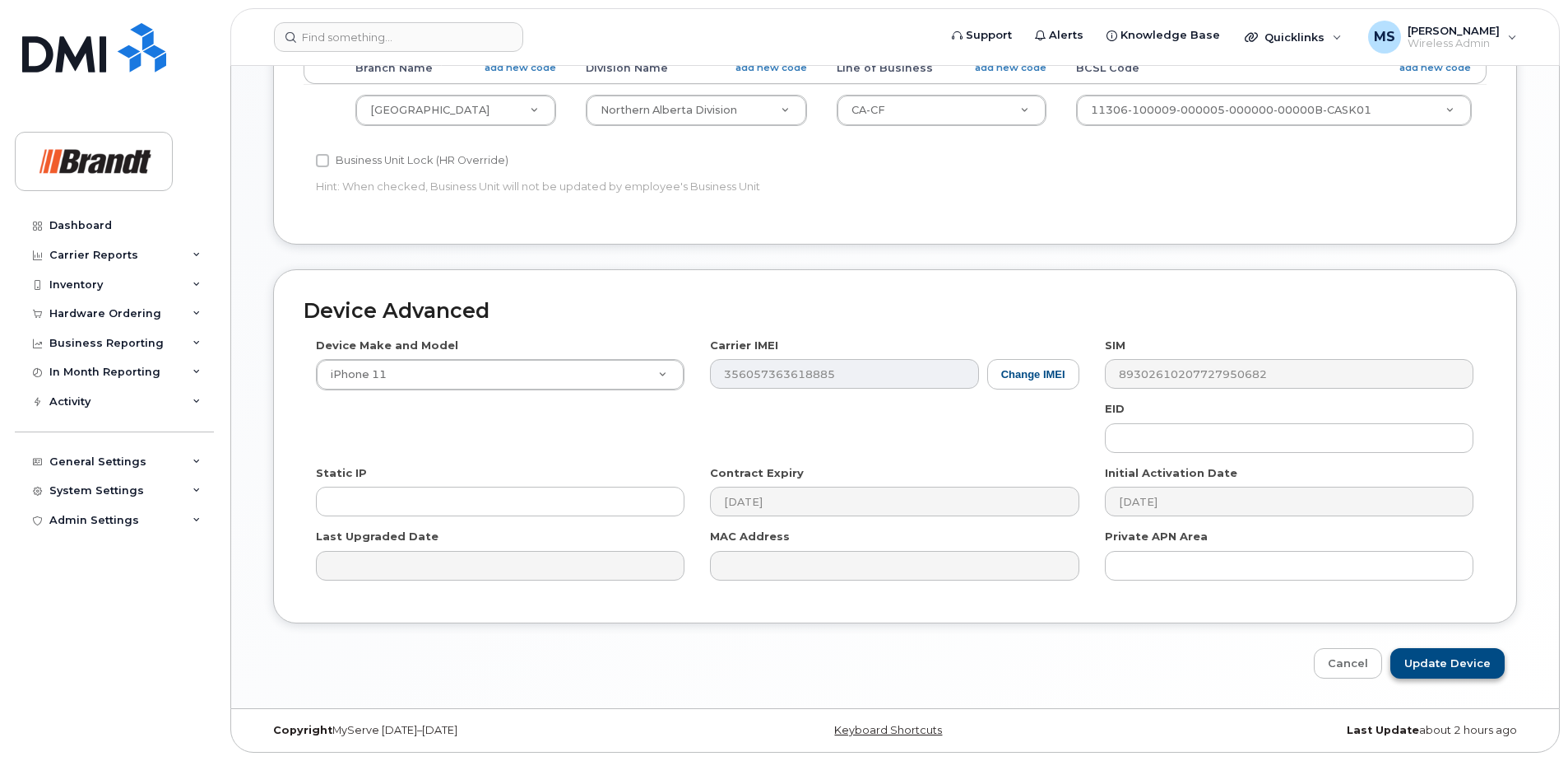
type input "Spare TM [GEOGRAPHIC_DATA]"
click at [1462, 667] on input "Update Device" at bounding box center [1447, 664] width 114 height 31
type input "Saving..."
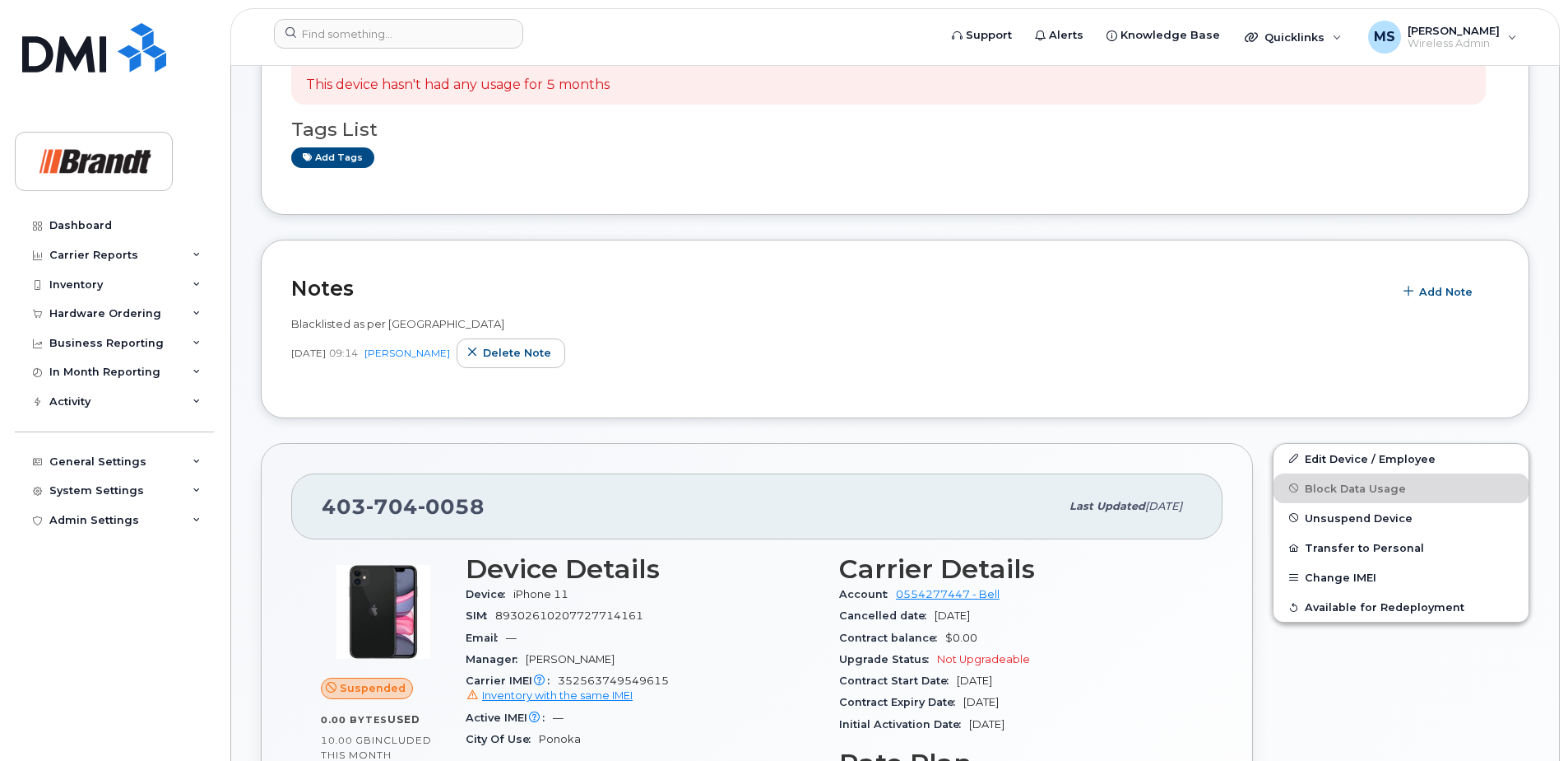
scroll to position [247, 0]
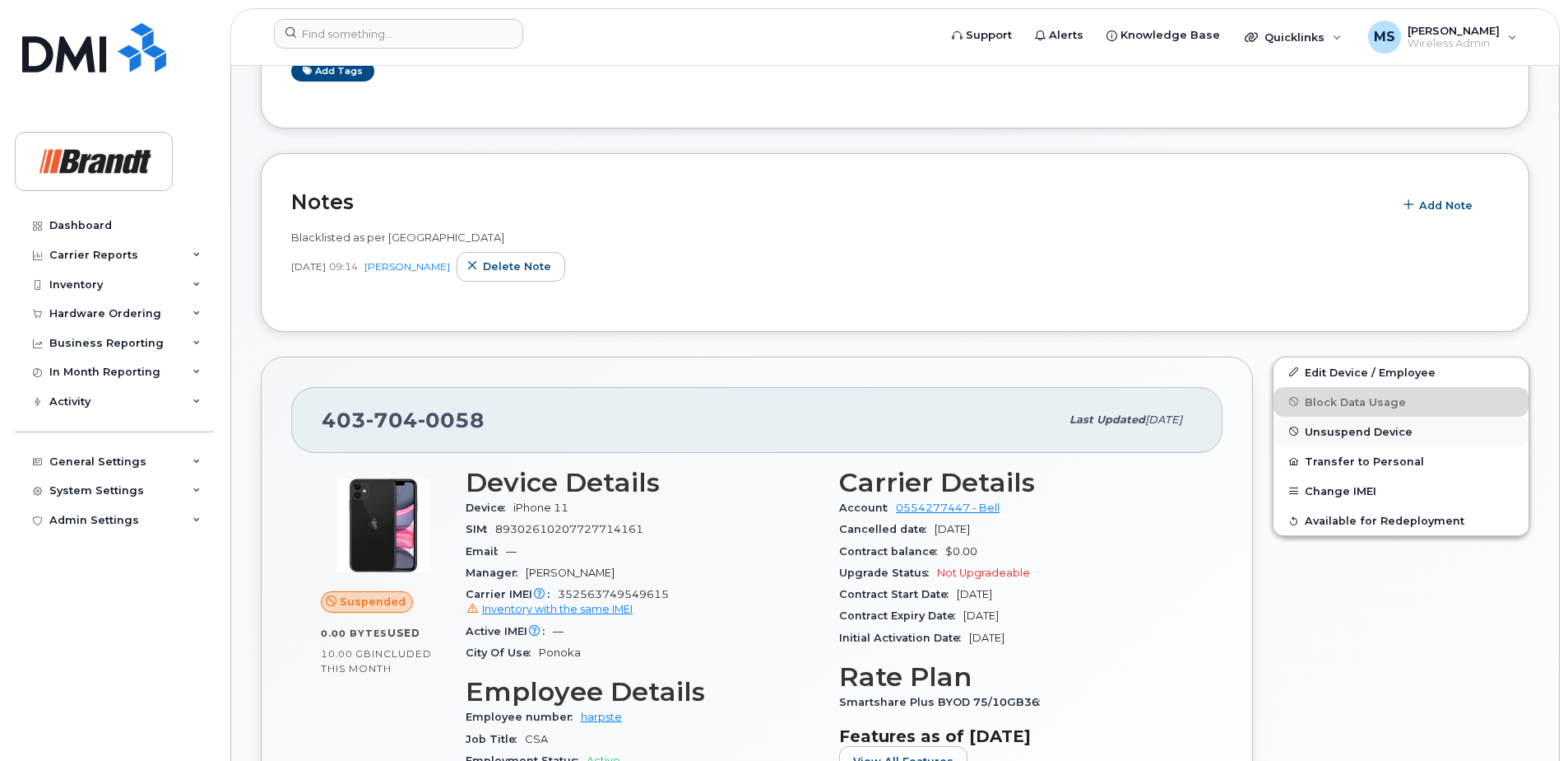
click at [1301, 434] on button "Unsuspend Device" at bounding box center [1400, 431] width 255 height 30
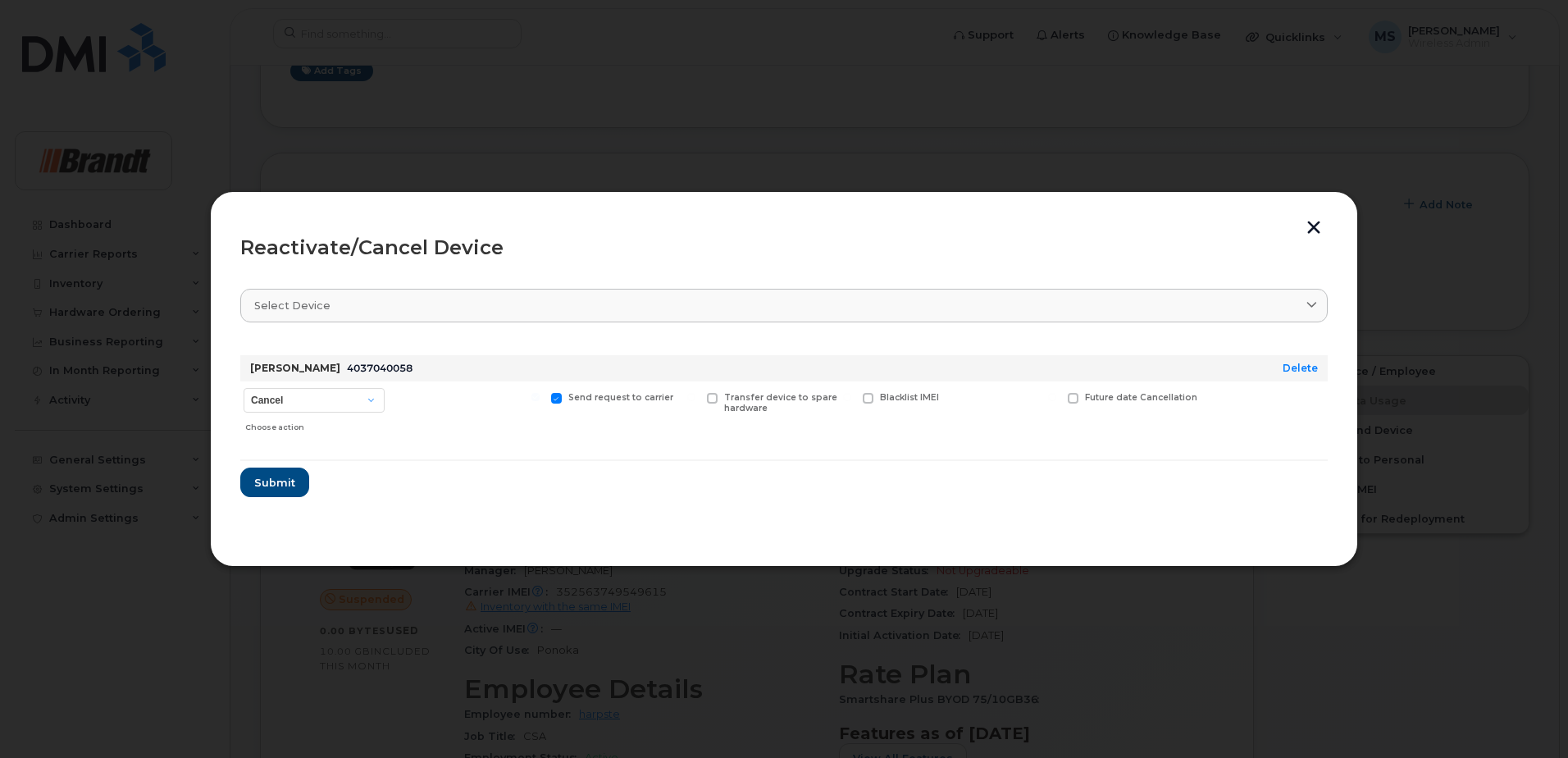
click at [1317, 225] on button "button" at bounding box center [1313, 229] width 24 height 17
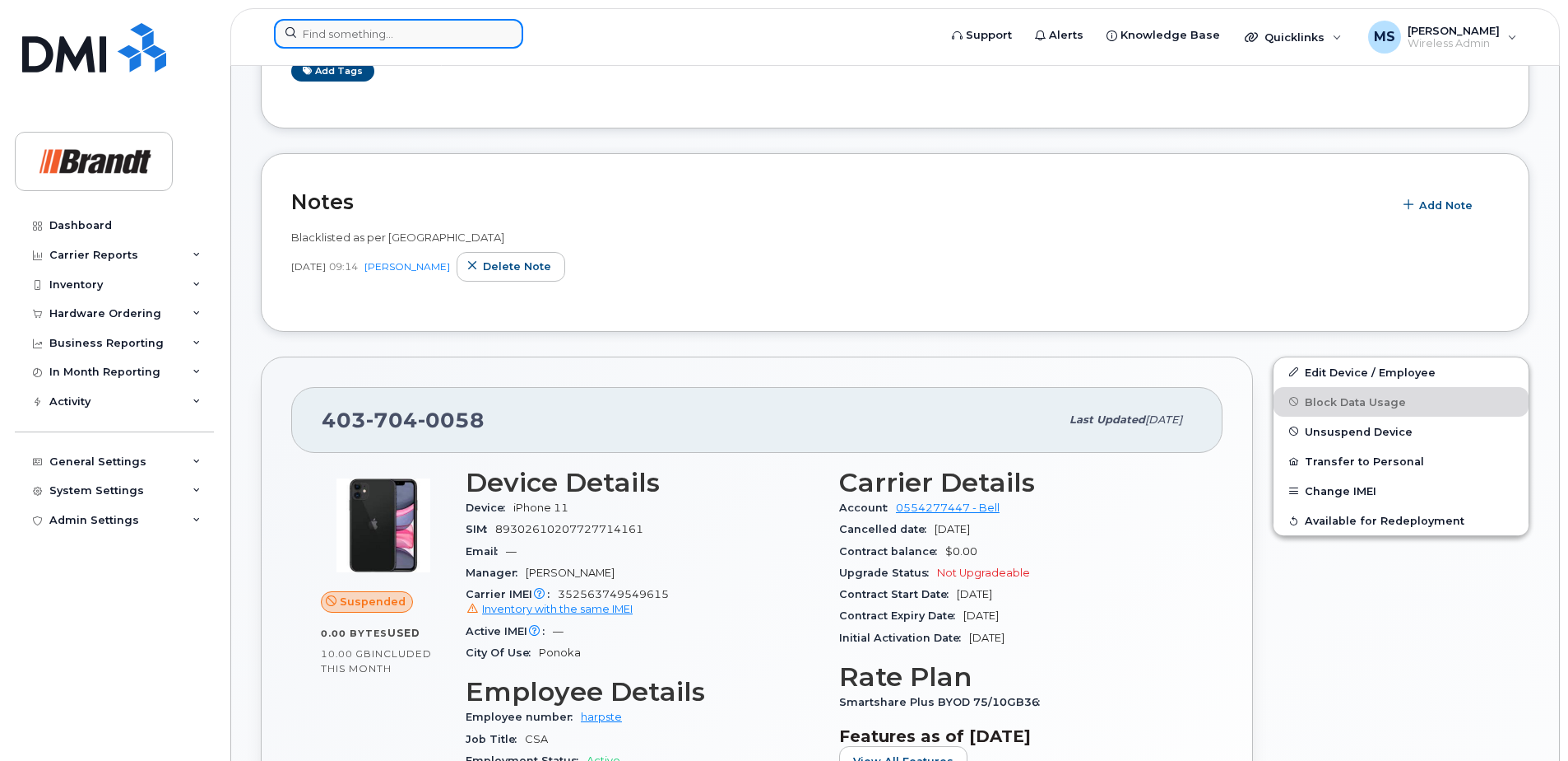
click at [401, 36] on input at bounding box center [398, 33] width 250 height 30
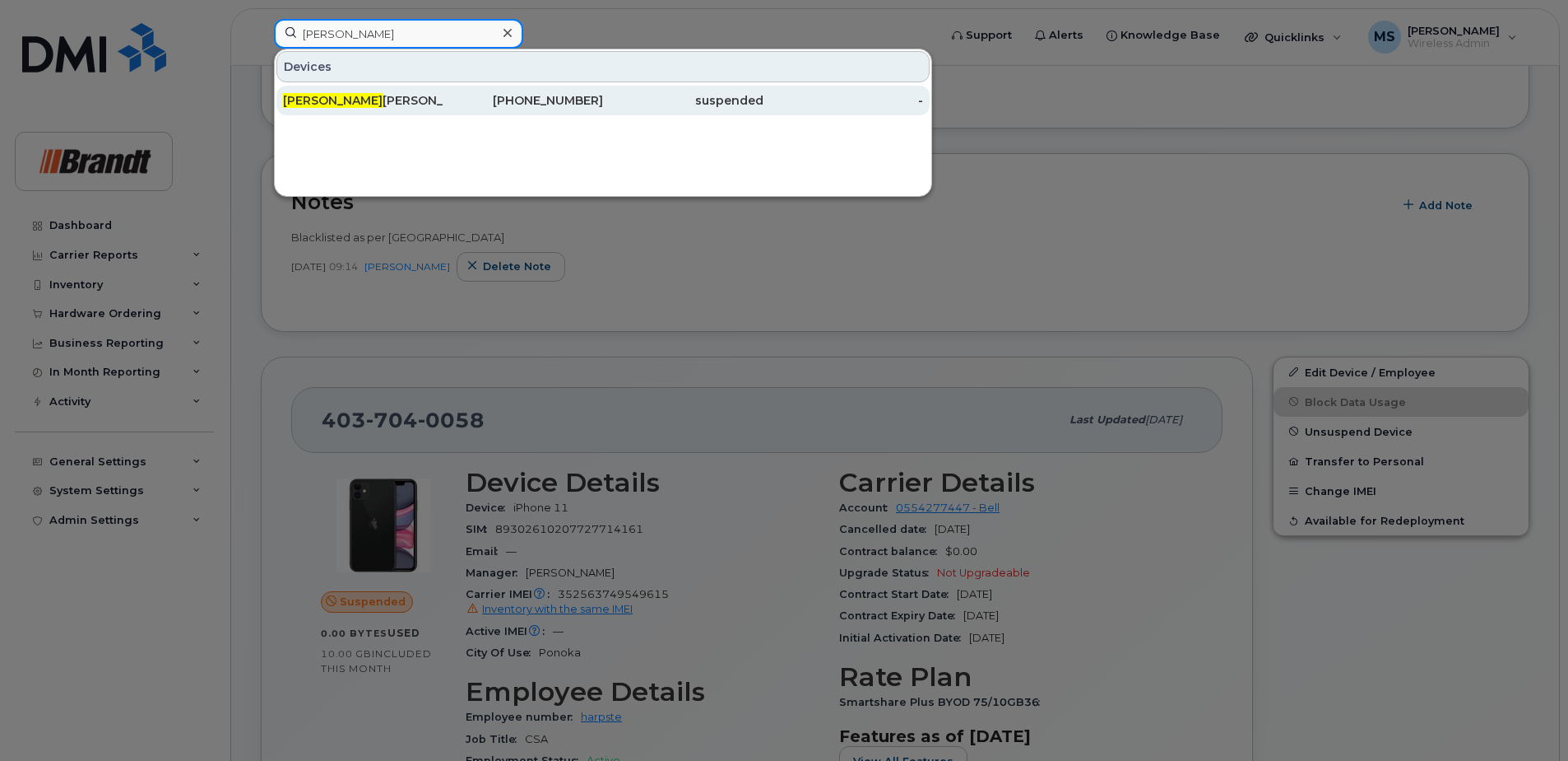
type input "shawn ro"
click at [351, 105] on div "Shawn Ro bert" at bounding box center [363, 100] width 160 height 16
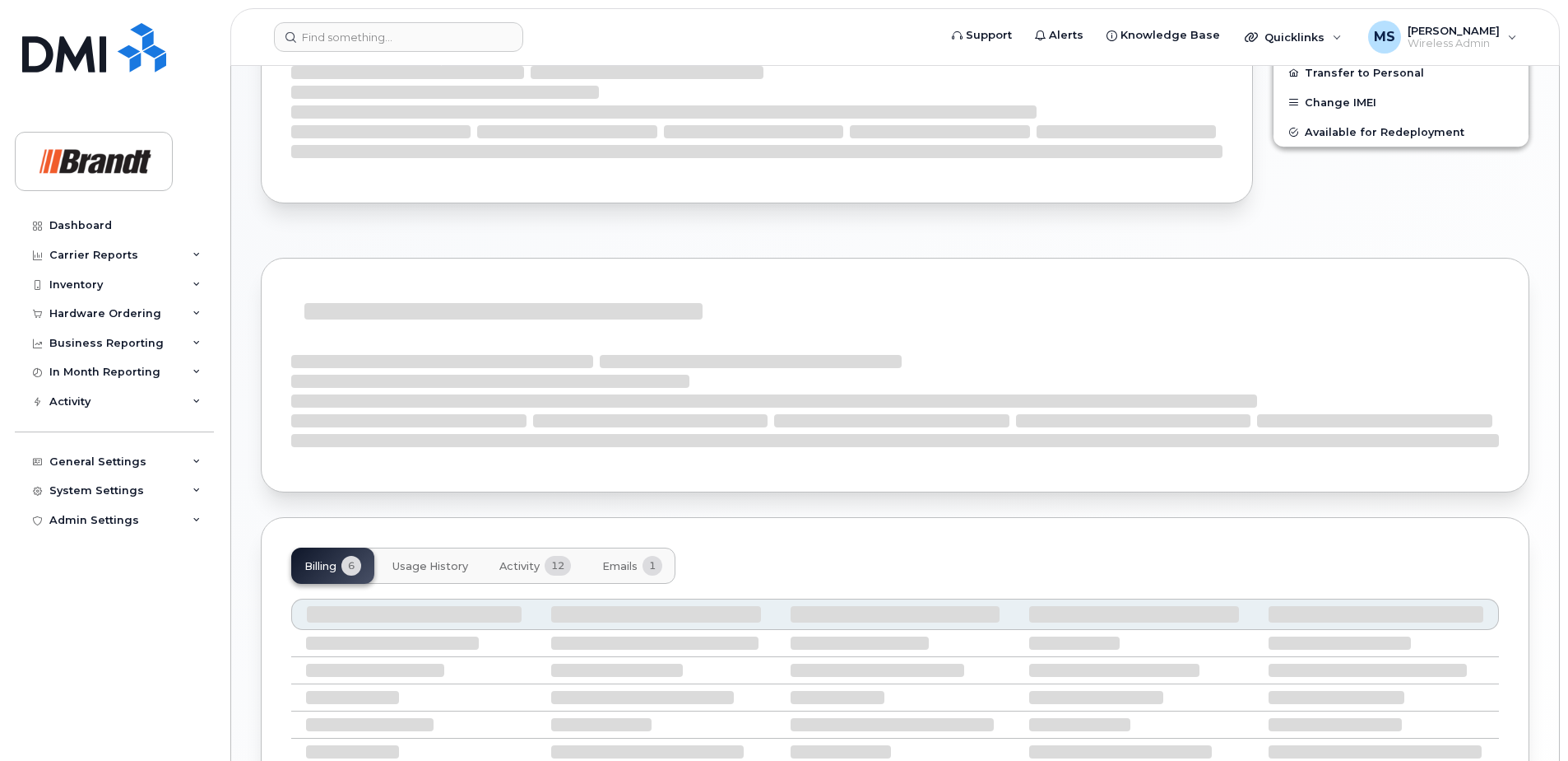
scroll to position [668, 0]
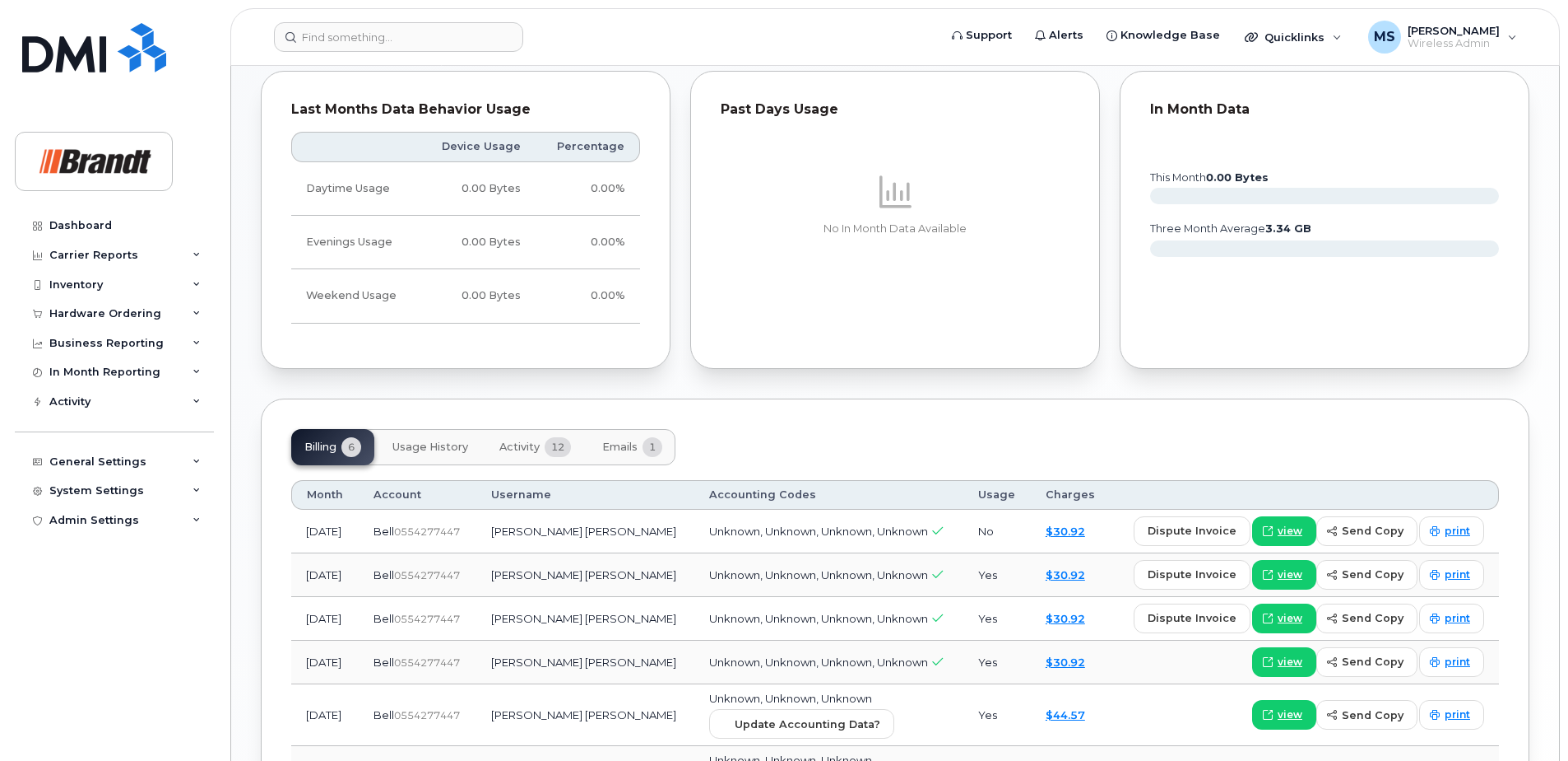
click at [549, 384] on div "Suspension Candidate This device hasn't had any usage for 1 month Tags List Add…" at bounding box center [895, 169] width 1269 height 1368
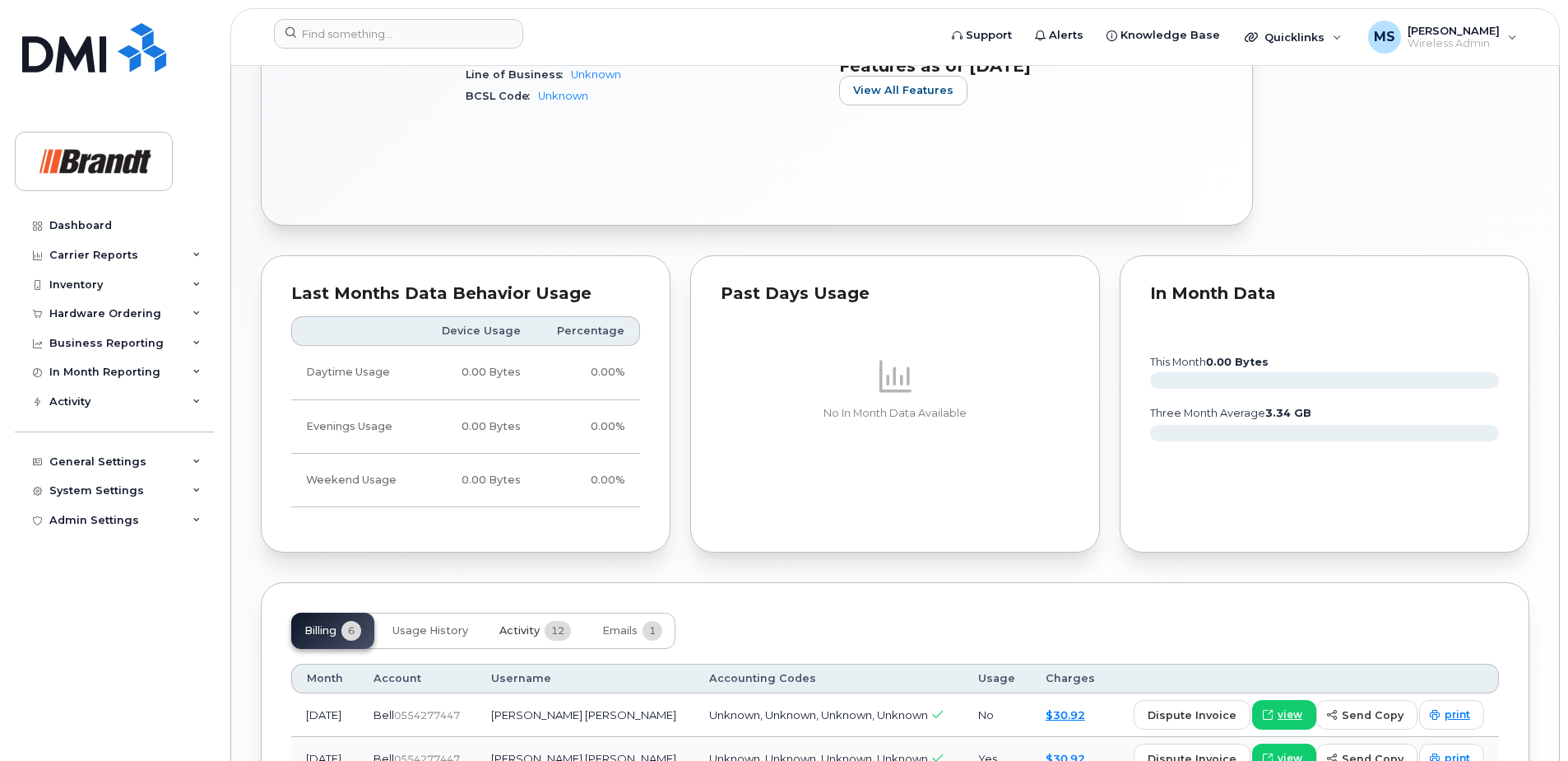
scroll to position [915, 0]
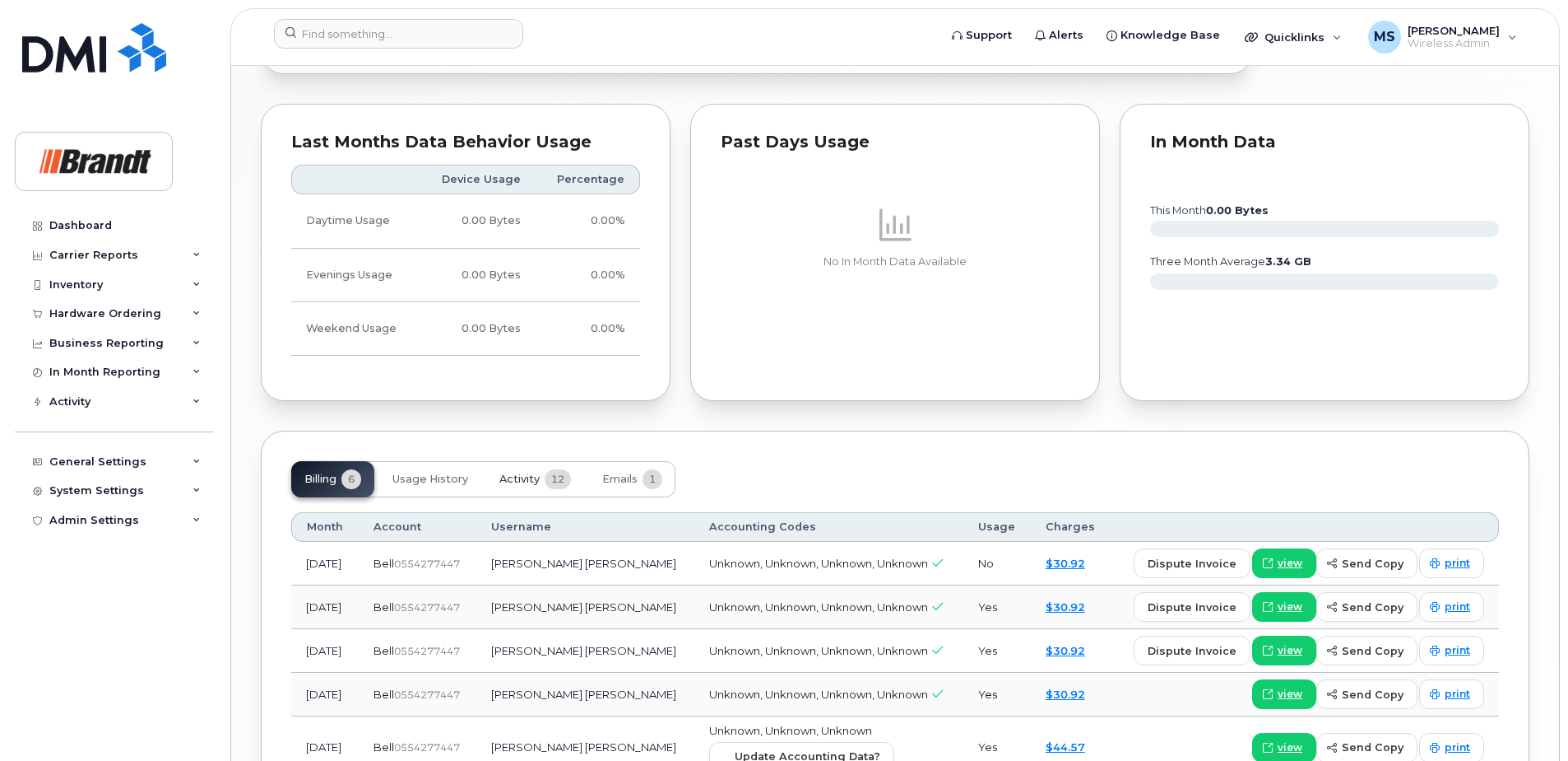
click at [534, 483] on span "Activity" at bounding box center [519, 479] width 41 height 14
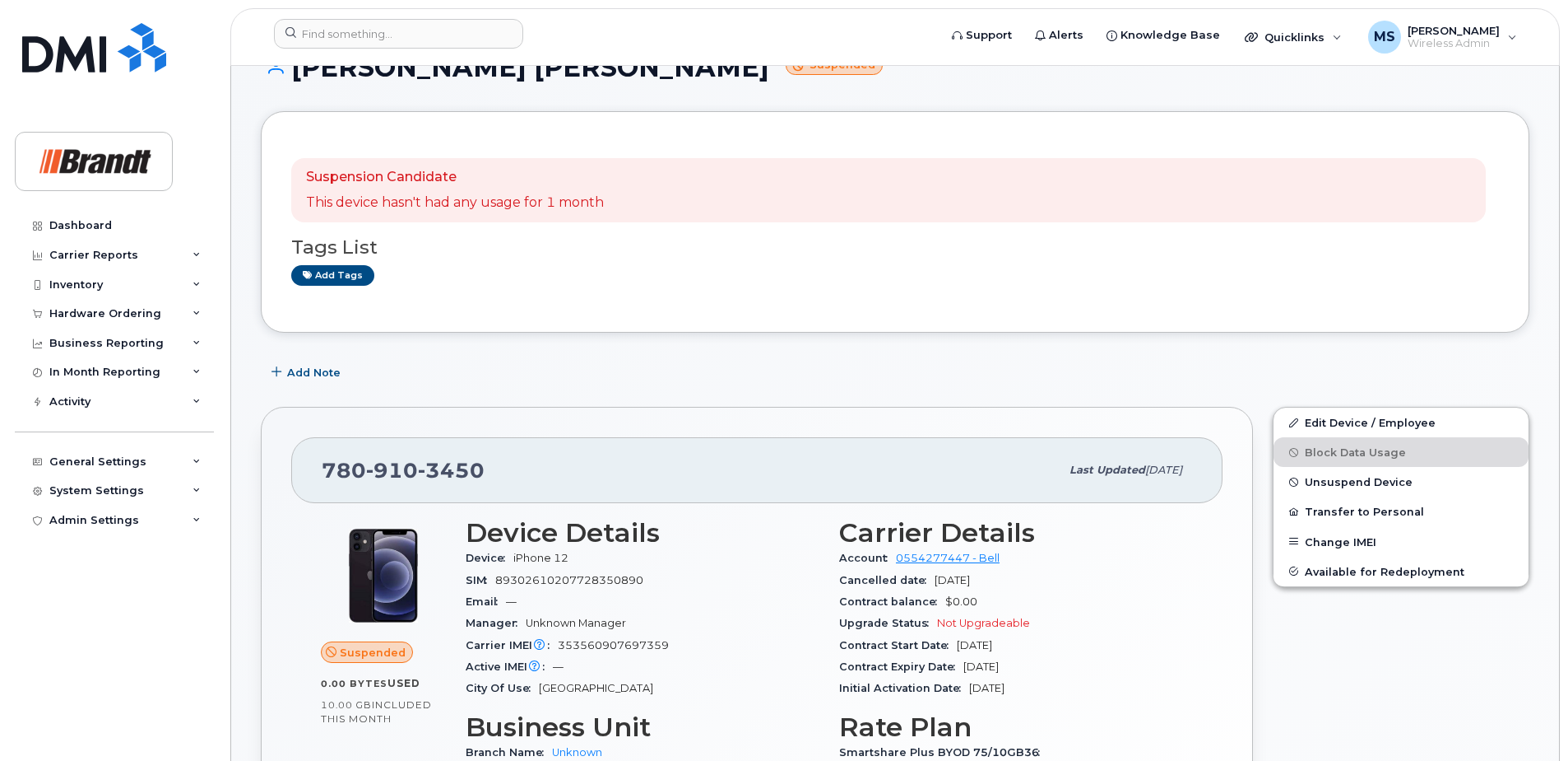
scroll to position [0, 0]
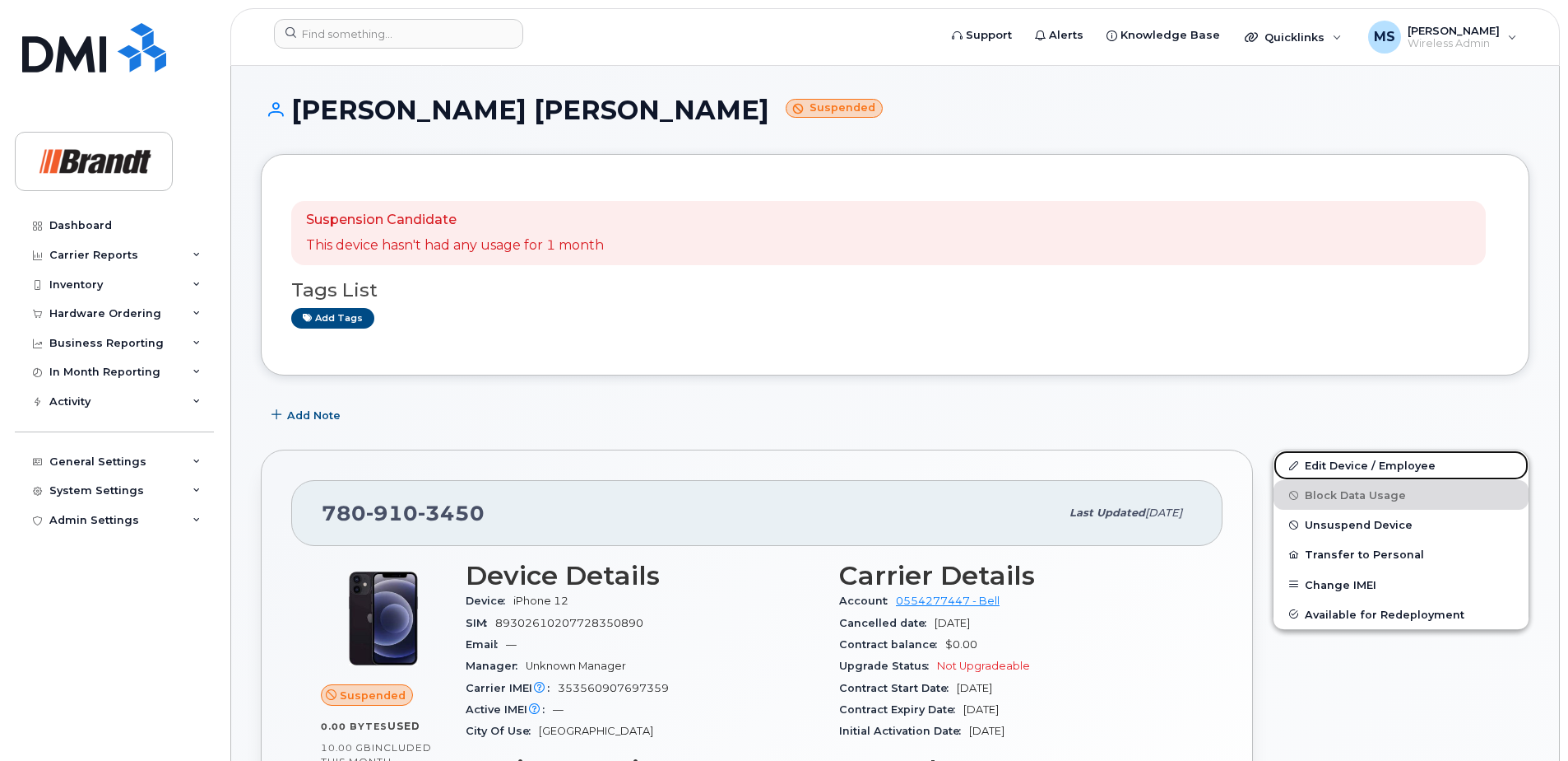
drag, startPoint x: 1310, startPoint y: 465, endPoint x: 951, endPoint y: 449, distance: 359.4
click at [1310, 465] on link "Edit Device / Employee" at bounding box center [1400, 464] width 255 height 30
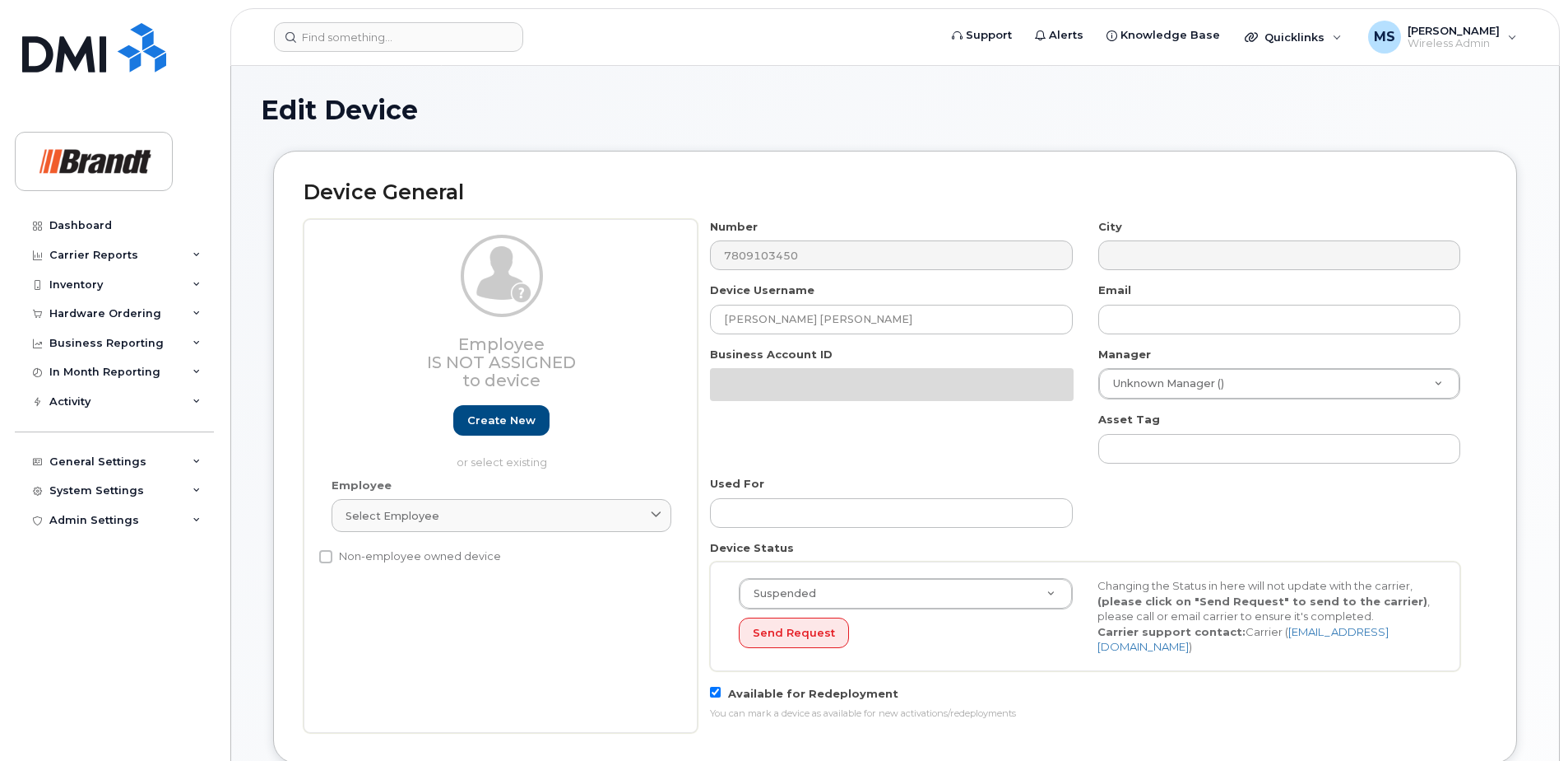
select select "33722384"
select select "34499151"
select select "35132258"
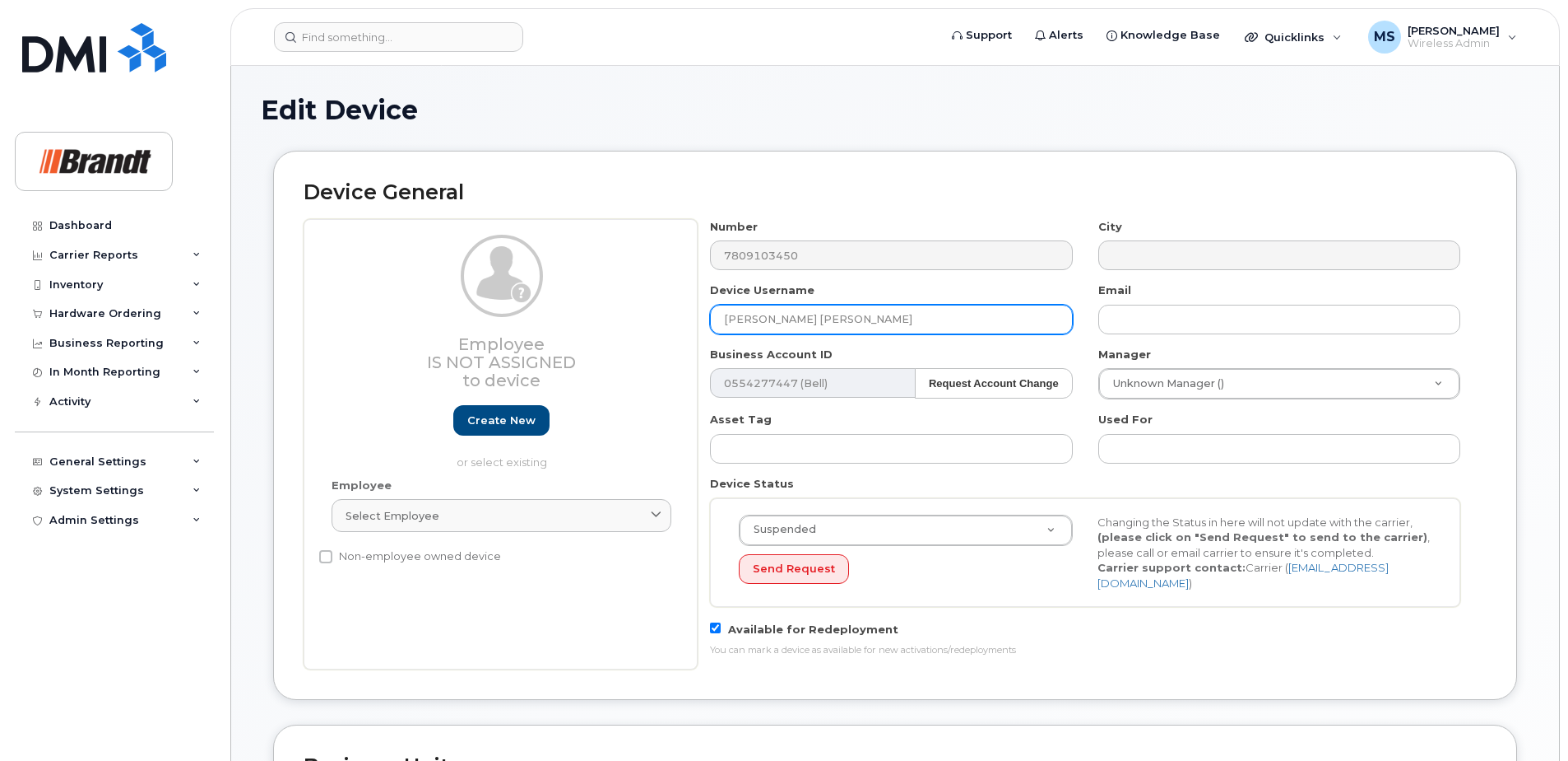
drag, startPoint x: 874, startPoint y: 326, endPoint x: 390, endPoint y: 328, distance: 484.0
click at [393, 328] on div "Employee Is not assigned to device Create new or select existing Employee Selec…" at bounding box center [895, 444] width 1183 height 450
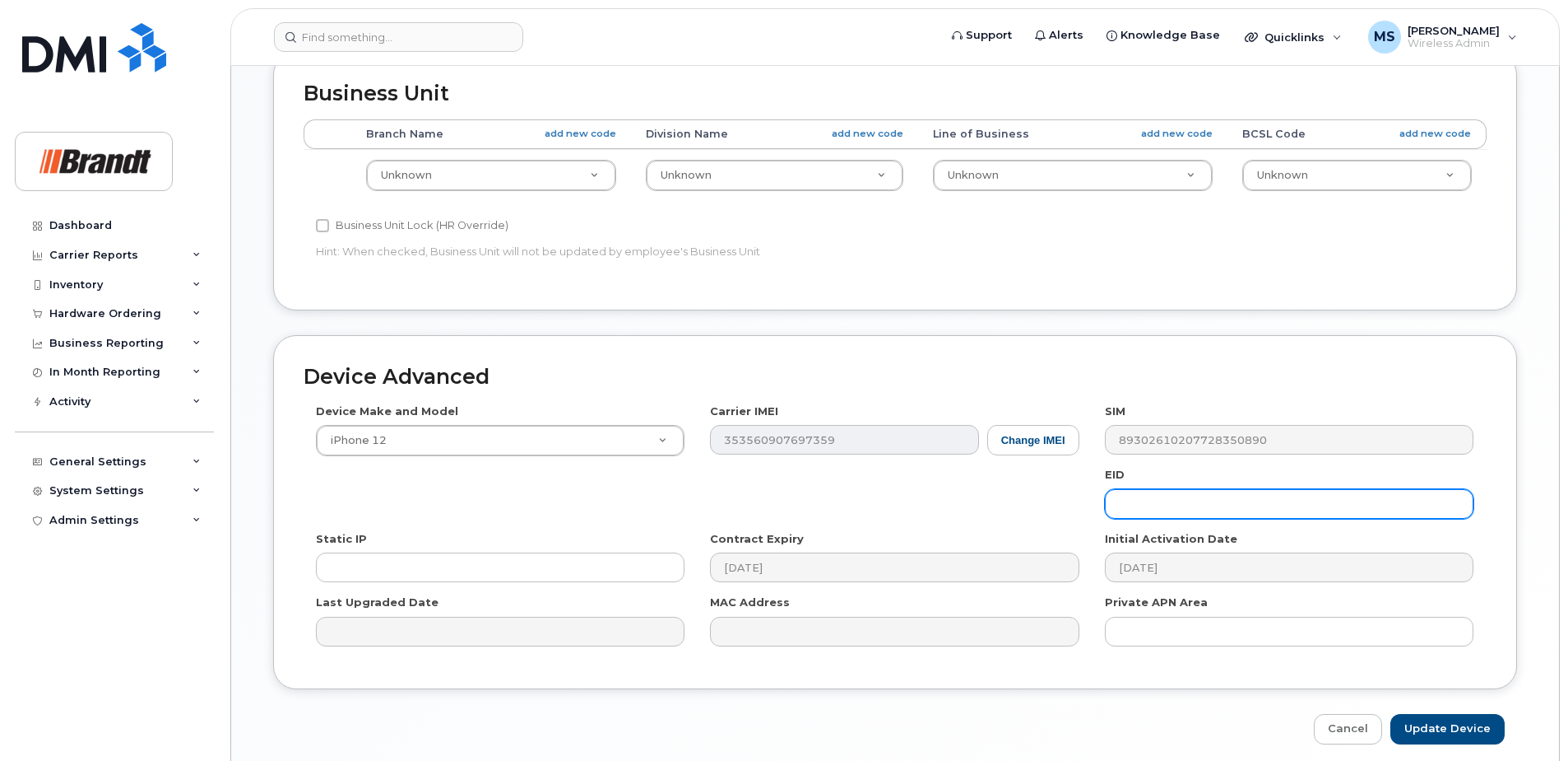
scroll to position [732, 0]
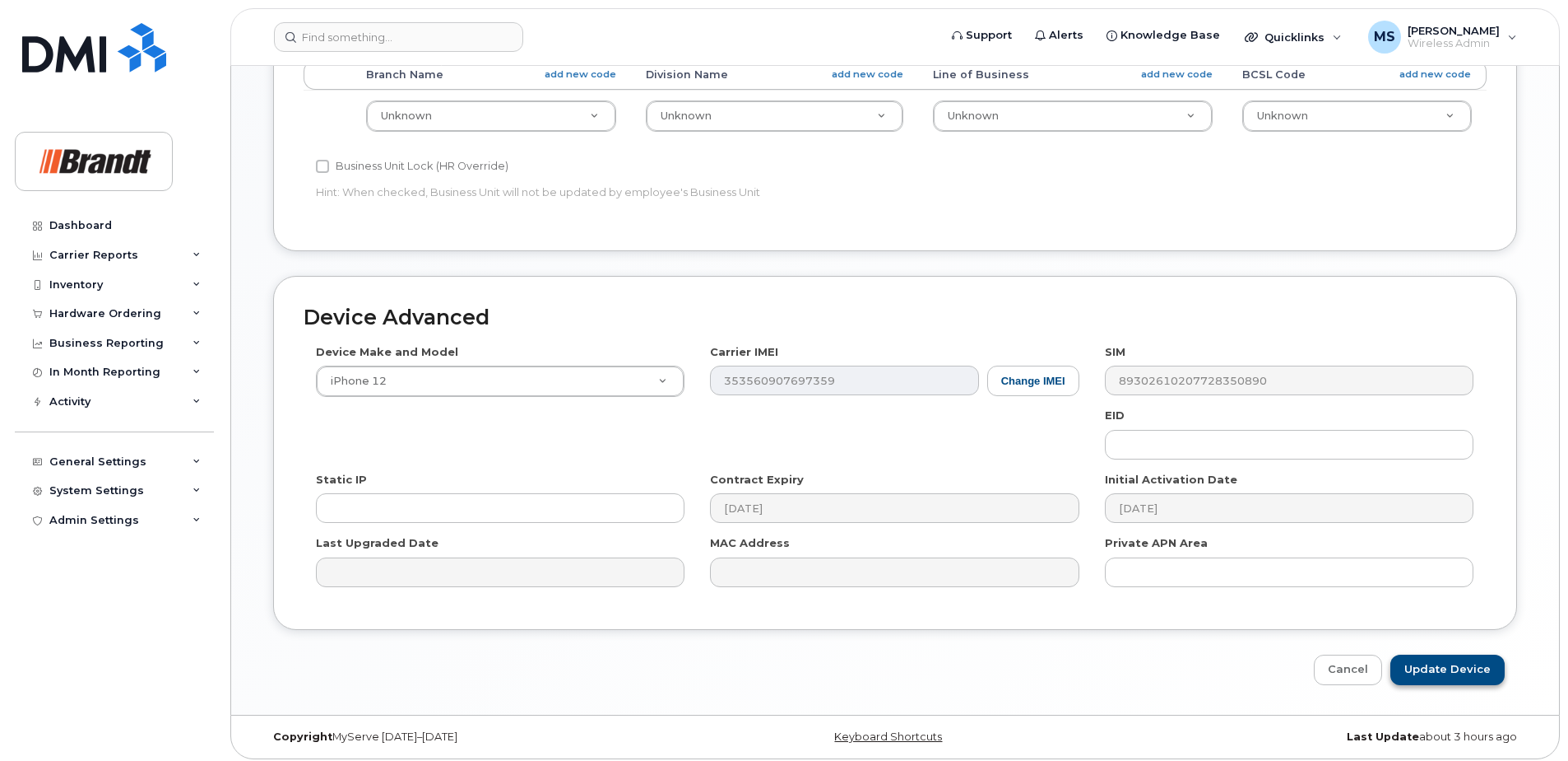
type input "Spare Fieldman Edmonton"
click at [1450, 670] on input "Update Device" at bounding box center [1447, 670] width 114 height 31
type input "Saving..."
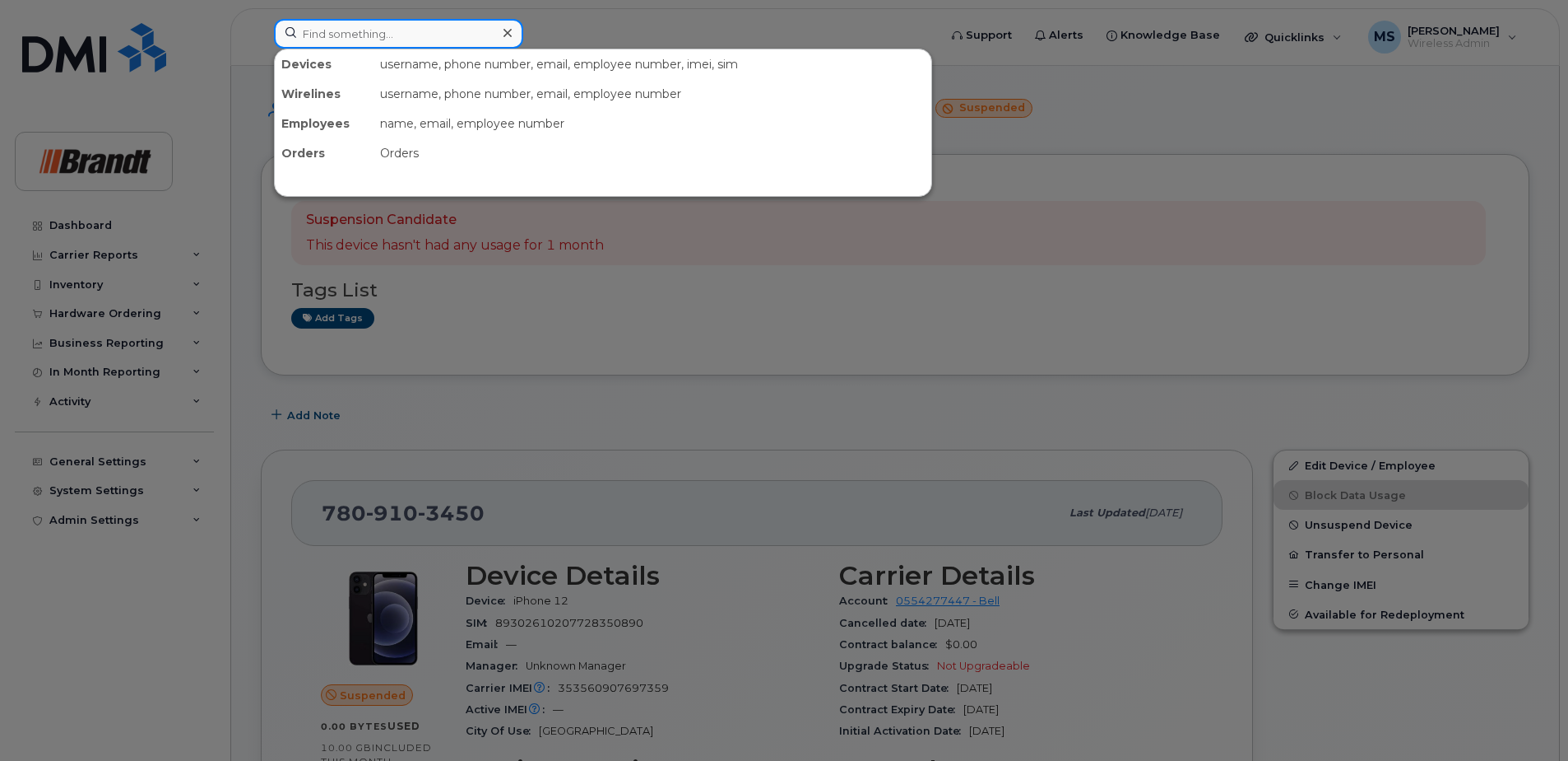
click at [380, 32] on input at bounding box center [398, 33] width 250 height 30
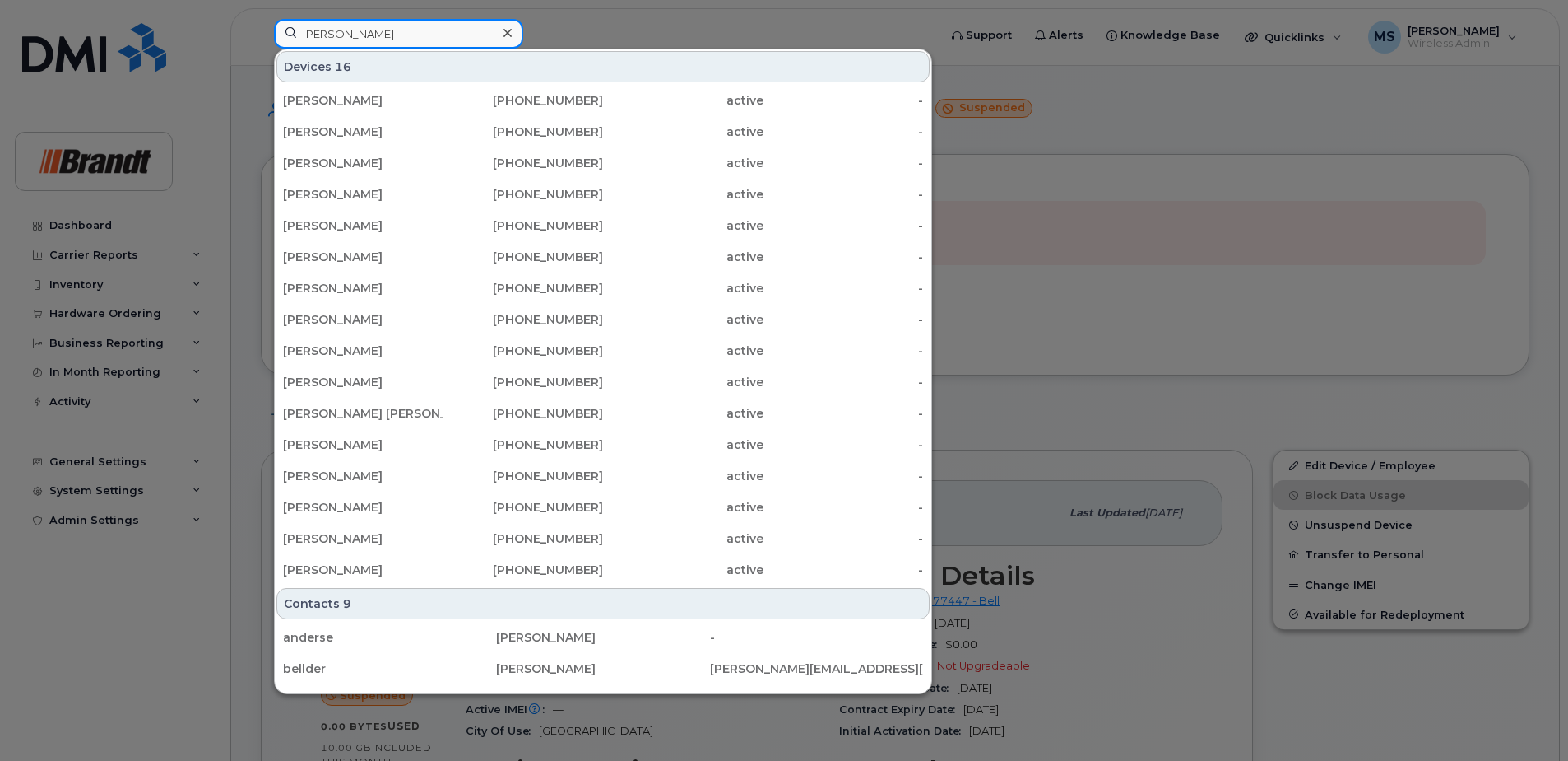
type input "[PERSON_NAME] [PERSON_NAME]"
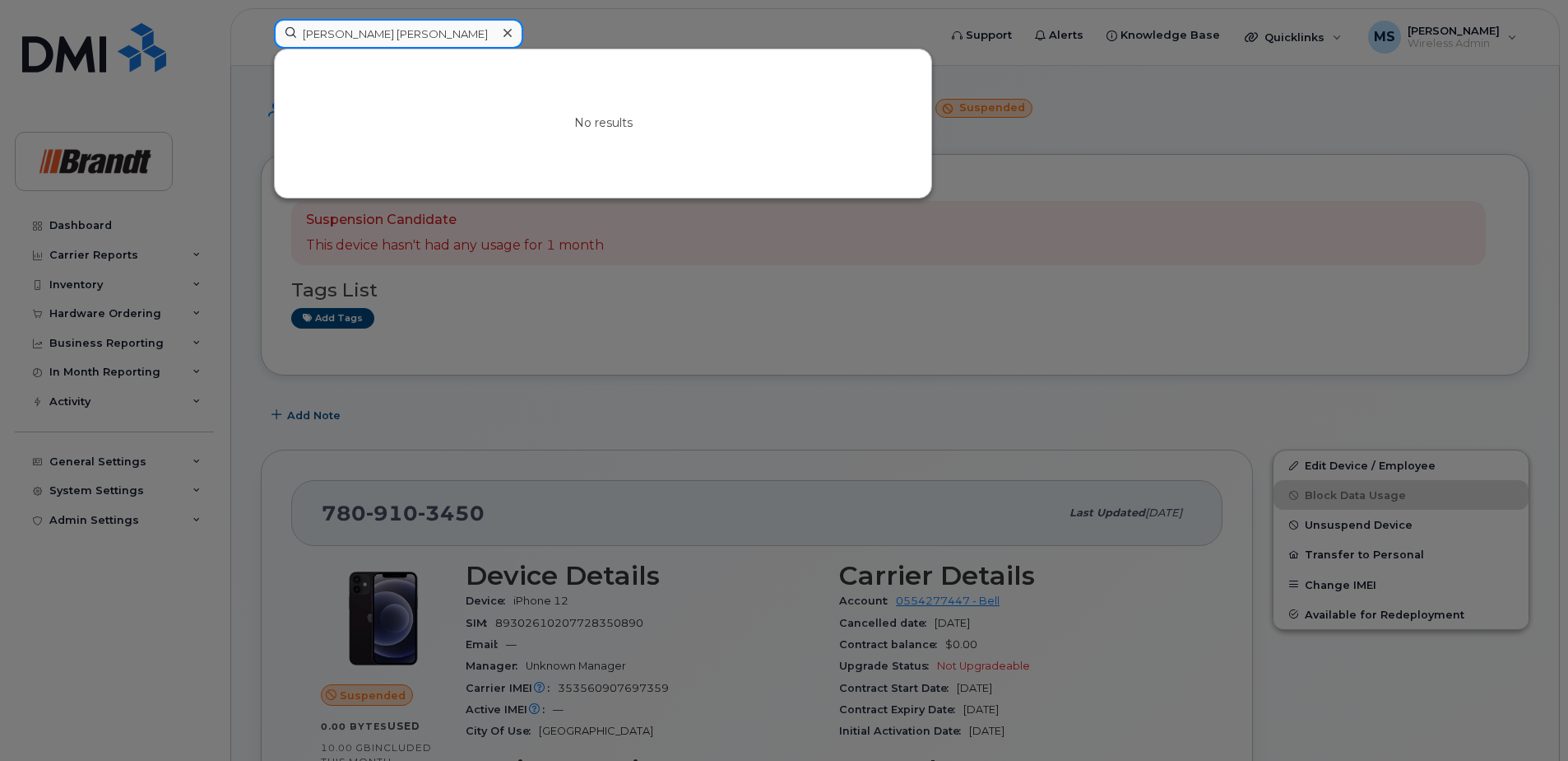
drag, startPoint x: 369, startPoint y: 32, endPoint x: 35, endPoint y: 36, distance: 334.0
click at [260, 36] on div "[PERSON_NAME] [PERSON_NAME] No results" at bounding box center [600, 37] width 679 height 36
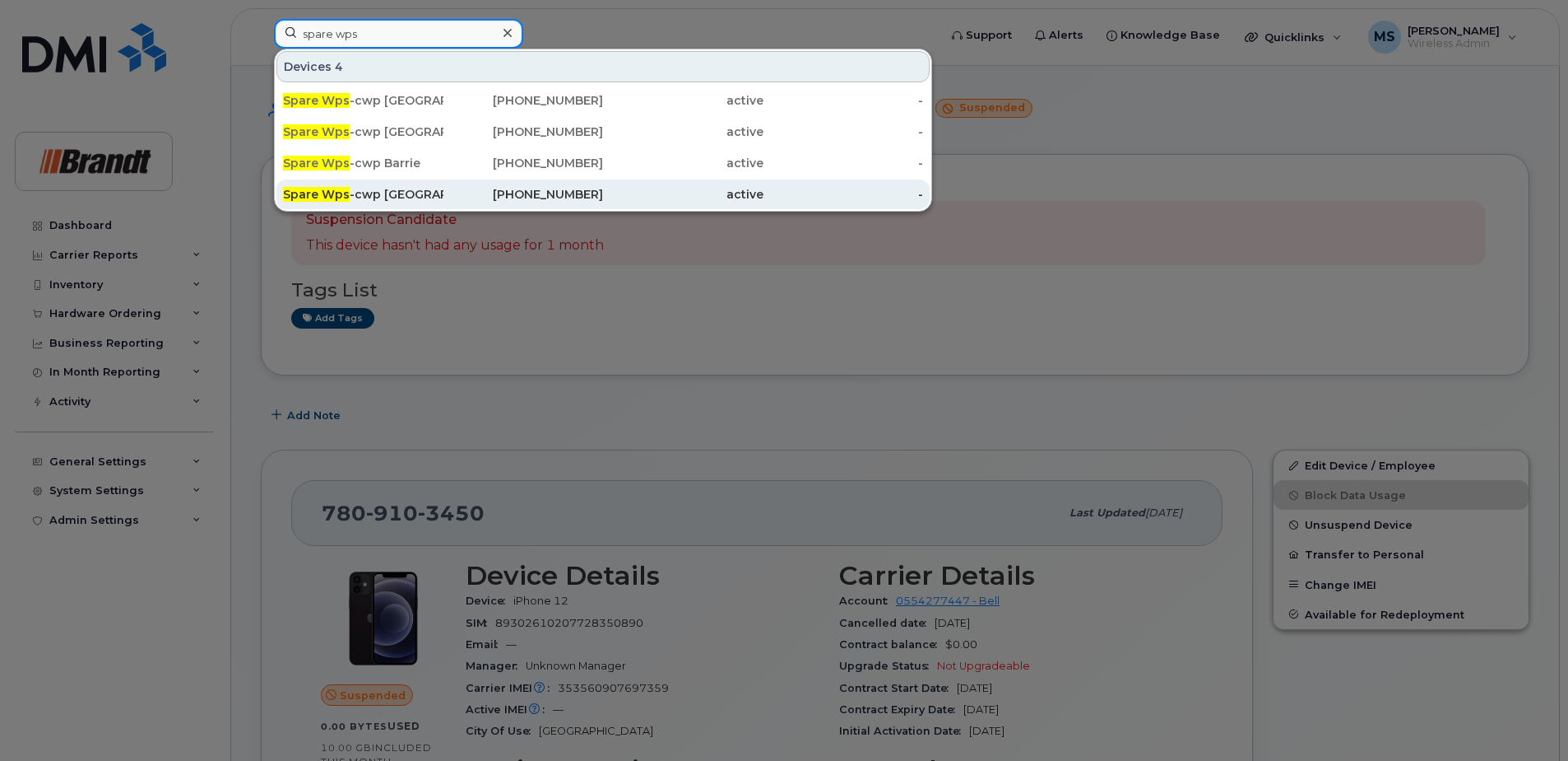
type input "spare wps"
click at [409, 184] on div "Spare Wps -cwp [GEOGRAPHIC_DATA]" at bounding box center [363, 194] width 160 height 30
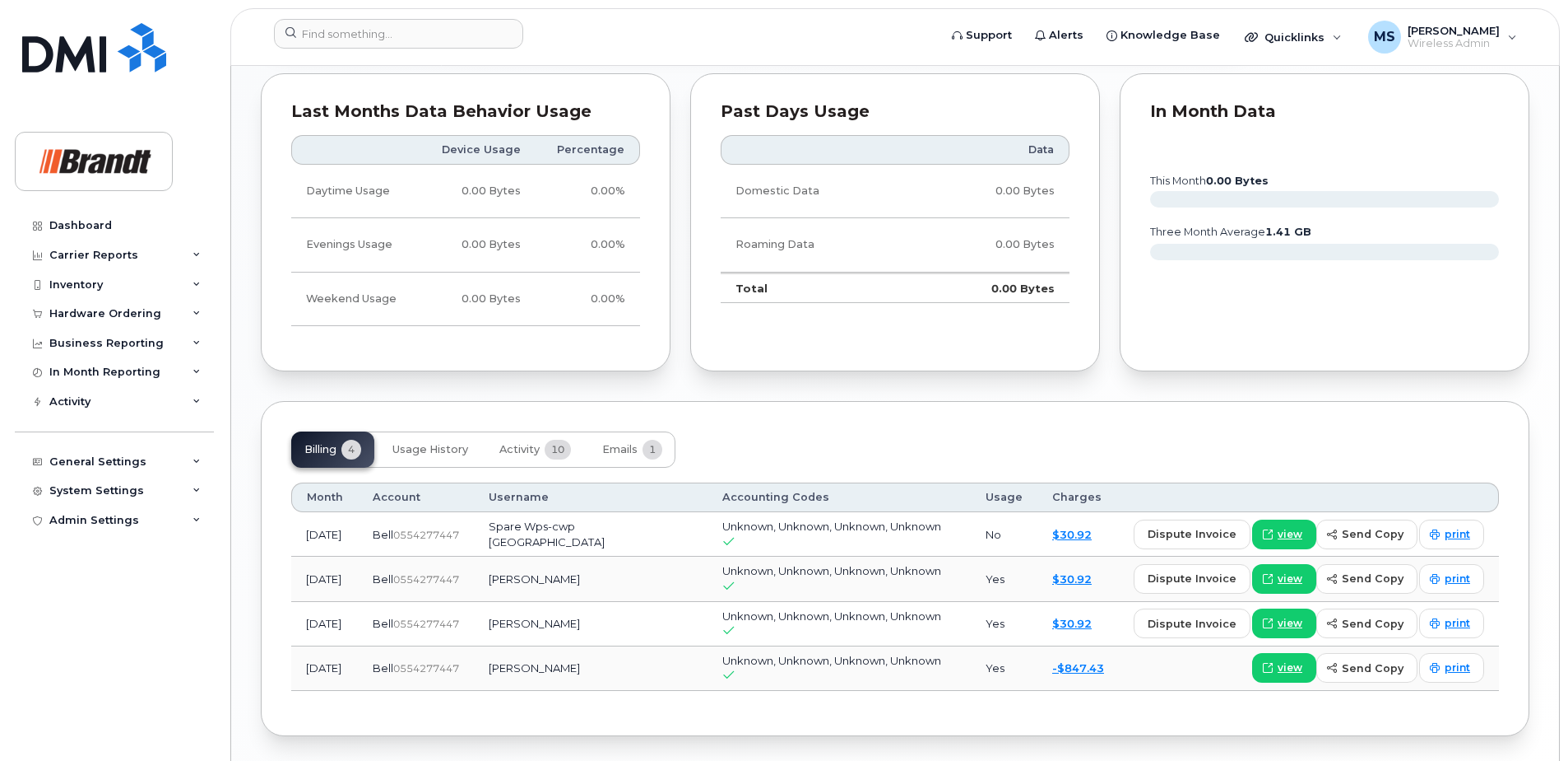
scroll to position [1120, 0]
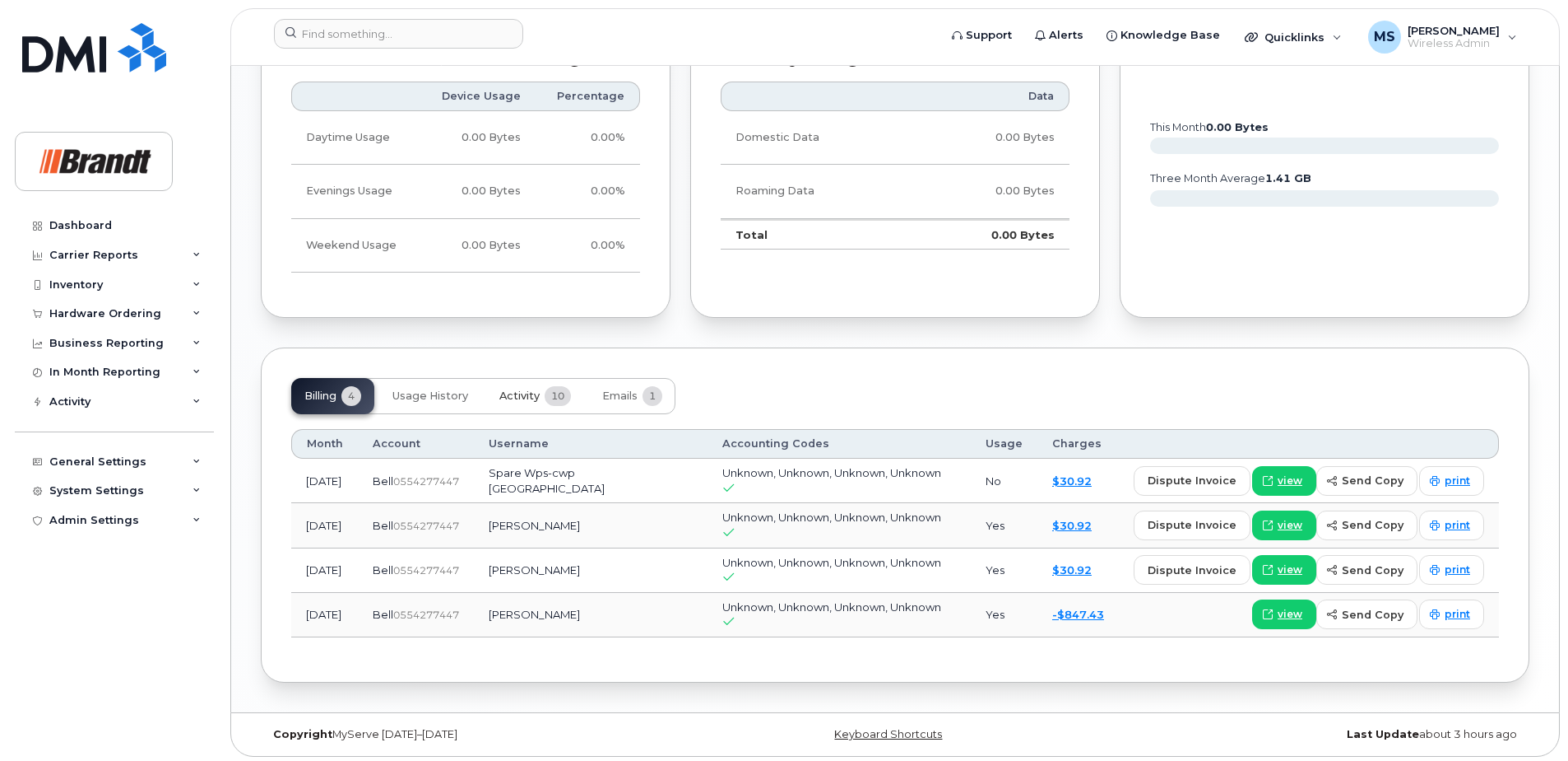
click at [517, 402] on button "Activity 10" at bounding box center [535, 396] width 98 height 36
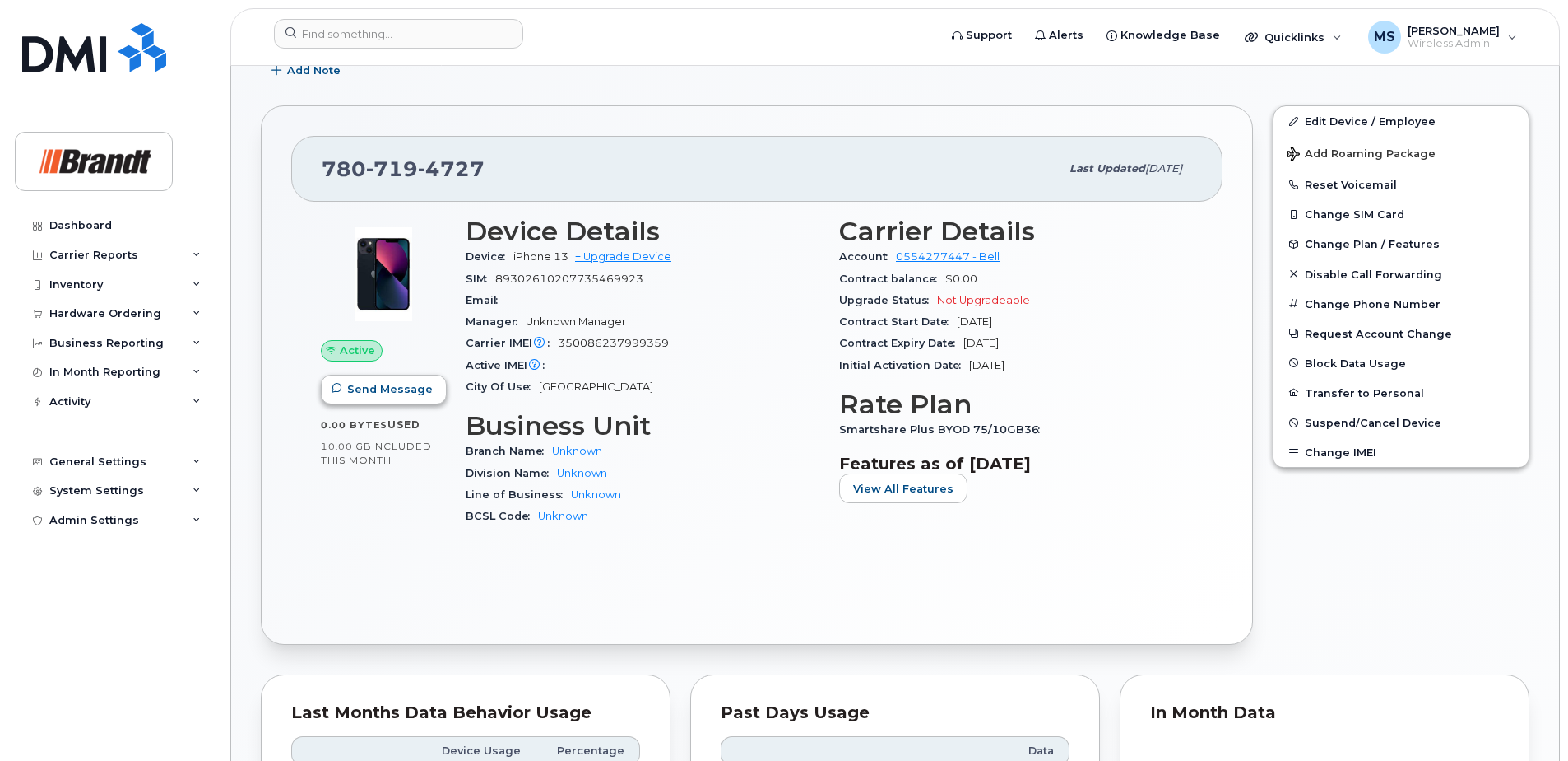
scroll to position [461, 0]
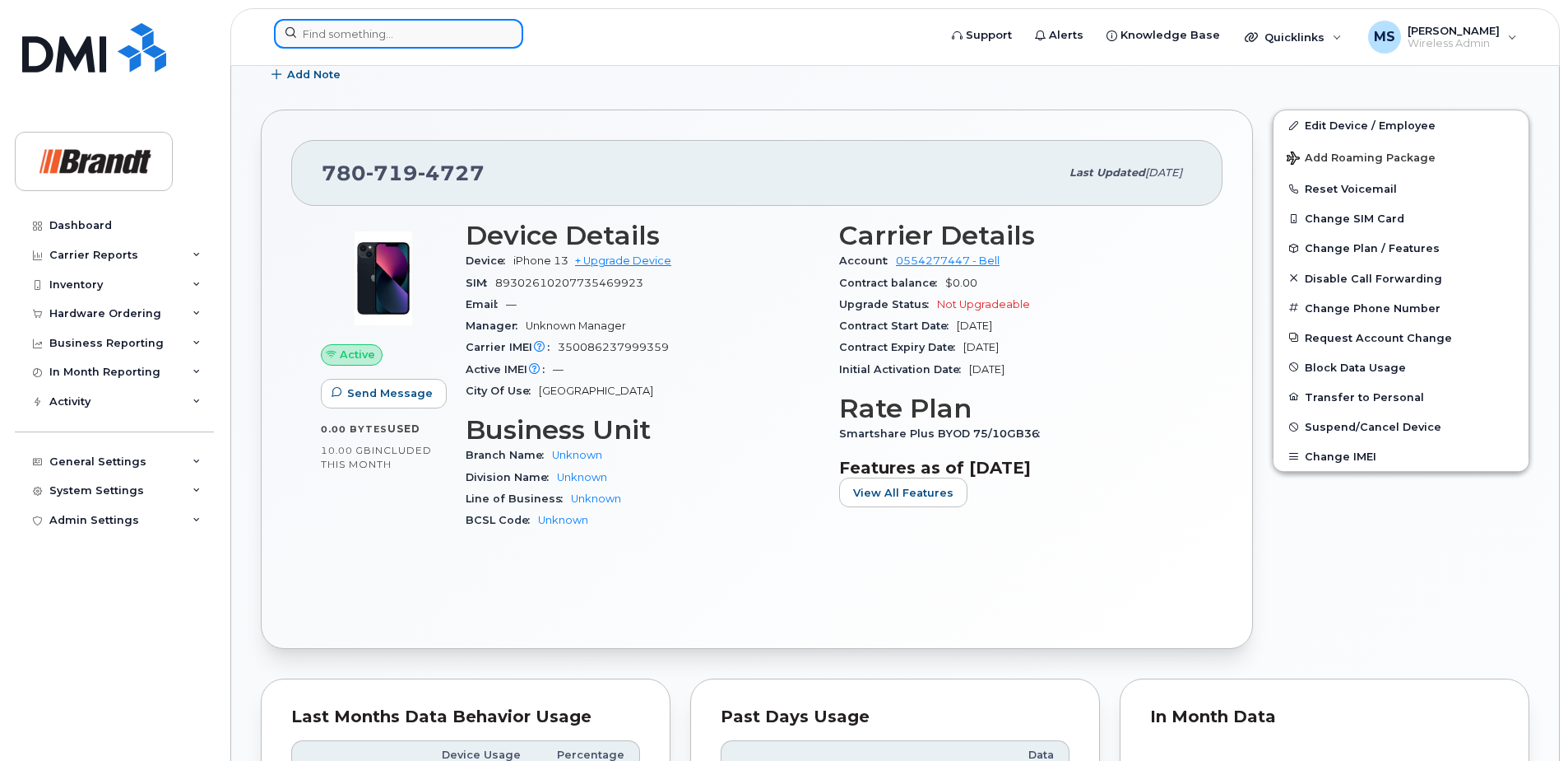
click at [438, 39] on input at bounding box center [398, 33] width 250 height 30
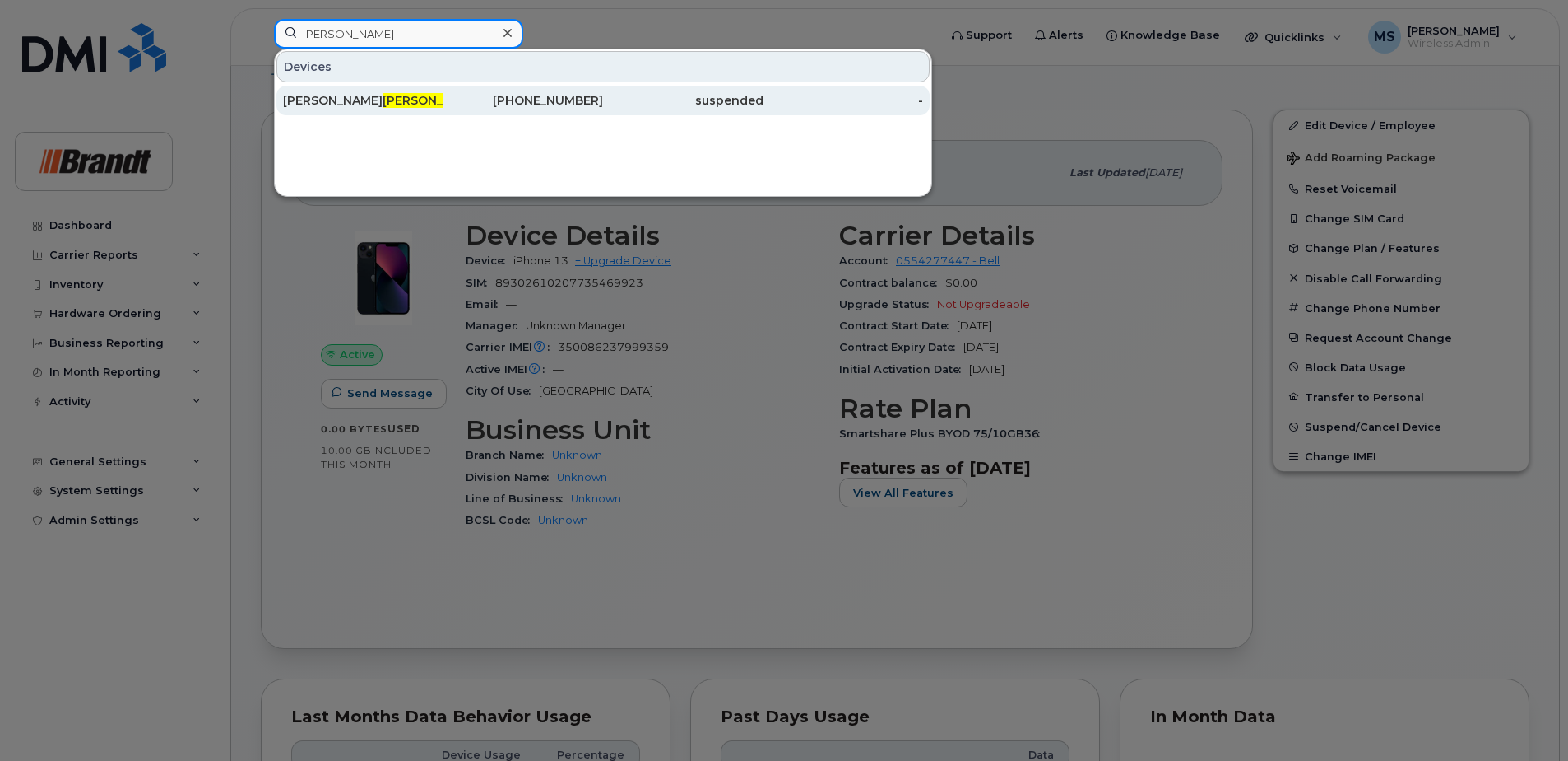
type input "[PERSON_NAME]"
click at [541, 105] on div "[PHONE_NUMBER]" at bounding box center [524, 100] width 160 height 16
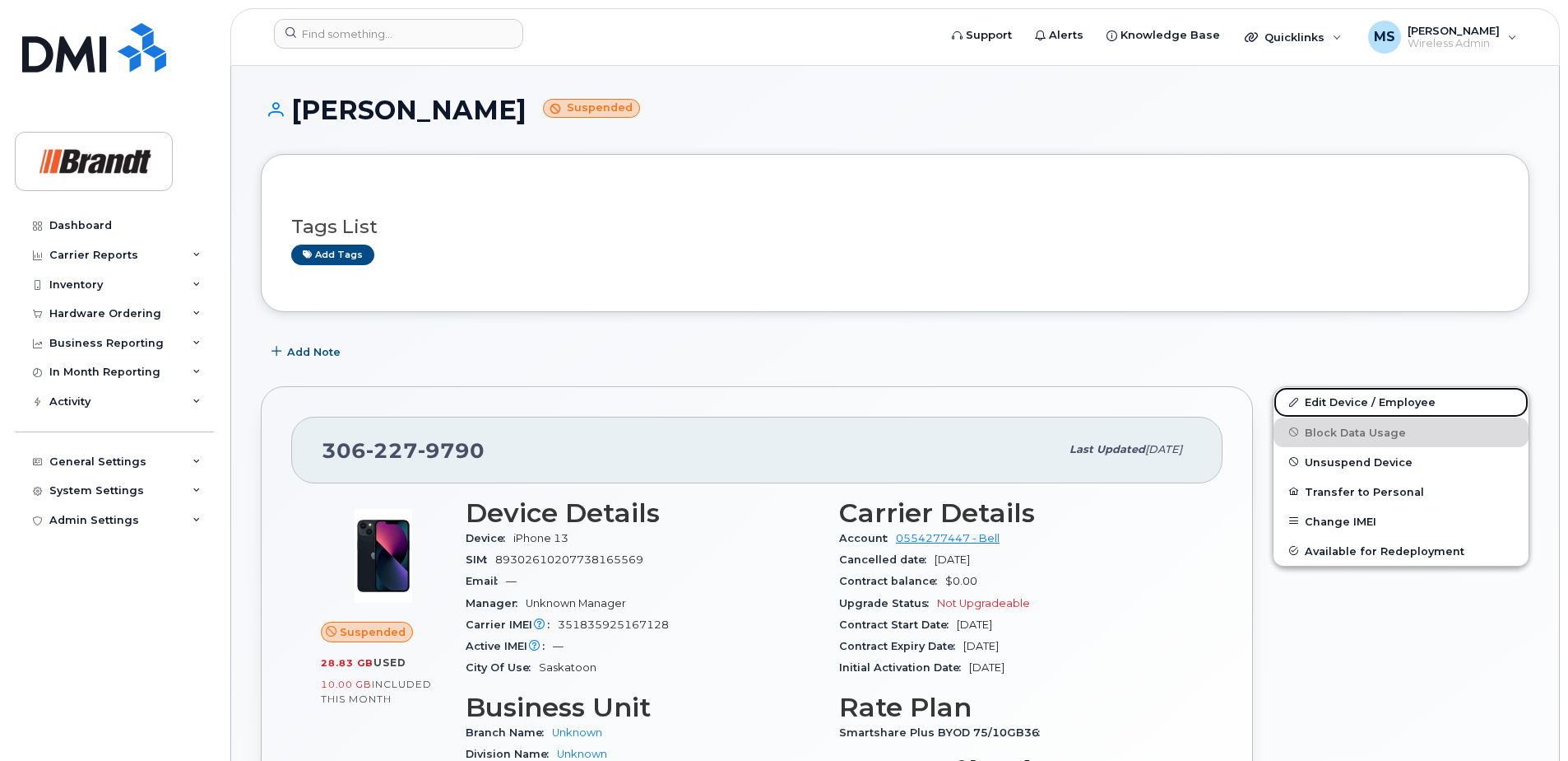
drag, startPoint x: 1375, startPoint y: 402, endPoint x: 1204, endPoint y: 332, distance: 184.8
click at [1375, 402] on link "Edit Device / Employee" at bounding box center [1400, 401] width 255 height 30
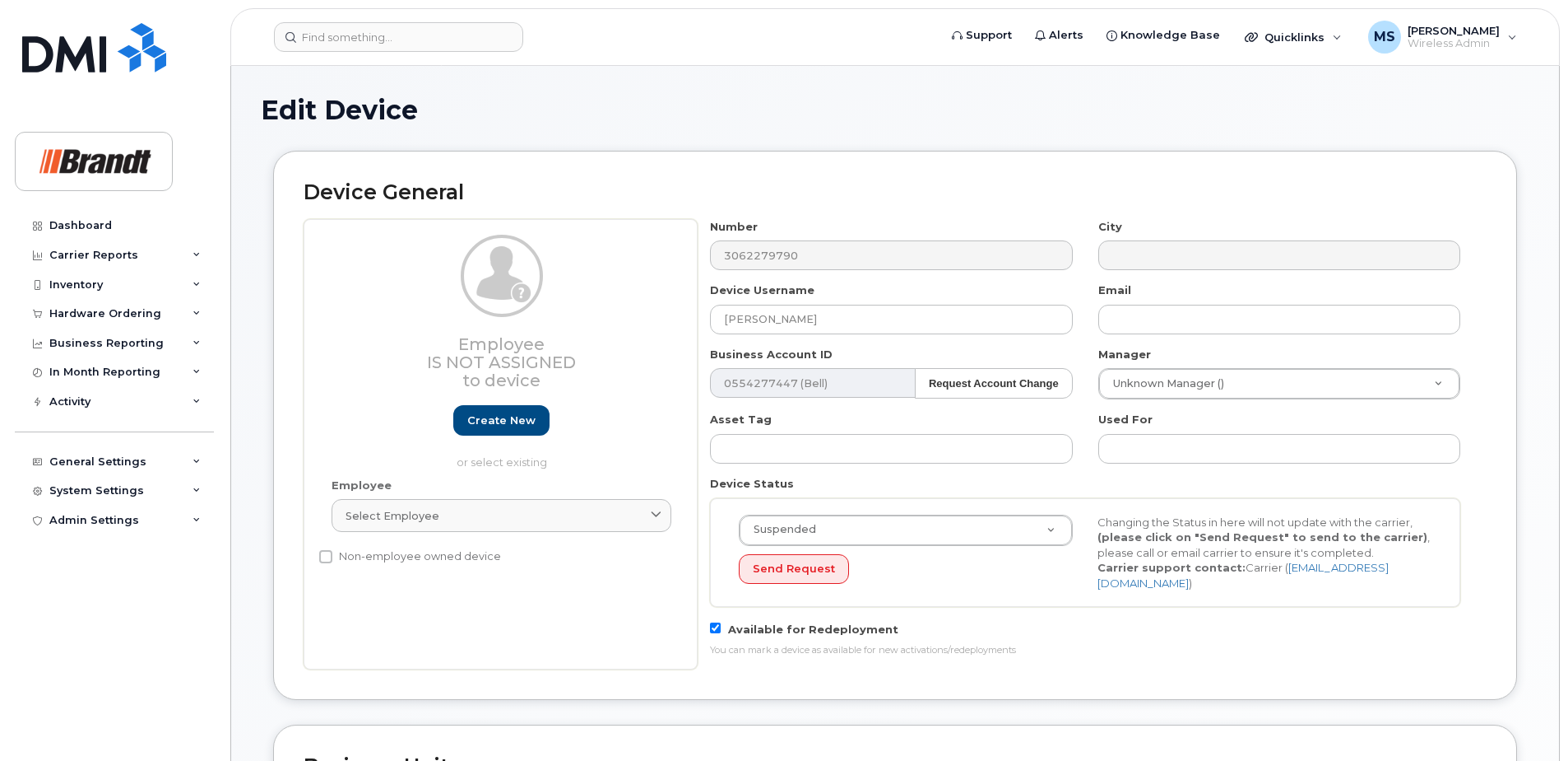
select select "33722384"
select select "34499151"
select select "35132258"
drag, startPoint x: 831, startPoint y: 316, endPoint x: 352, endPoint y: 352, distance: 480.4
click at [383, 326] on div "Employee Is not assigned to device Create new or select existing Employee Selec…" at bounding box center [895, 444] width 1183 height 450
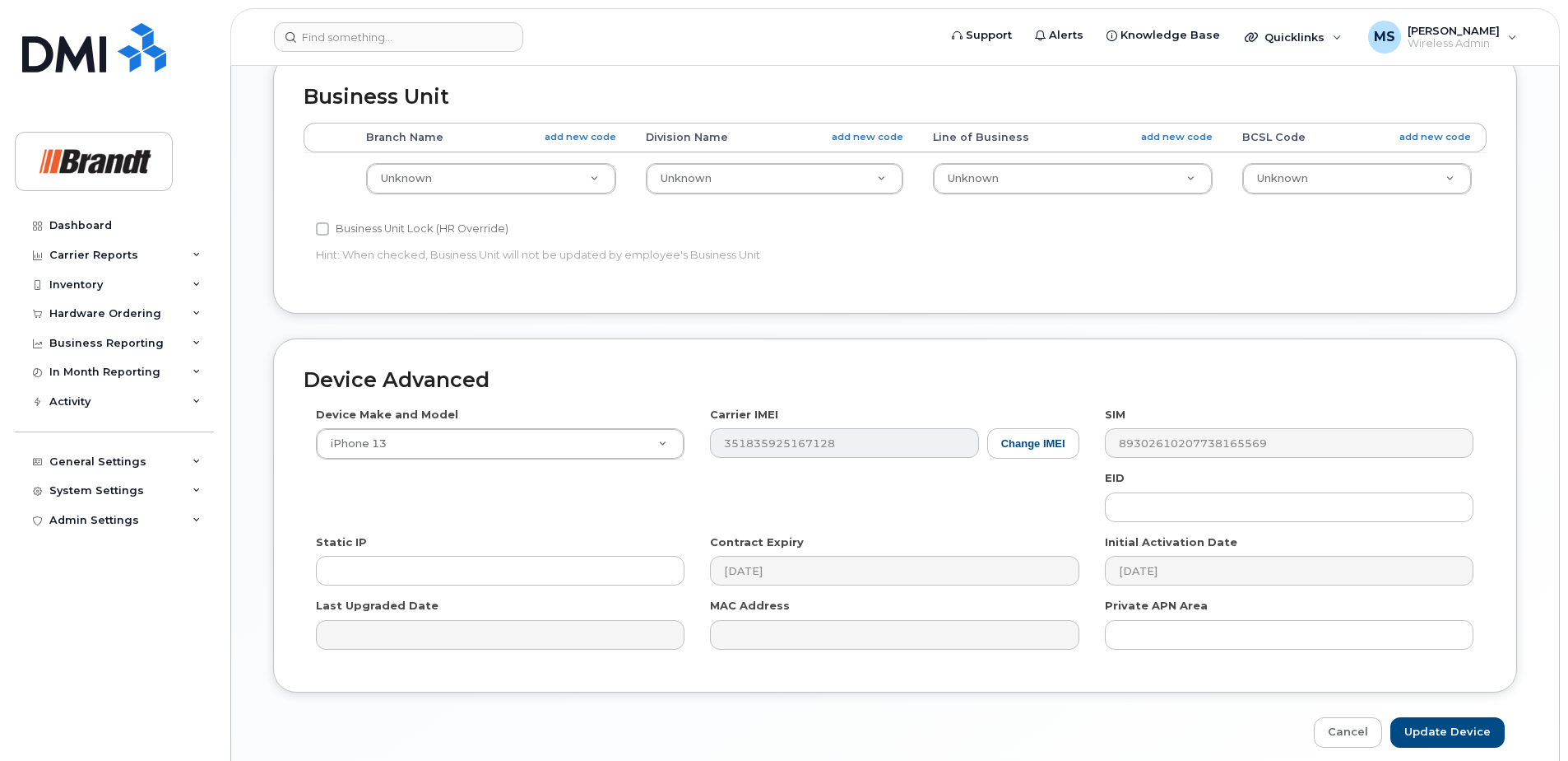
scroll to position [732, 0]
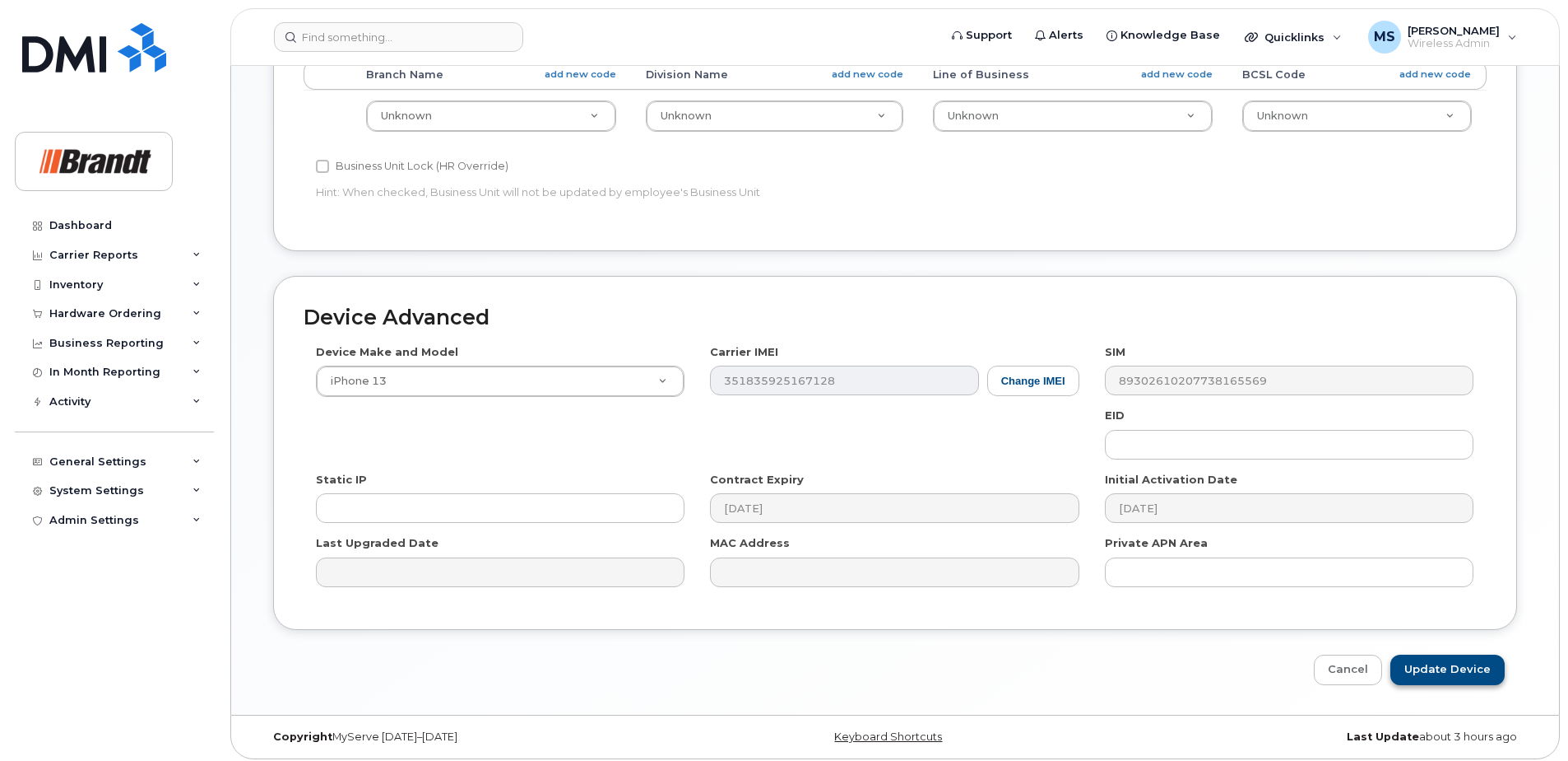
type input "Spare Resident Lloydminster"
click at [1452, 662] on input "Update Device" at bounding box center [1447, 670] width 114 height 31
type input "Saving..."
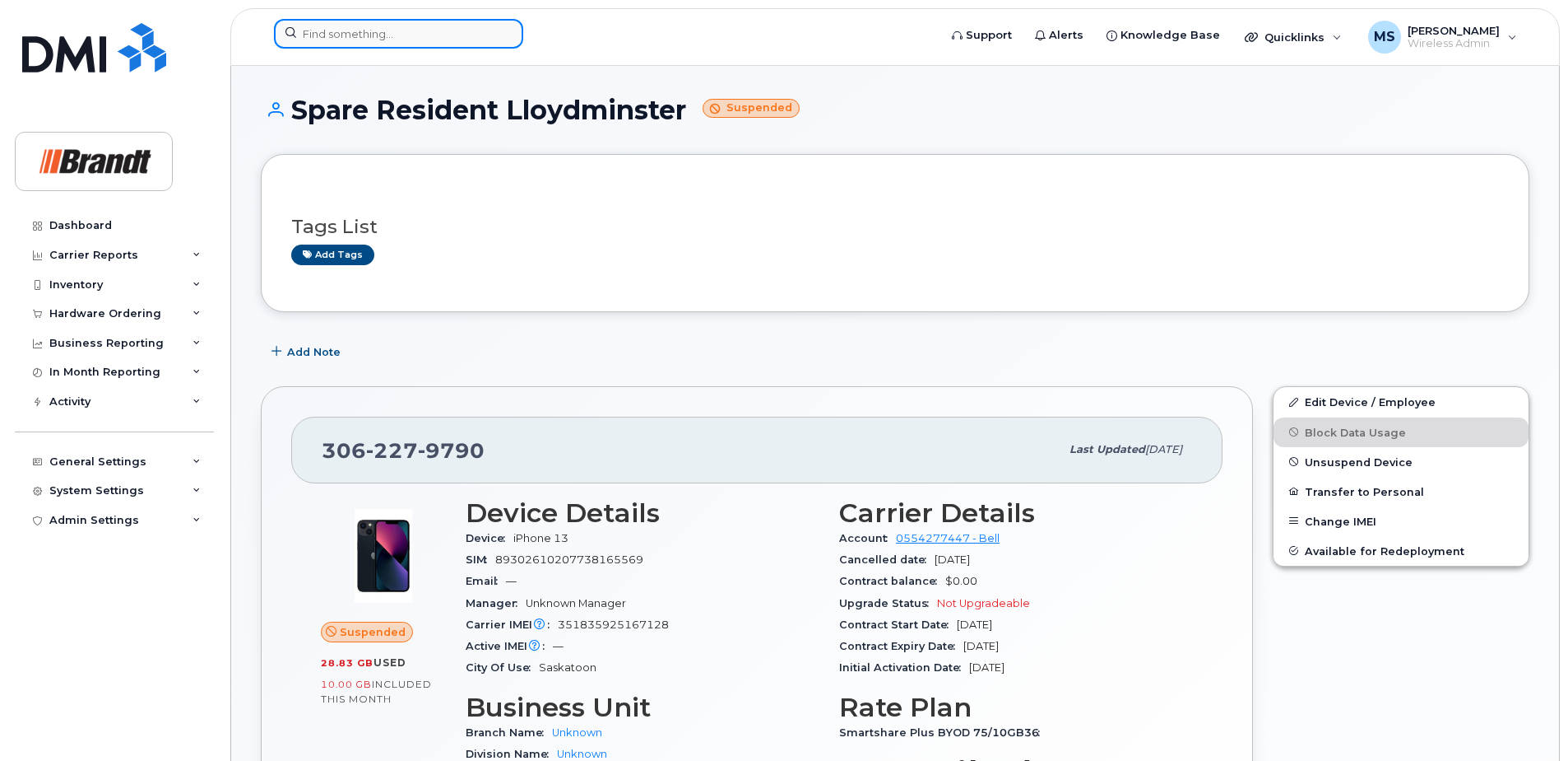
click at [469, 37] on input at bounding box center [398, 33] width 250 height 30
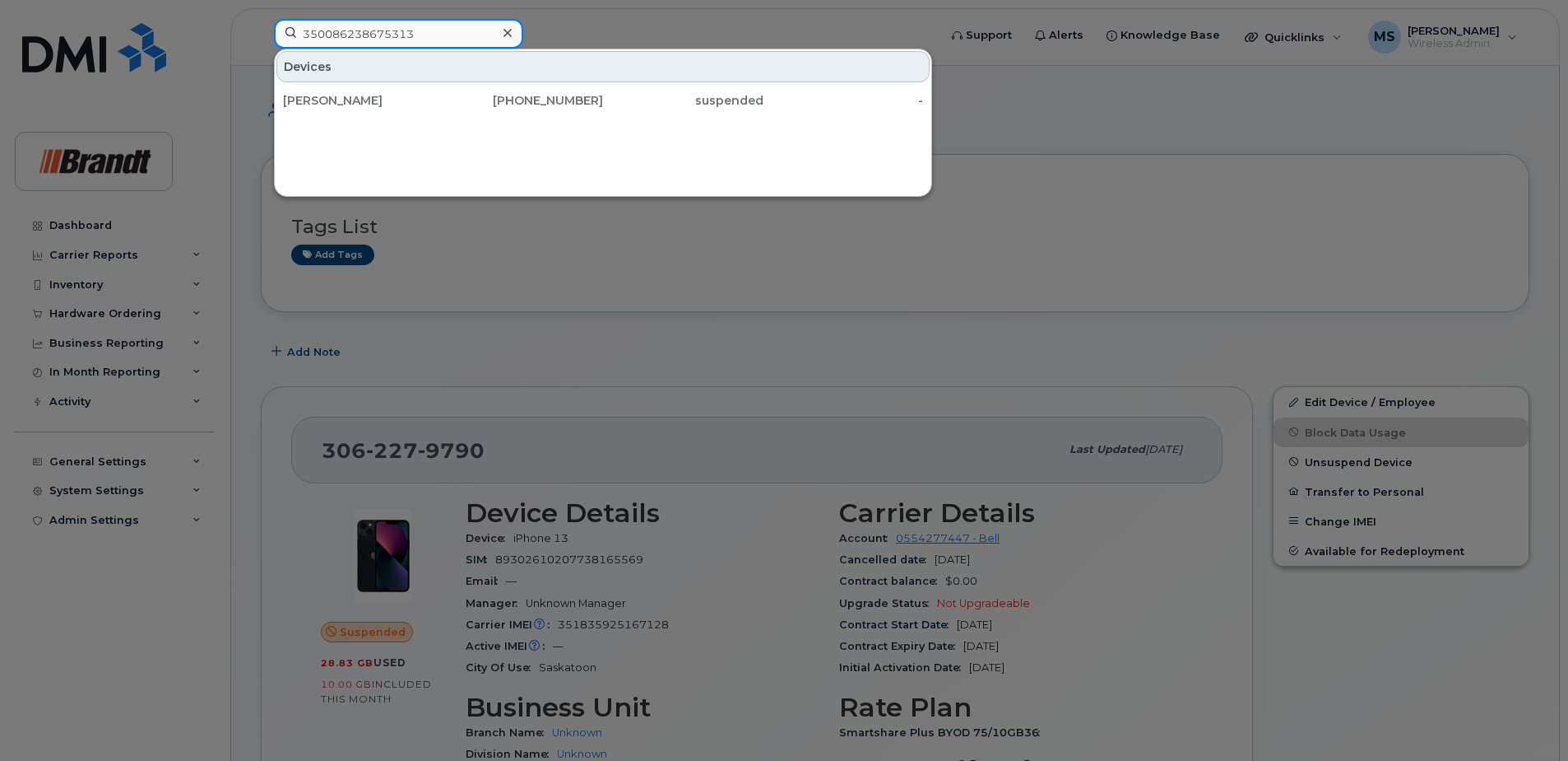
type input "350086238675313"
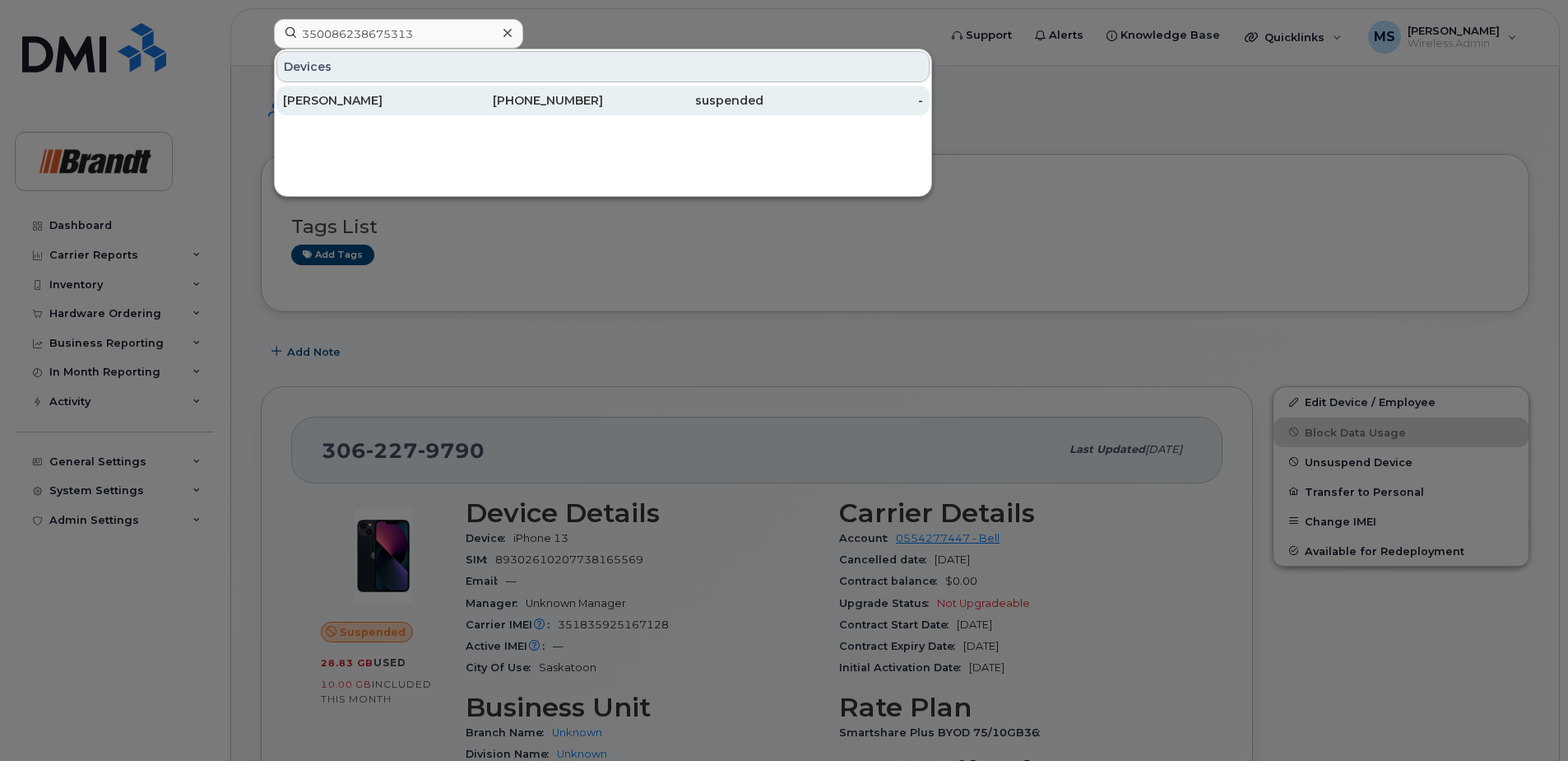
click at [654, 108] on div "suspended" at bounding box center [683, 100] width 160 height 16
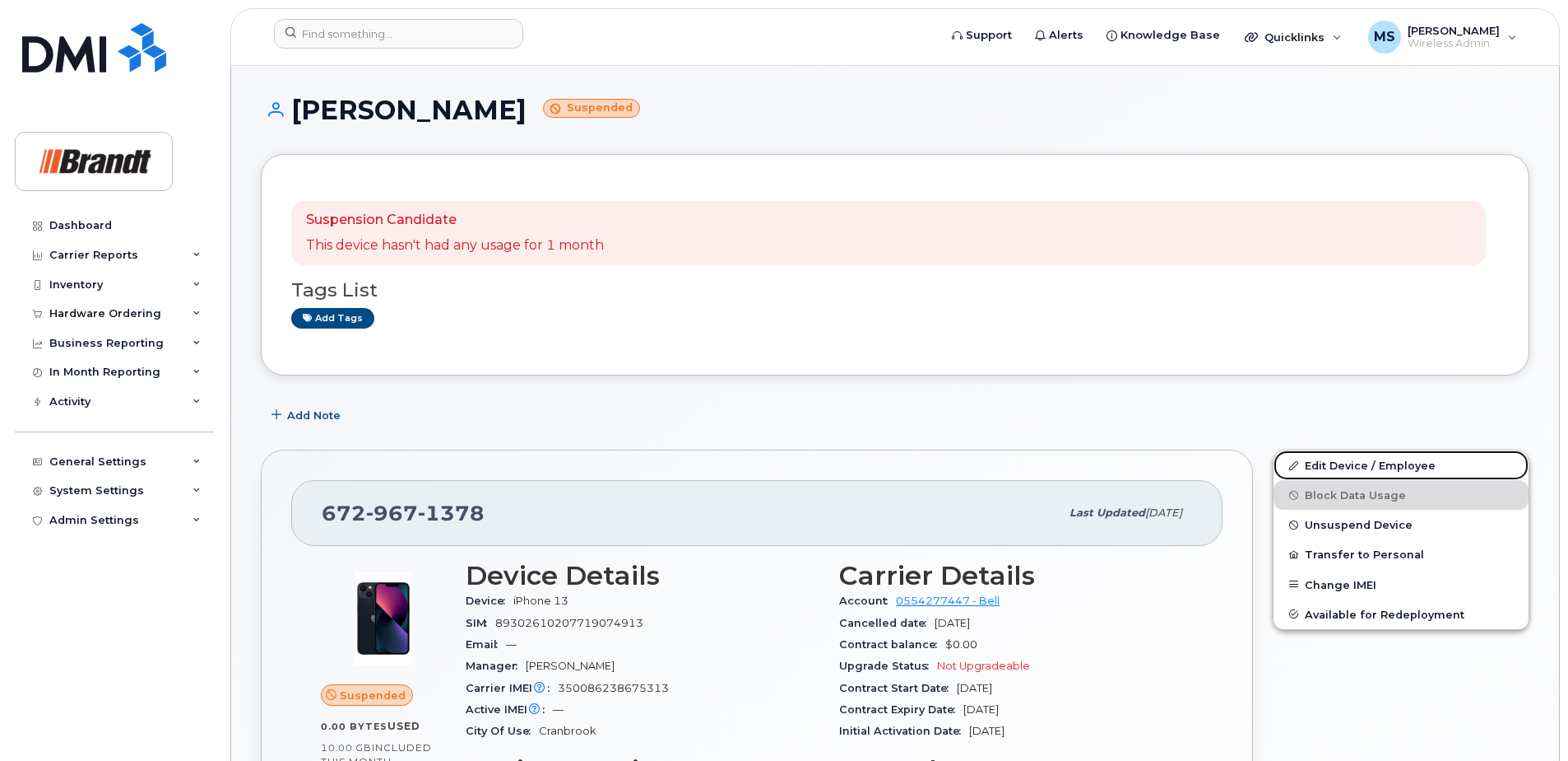
drag, startPoint x: 1331, startPoint y: 469, endPoint x: 971, endPoint y: 435, distance: 361.6
click at [1331, 469] on link "Edit Device / Employee" at bounding box center [1400, 464] width 255 height 30
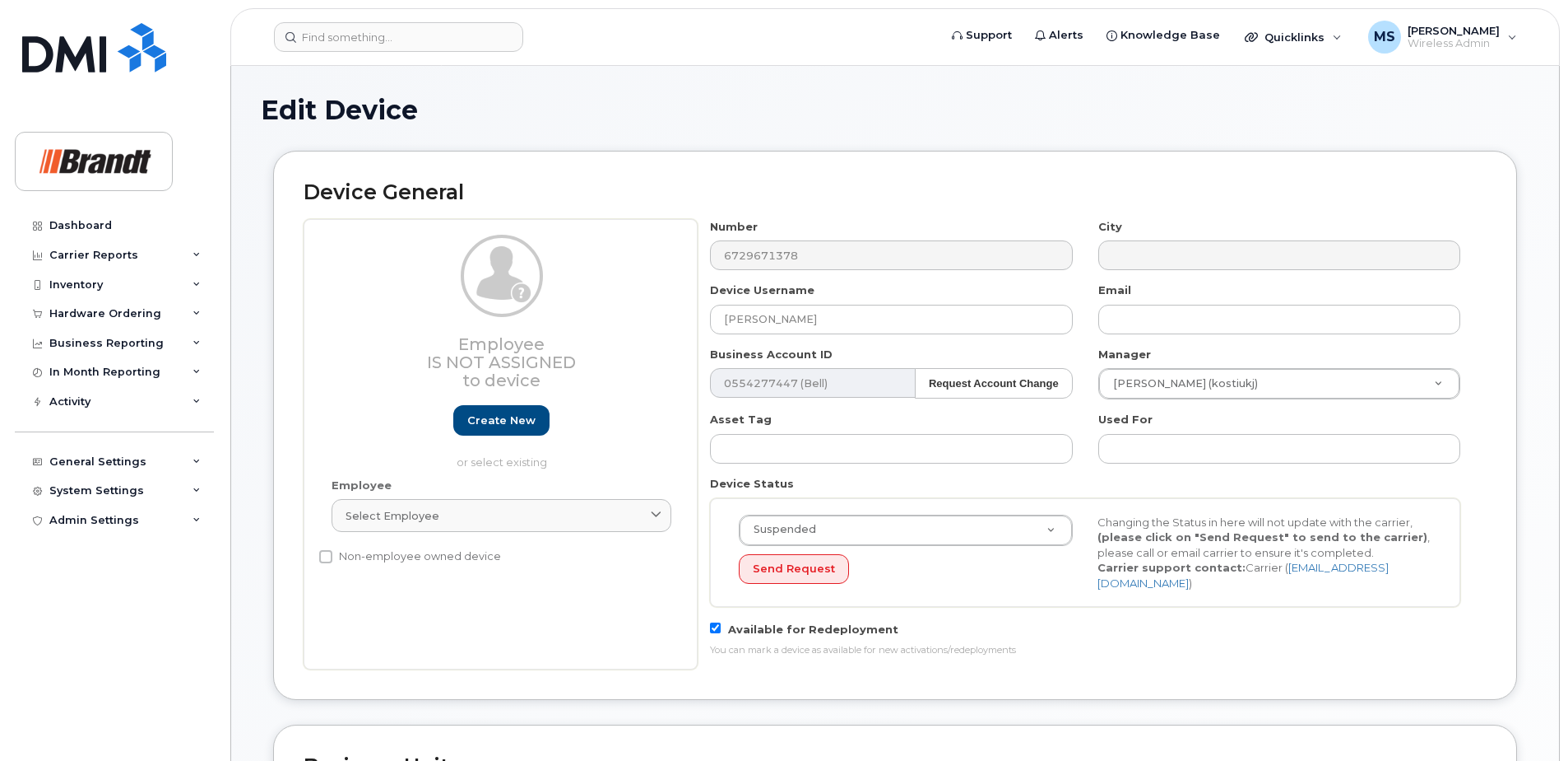
select select "34499226"
select select "34499245"
select select "35155013"
drag, startPoint x: 828, startPoint y: 324, endPoint x: 345, endPoint y: 331, distance: 483.1
click at [343, 326] on div "Employee Is not assigned to device Create new or select existing Employee Selec…" at bounding box center [895, 444] width 1183 height 450
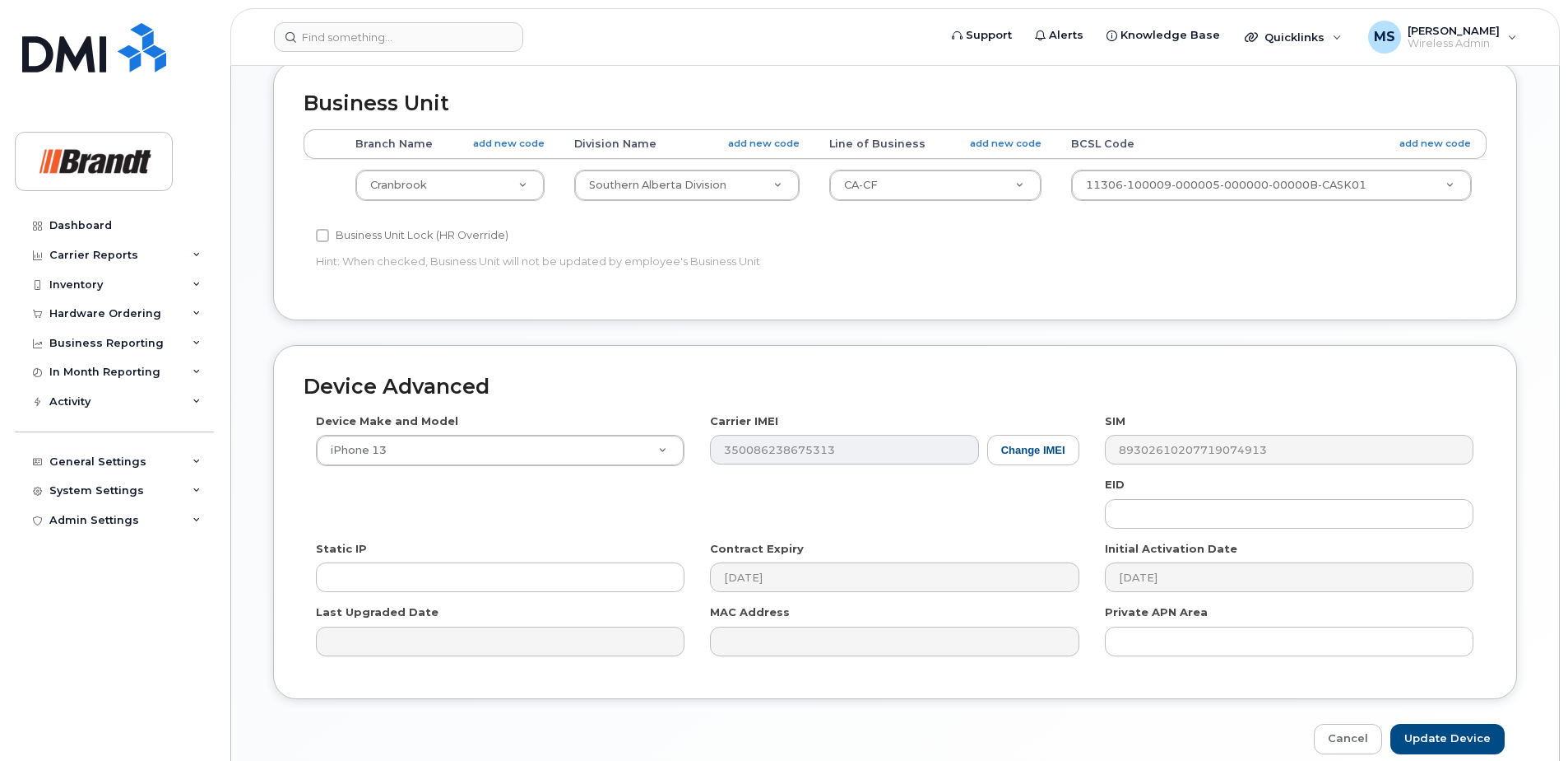
scroll to position [732, 0]
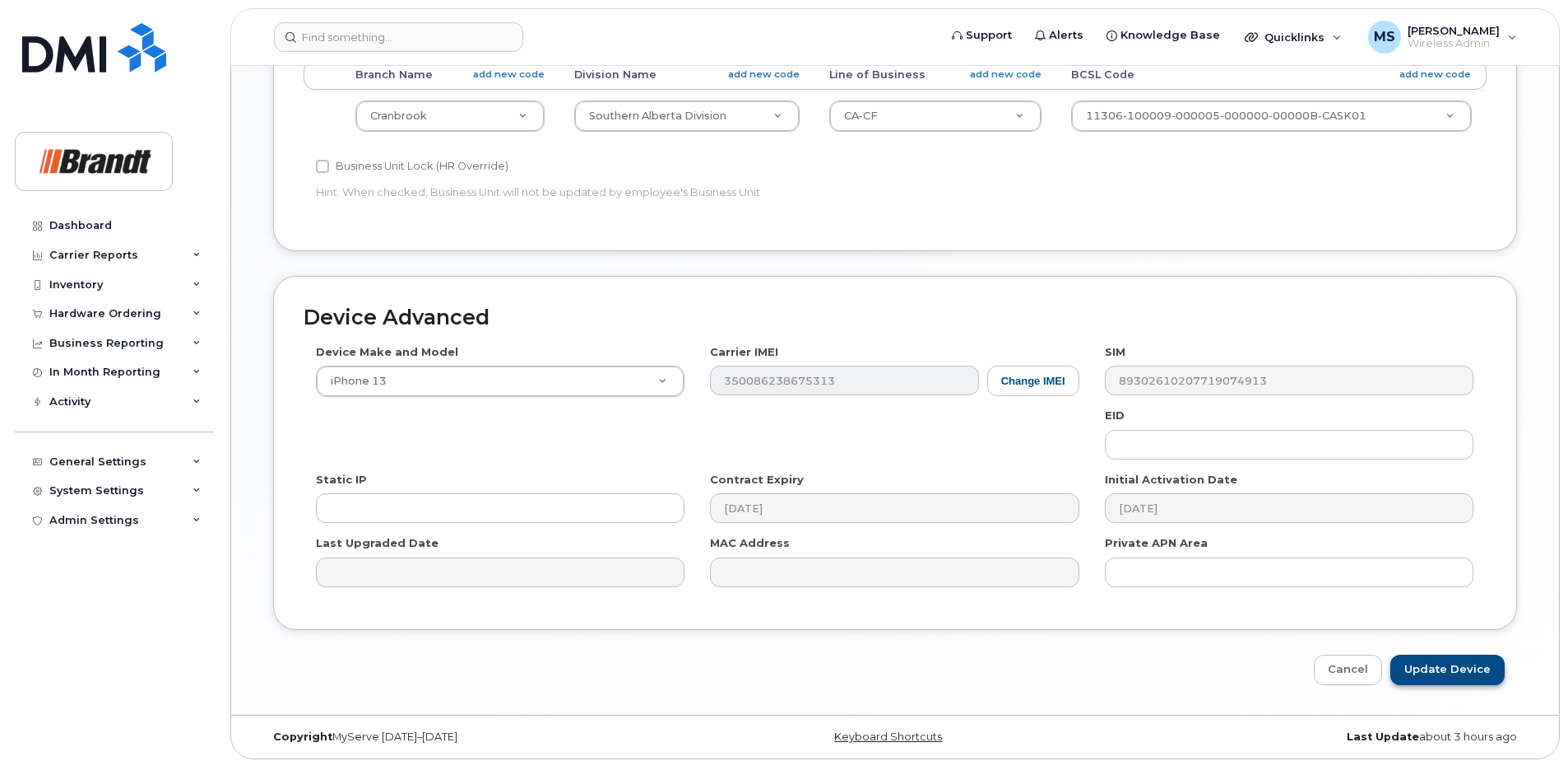
type input "Spare Service Manager Cranbrook"
click at [1462, 659] on input "Update Device" at bounding box center [1447, 670] width 114 height 31
type input "Saving..."
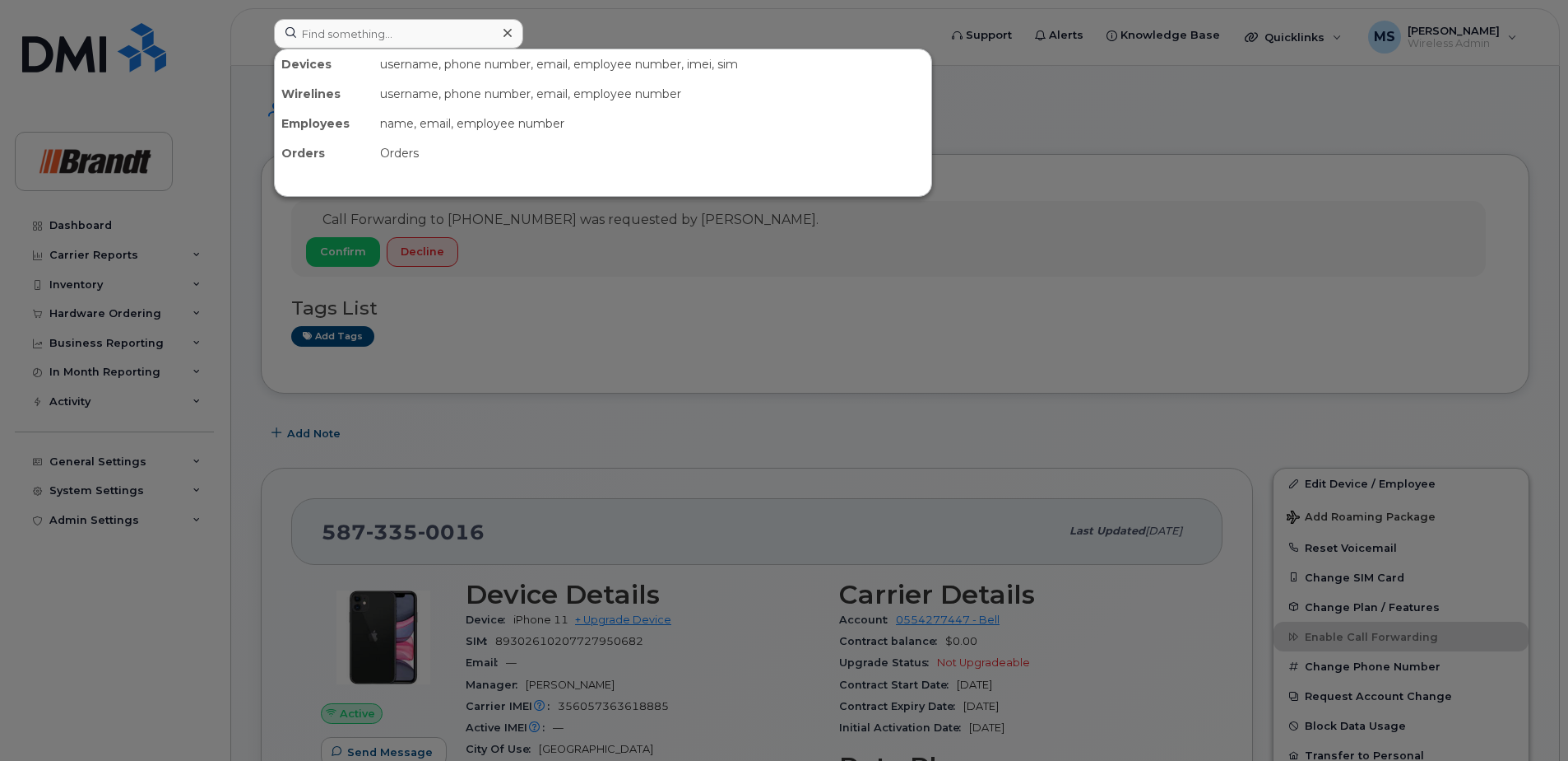
click at [470, 31] on input at bounding box center [398, 33] width 250 height 30
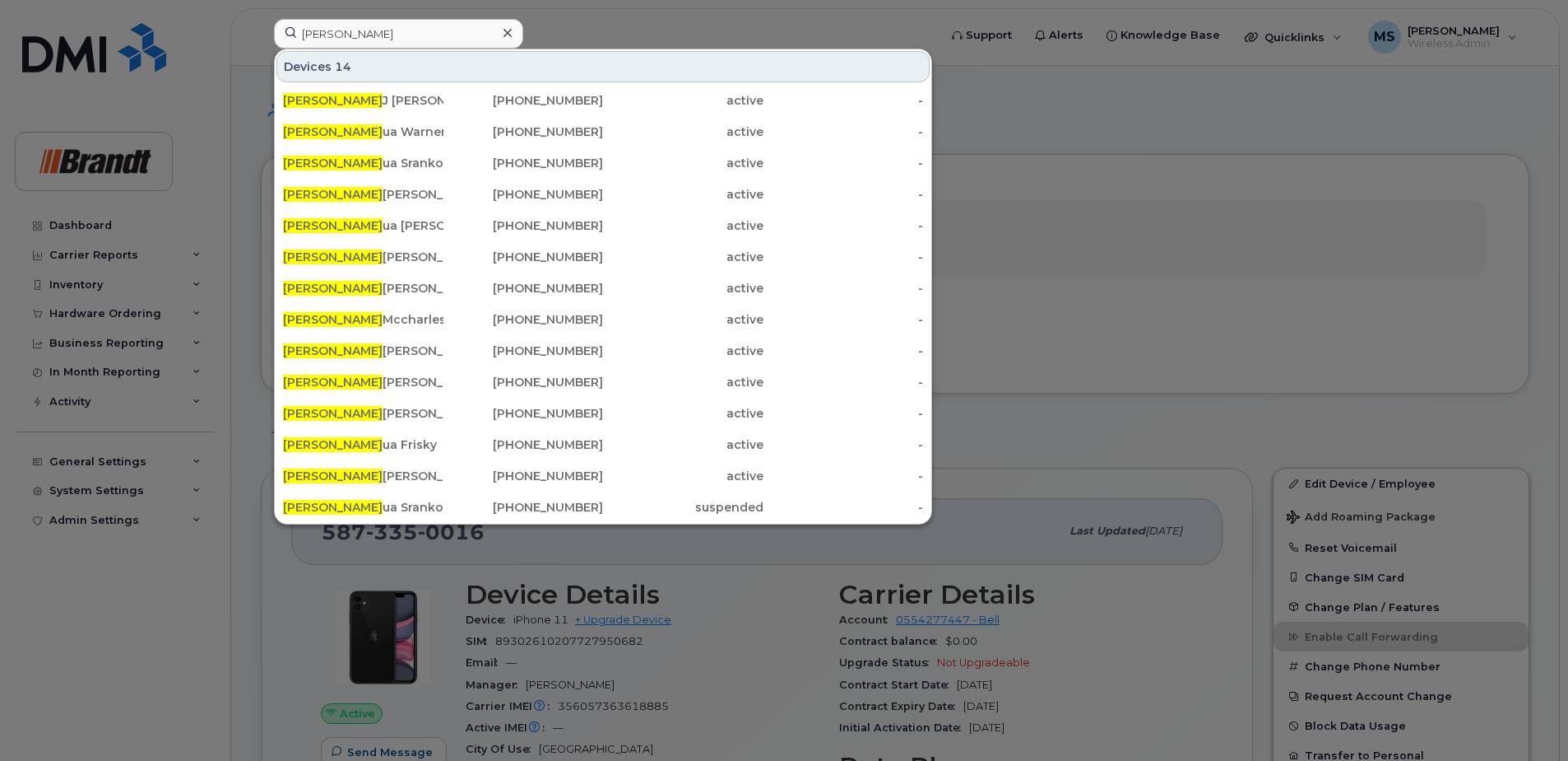
click at [387, 38] on input "[PERSON_NAME]" at bounding box center [398, 33] width 250 height 30
drag, startPoint x: 379, startPoint y: 35, endPoint x: 101, endPoint y: 34, distance: 278.0
click at [260, 34] on div "josh Devices 14 Josh J Mcarthur 306-717-5271 active - Josh ua Warner 403-559-67…" at bounding box center [600, 37] width 679 height 36
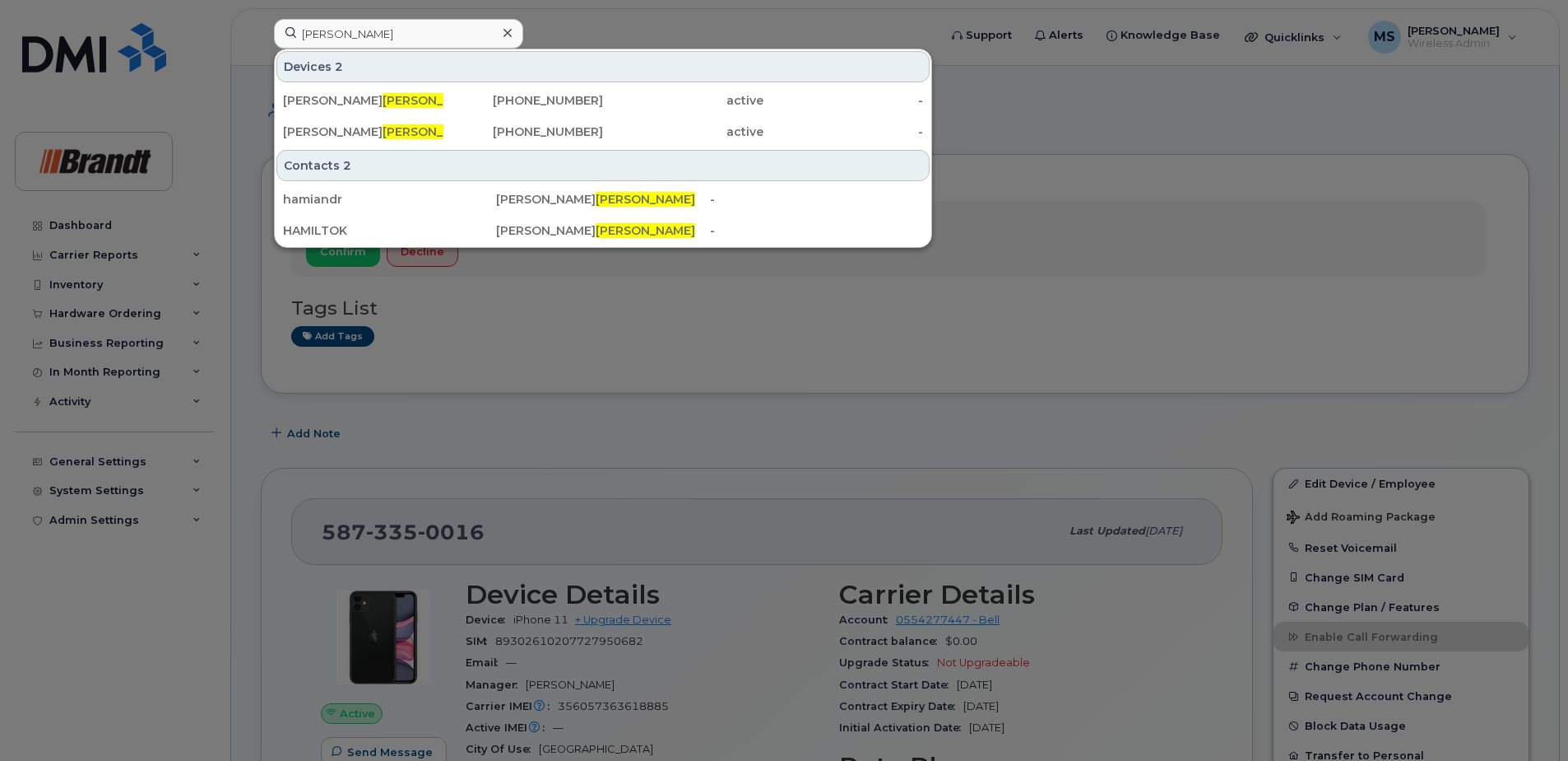
type input "hamilton"
click at [860, 316] on div at bounding box center [784, 380] width 1568 height 761
